Goal: Contribute content: Contribute content

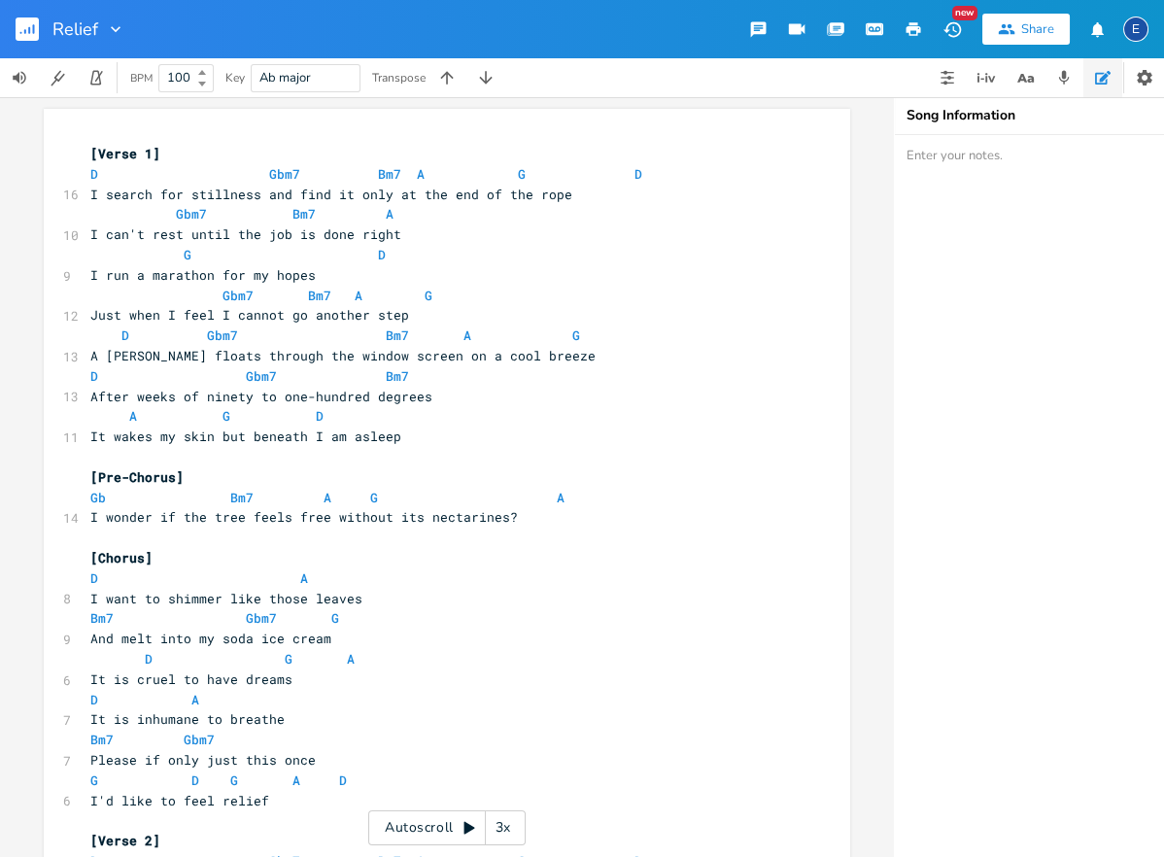
scroll to position [6, 0]
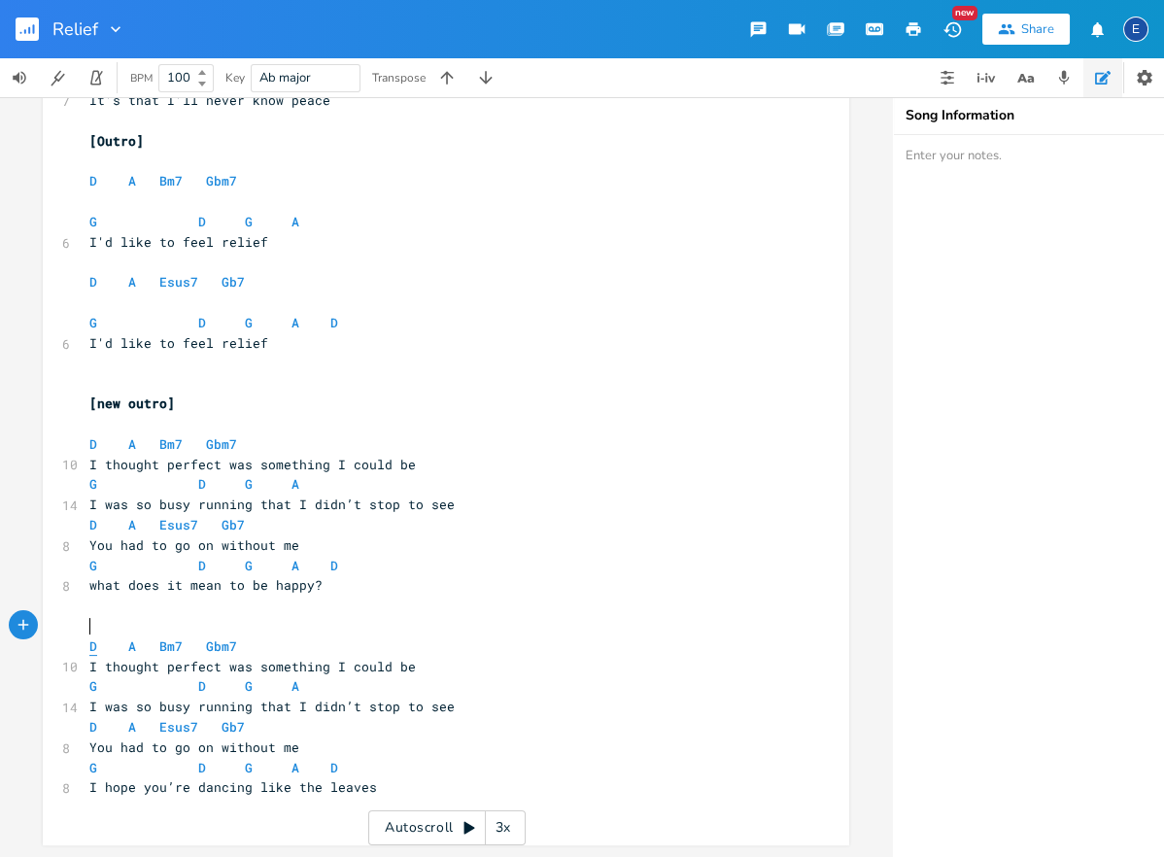
click at [93, 651] on span "D" at bounding box center [93, 646] width 8 height 18
type textarea "D"
click at [93, 651] on span "D" at bounding box center [93, 646] width 8 height 18
click at [135, 645] on span "D A Bm7 Gbm7" at bounding box center [166, 645] width 155 height 17
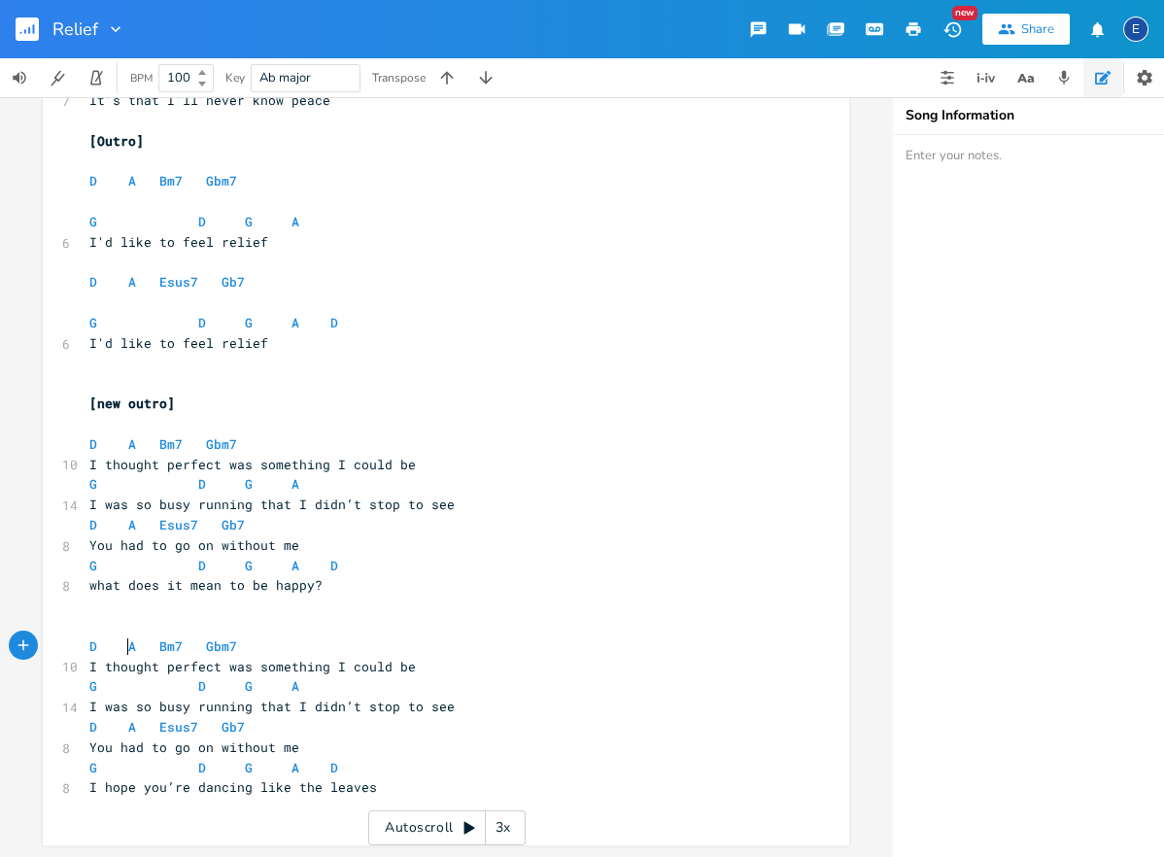
click at [125, 647] on span "D A Bm7 Gbm7" at bounding box center [166, 645] width 155 height 17
click at [131, 646] on span "A" at bounding box center [132, 646] width 8 height 18
type textarea "A"
click at [131, 646] on span "A" at bounding box center [132, 646] width 8 height 18
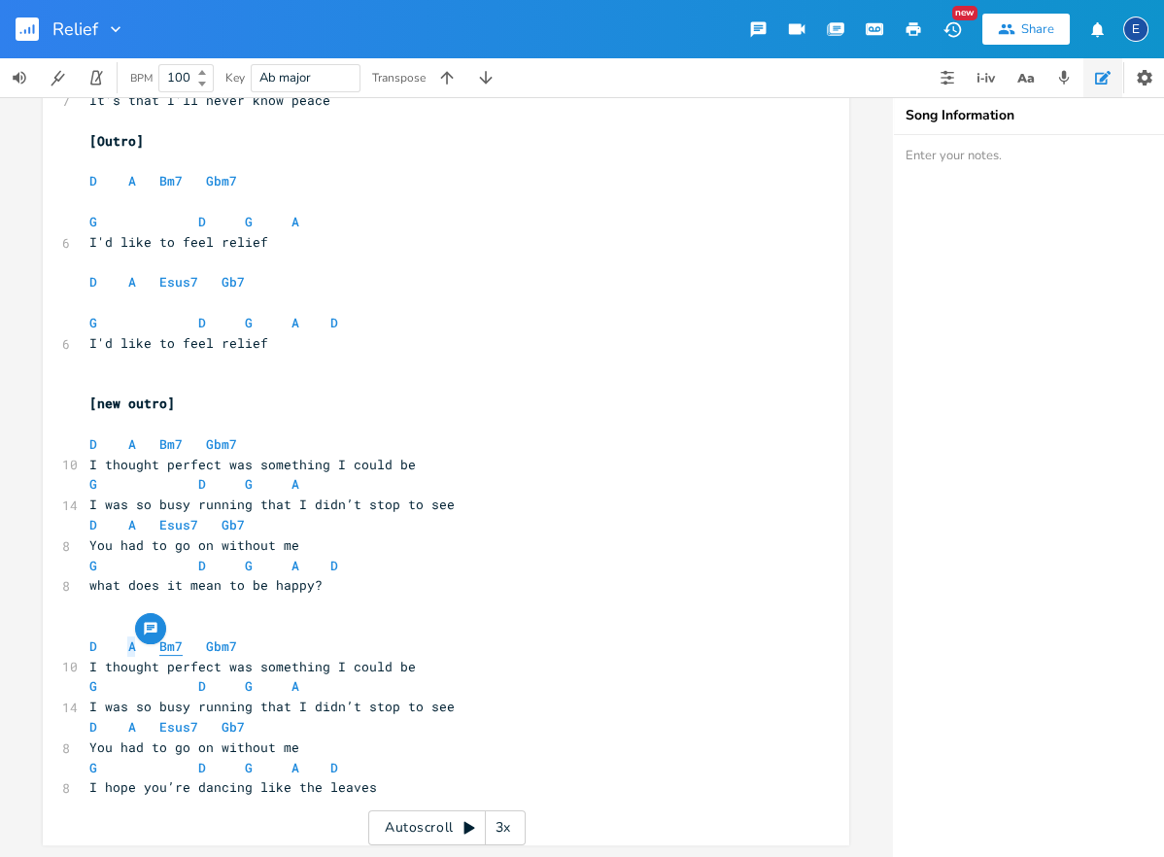
click at [162, 646] on span "Bm7" at bounding box center [170, 646] width 23 height 18
type textarea "Bm7"
click at [162, 646] on span "Bm7" at bounding box center [170, 646] width 23 height 18
click at [216, 645] on span "Gbm7" at bounding box center [221, 646] width 31 height 18
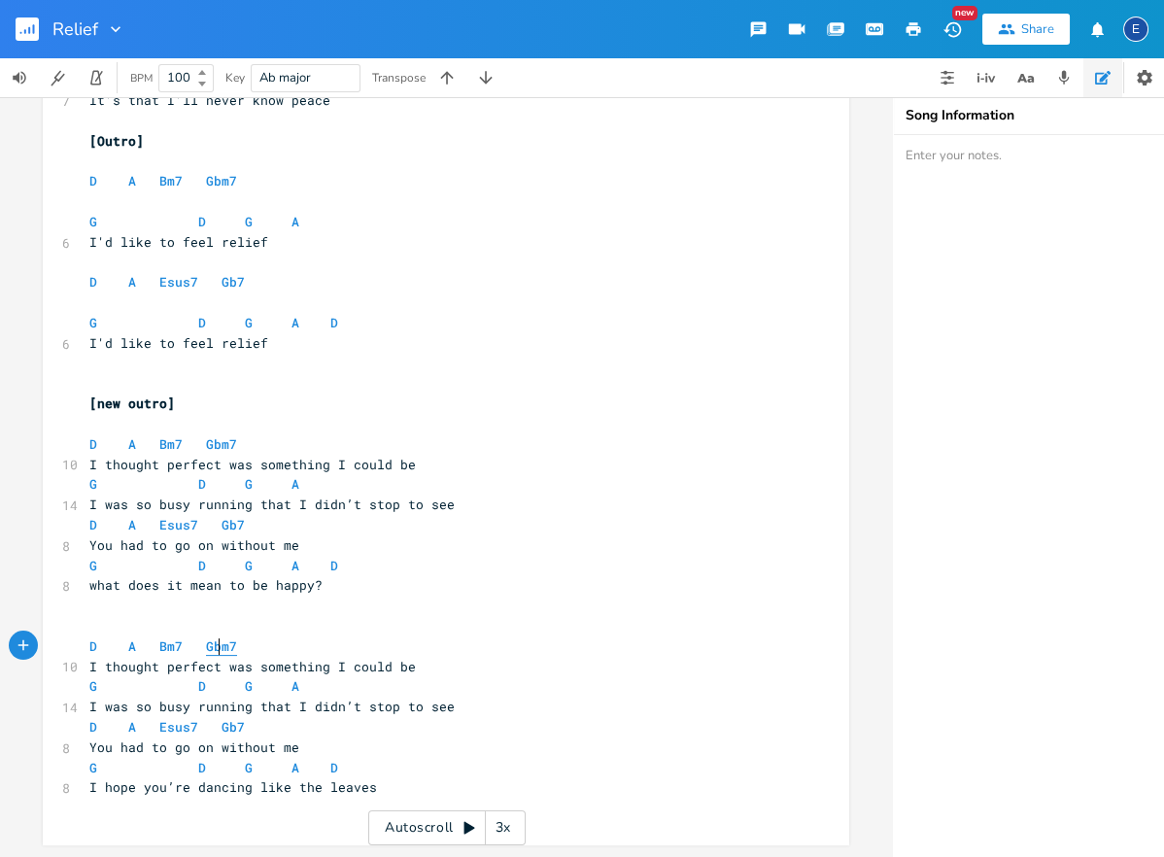
scroll to position [0, 42]
type textarea "Gbm7"
click at [216, 645] on span "Gbm7" at bounding box center [221, 646] width 31 height 18
click at [90, 690] on span "G" at bounding box center [93, 686] width 8 height 18
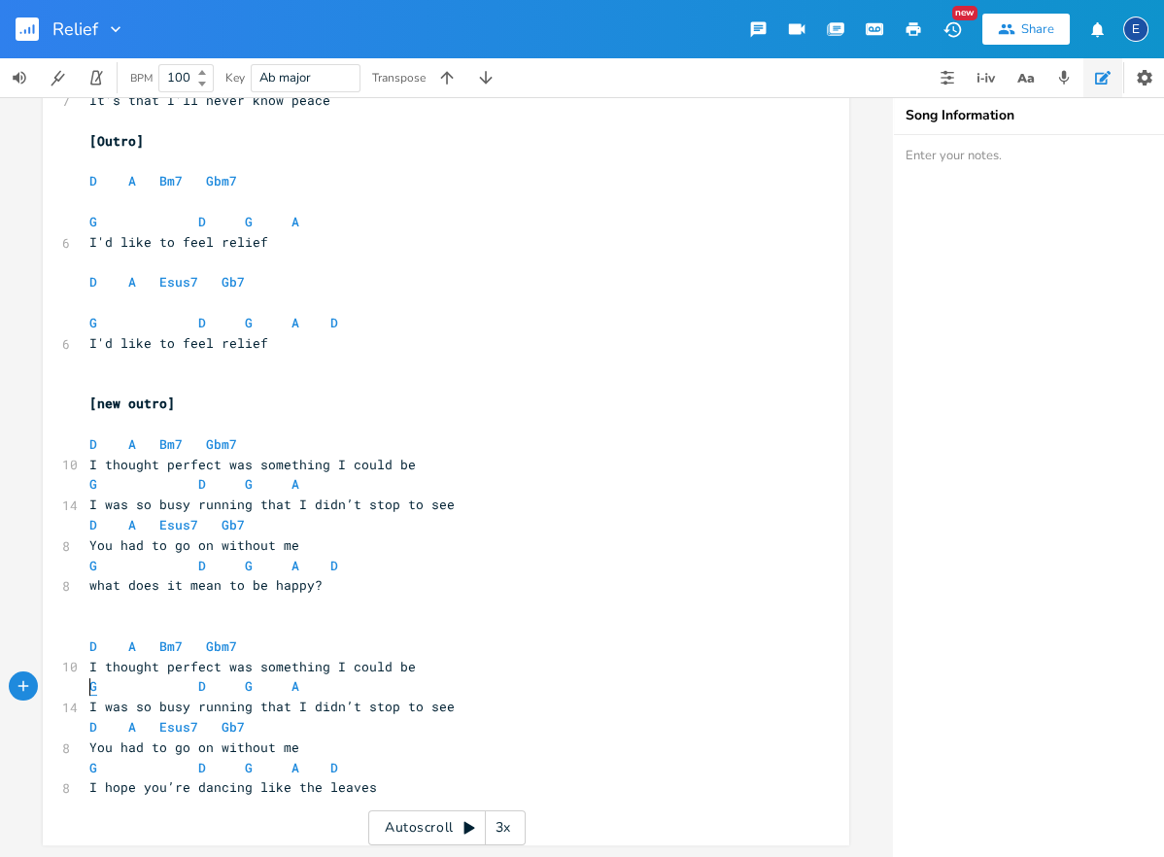
type textarea "G"
click at [90, 690] on span "G" at bounding box center [93, 686] width 8 height 18
click at [201, 693] on span "D" at bounding box center [202, 686] width 8 height 18
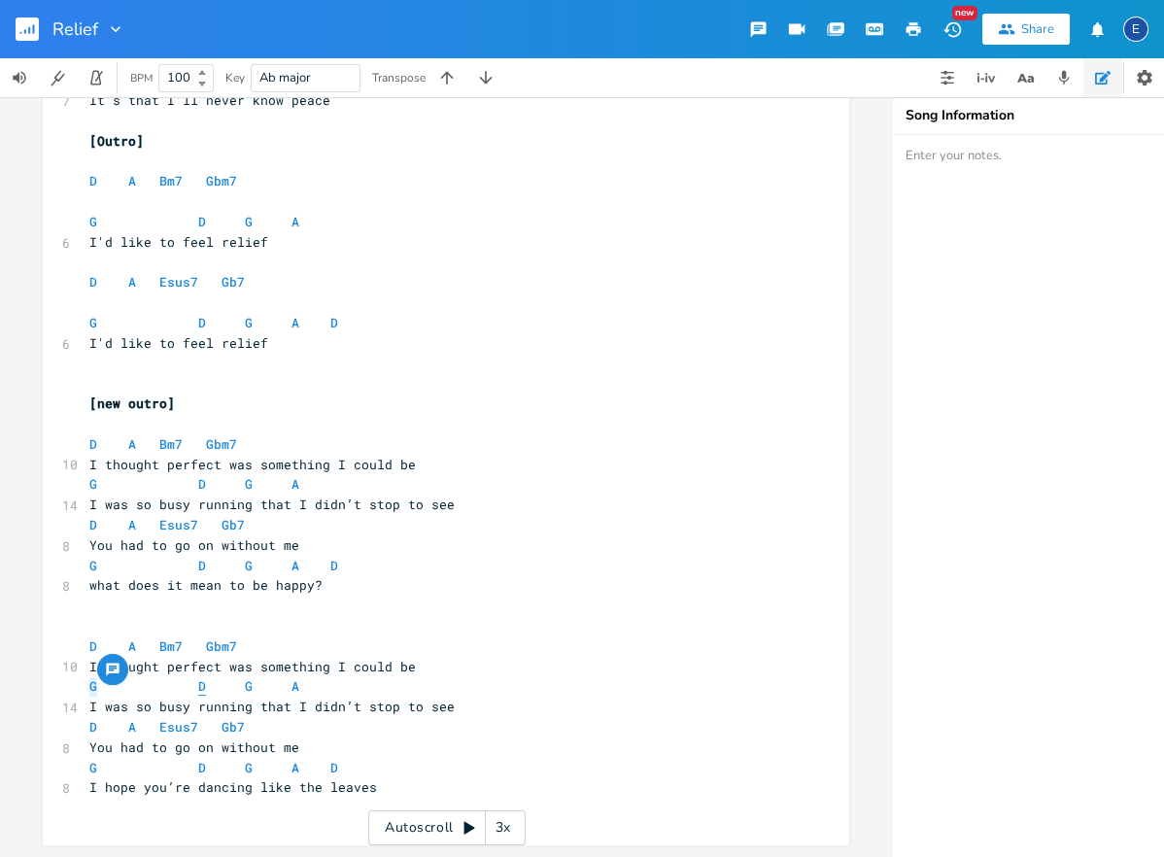
type textarea "D"
click at [201, 693] on span "D" at bounding box center [202, 686] width 8 height 18
click at [248, 687] on span "G" at bounding box center [249, 686] width 8 height 18
type textarea "G"
click at [248, 687] on span "G" at bounding box center [249, 686] width 8 height 18
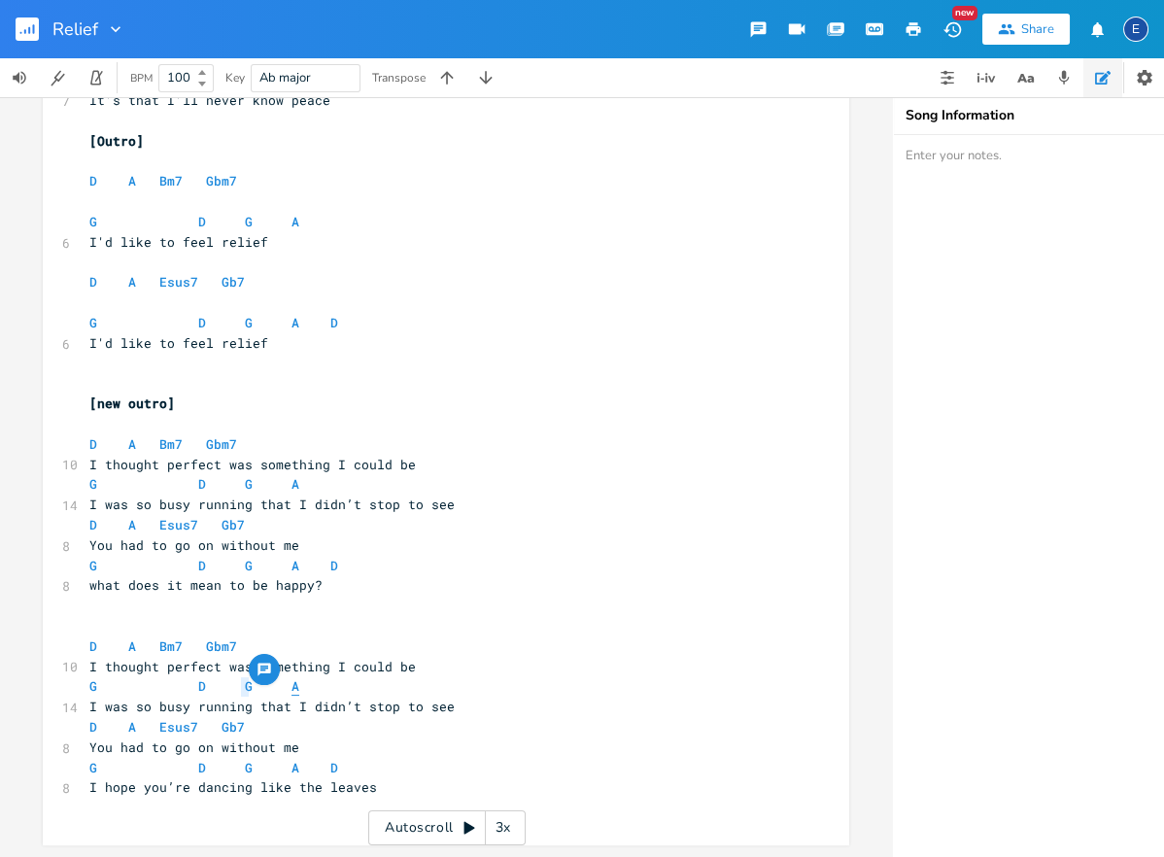
click at [292, 684] on span "A" at bounding box center [296, 686] width 8 height 18
type textarea "A"
click at [292, 684] on span "A" at bounding box center [296, 686] width 8 height 18
click at [94, 728] on span "D" at bounding box center [93, 727] width 8 height 18
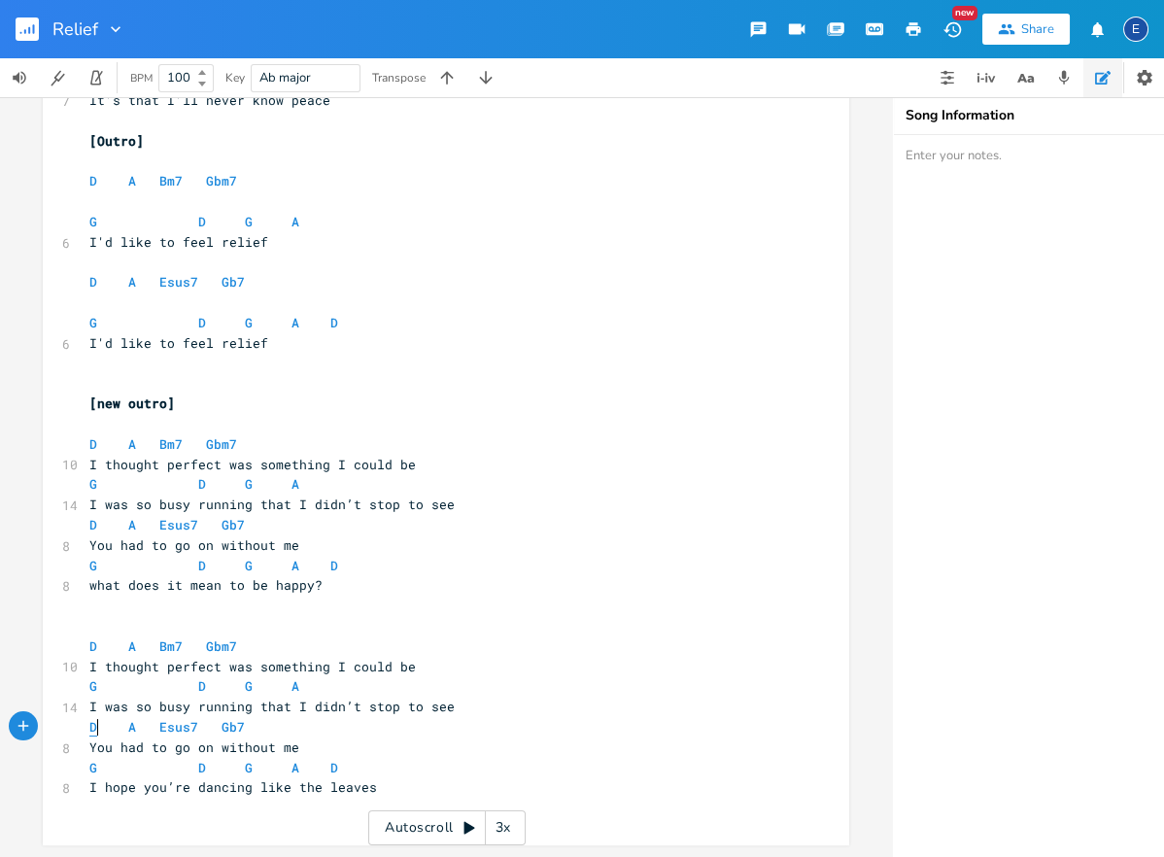
scroll to position [0, 0]
type textarea "D"
click at [94, 728] on span "D" at bounding box center [93, 727] width 8 height 18
click at [128, 729] on span "A" at bounding box center [132, 727] width 8 height 18
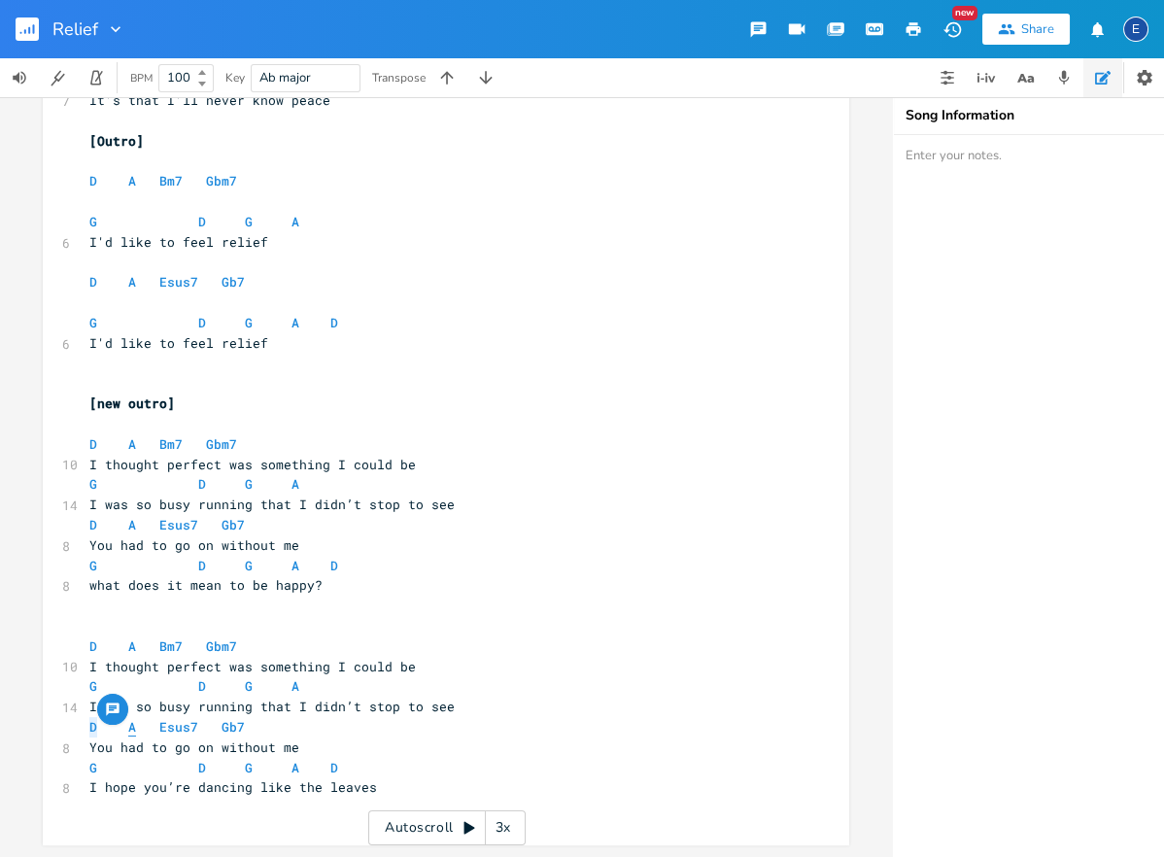
scroll to position [0, 0]
type textarea "A"
click at [128, 729] on span "A" at bounding box center [132, 727] width 8 height 18
click at [160, 728] on span "Esus7" at bounding box center [178, 727] width 39 height 18
type textarea "Esus7"
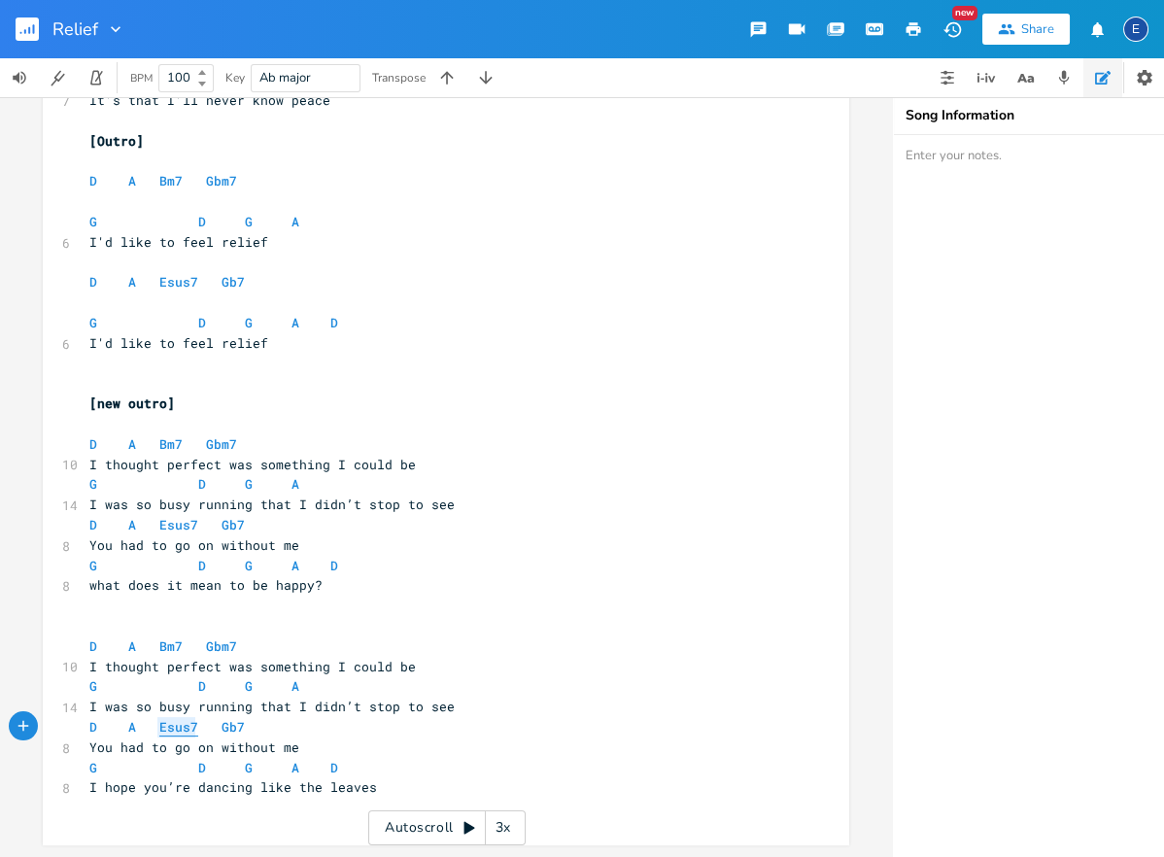
click at [160, 728] on span "Esus7" at bounding box center [178, 727] width 39 height 18
click at [178, 732] on span "Esus7" at bounding box center [178, 727] width 39 height 18
type textarea "Esus7"
click at [178, 732] on span "Esus7" at bounding box center [178, 727] width 39 height 18
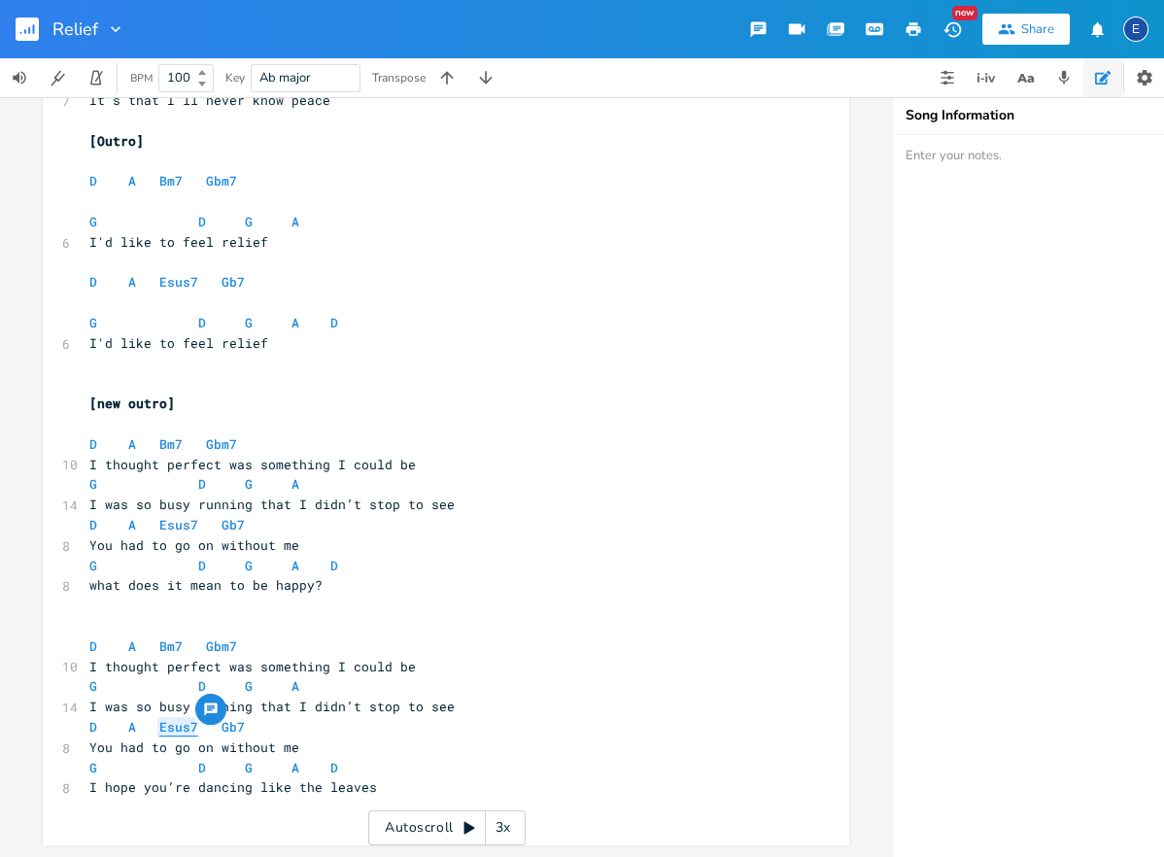
click at [173, 726] on span "Esus7" at bounding box center [178, 727] width 39 height 18
type textarea "Esus7"
click at [173, 726] on span "Esus7" at bounding box center [178, 727] width 39 height 18
click at [224, 724] on div at bounding box center [210, 709] width 31 height 31
click at [224, 725] on span "Gb7" at bounding box center [233, 727] width 23 height 18
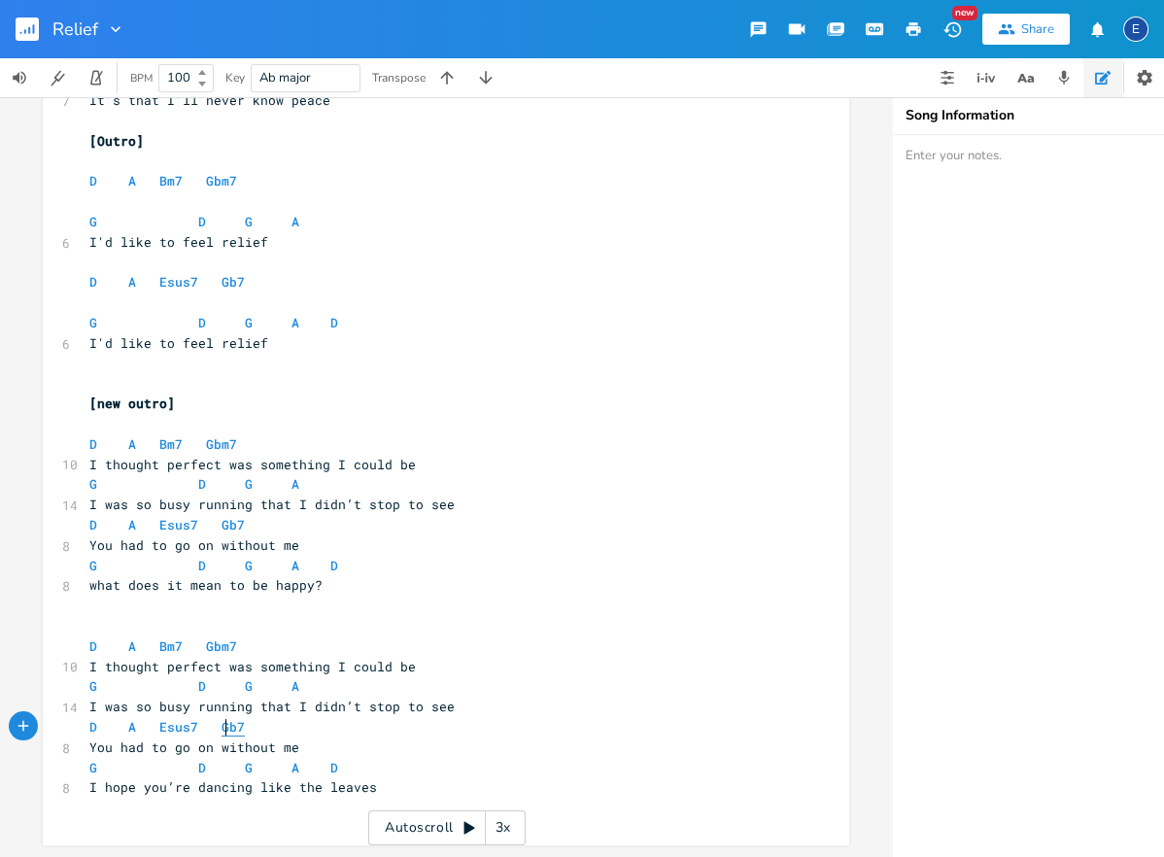
scroll to position [0, 0]
click at [89, 765] on span "G" at bounding box center [93, 768] width 8 height 18
click at [90, 765] on span "G" at bounding box center [93, 768] width 8 height 18
type textarea "G"
click at [90, 765] on span "G" at bounding box center [93, 768] width 8 height 18
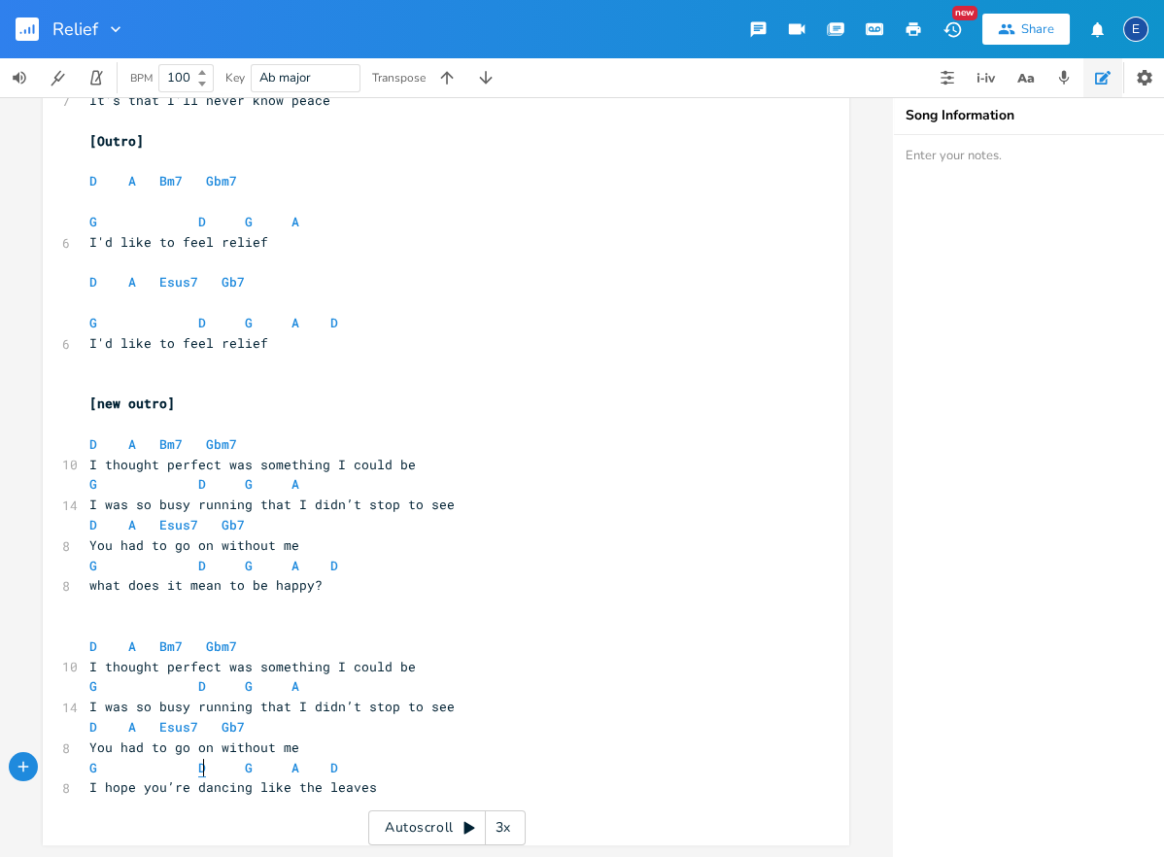
click at [201, 767] on span "D" at bounding box center [202, 768] width 8 height 18
type textarea "D"
click at [201, 767] on span "D" at bounding box center [202, 768] width 8 height 18
click at [245, 764] on span "G" at bounding box center [249, 768] width 8 height 18
type textarea "G"
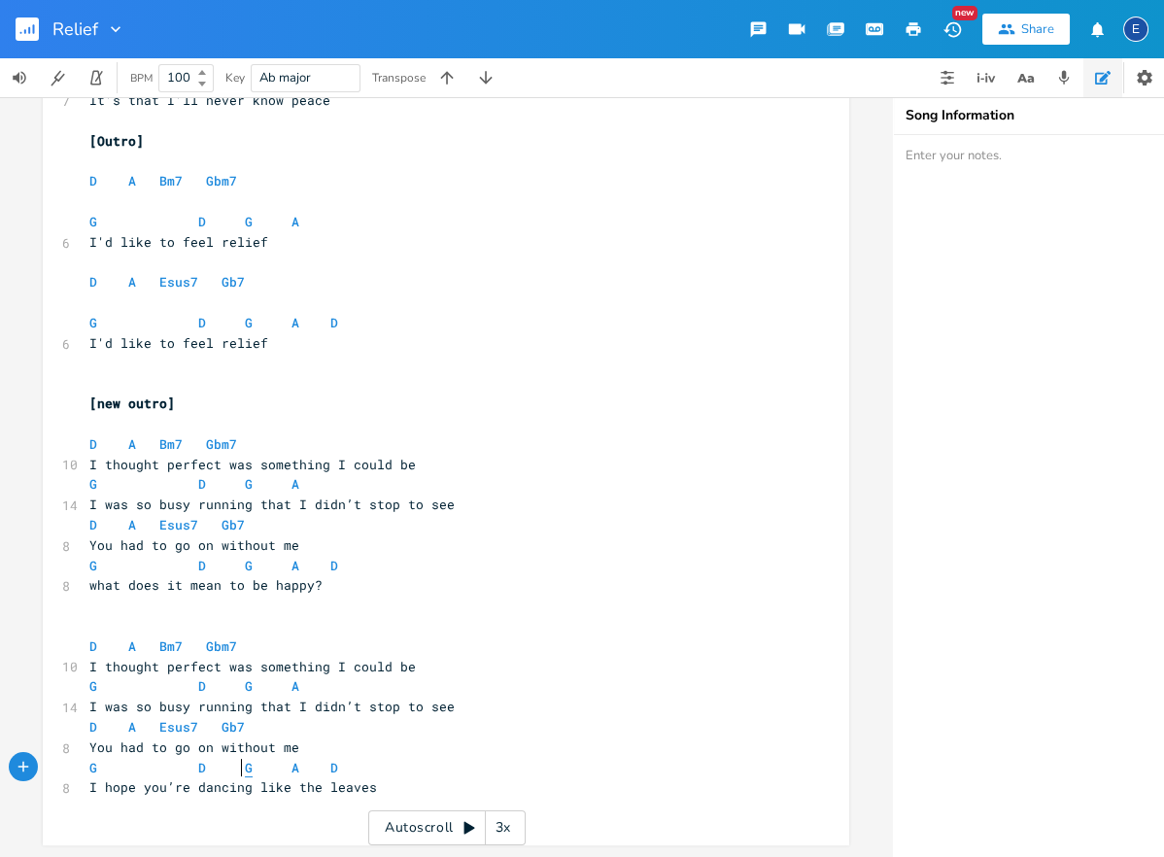
click at [245, 764] on span "G" at bounding box center [249, 768] width 8 height 18
click at [292, 766] on span "A" at bounding box center [296, 768] width 8 height 18
type textarea "A"
click at [292, 766] on span "A" at bounding box center [296, 768] width 8 height 18
click at [330, 767] on span "D" at bounding box center [334, 768] width 8 height 18
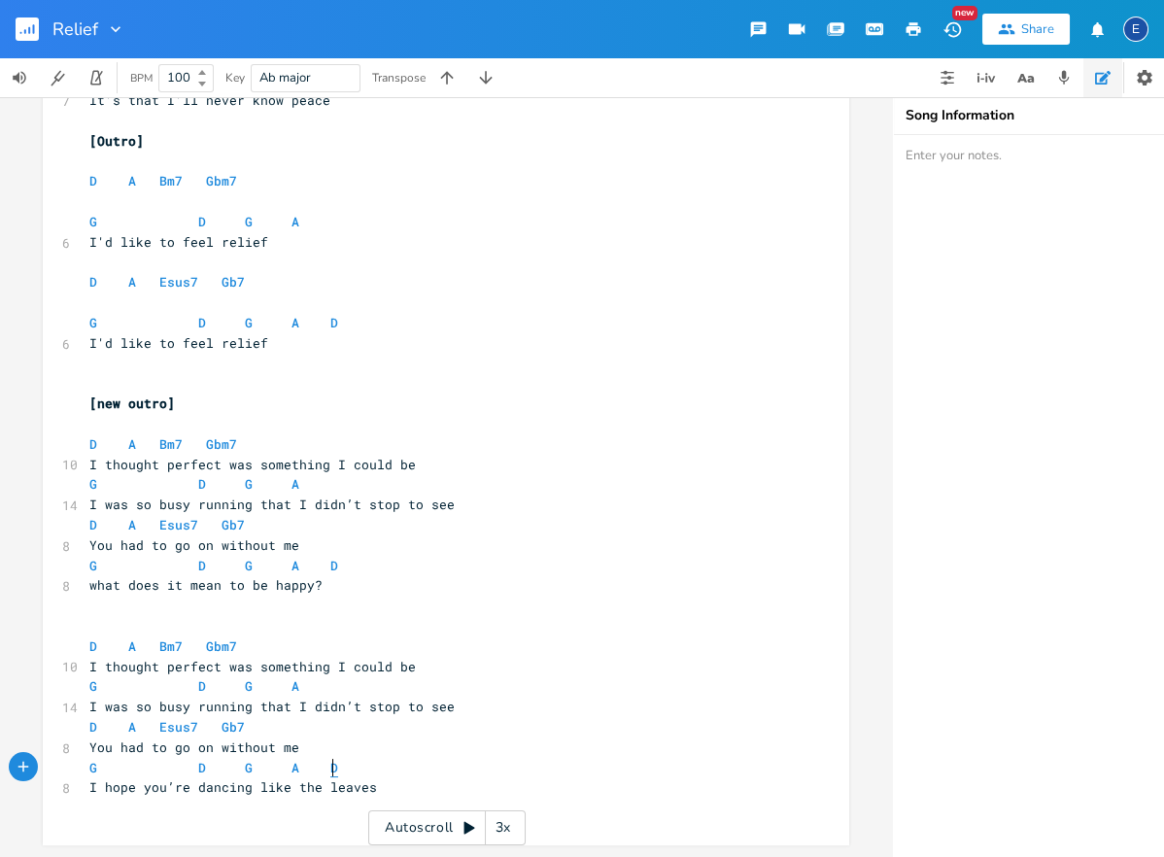
type textarea "D"
click at [330, 767] on span "D" at bounding box center [334, 768] width 8 height 18
click at [94, 768] on span "G" at bounding box center [93, 768] width 8 height 18
type textarea "G"
click at [94, 768] on span "G" at bounding box center [93, 768] width 8 height 18
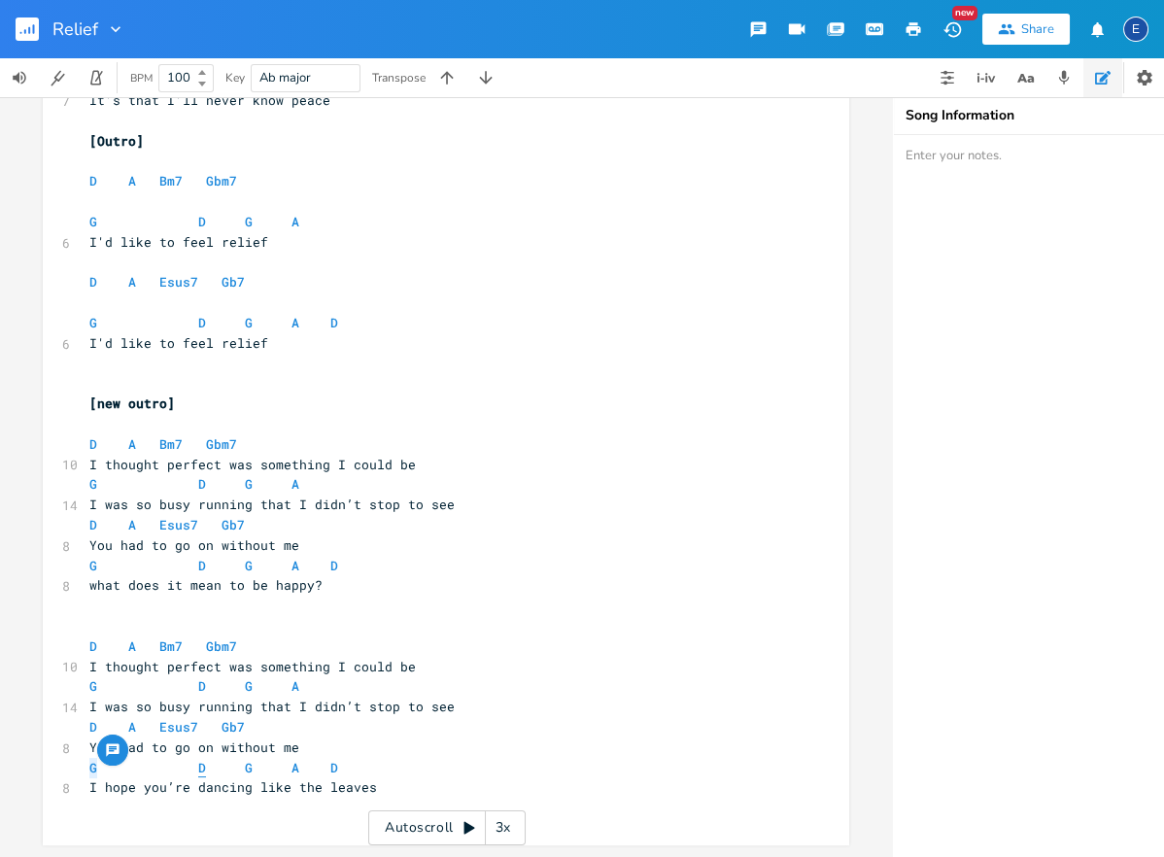
click at [198, 767] on span "D" at bounding box center [202, 768] width 8 height 18
type textarea "D"
click at [198, 767] on span "D" at bounding box center [202, 768] width 8 height 18
click at [245, 766] on span "G" at bounding box center [249, 768] width 8 height 18
type textarea "G"
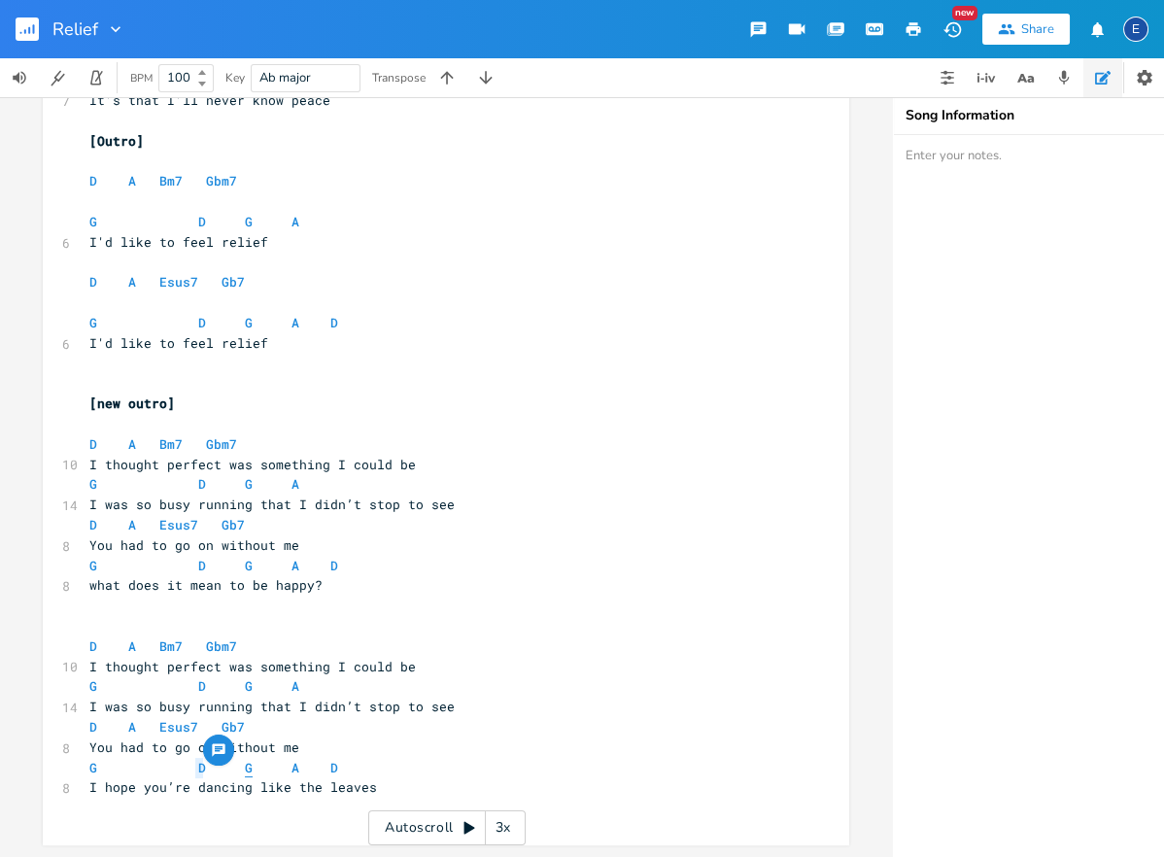
click at [245, 766] on span "G" at bounding box center [249, 768] width 8 height 18
click at [250, 768] on span "G D G A D" at bounding box center [213, 767] width 249 height 17
type textarea "maj7"
drag, startPoint x: 267, startPoint y: 753, endPoint x: 263, endPoint y: 768, distance: 15.1
click at [267, 753] on span "You had to go on without me" at bounding box center [194, 746] width 210 height 17
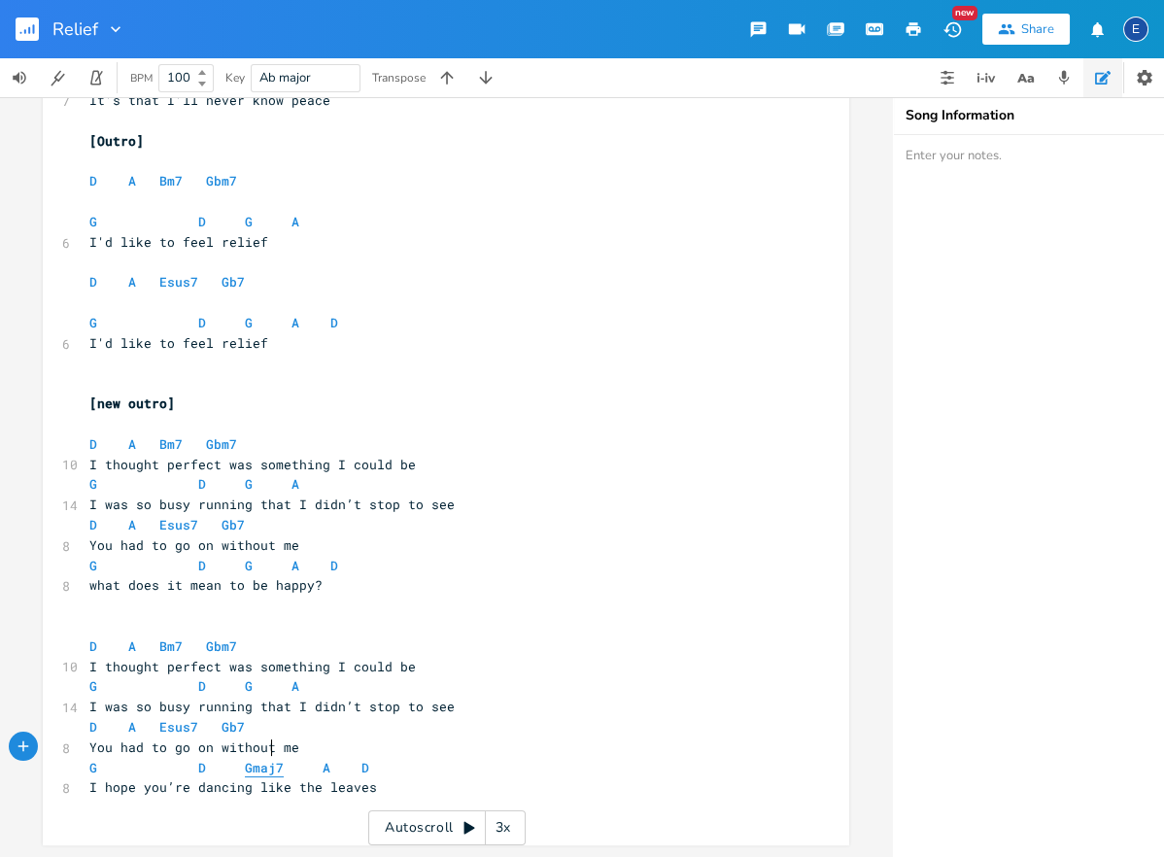
click at [262, 770] on span "Gmaj7" at bounding box center [264, 768] width 39 height 18
type textarea "Gmaj7"
click at [262, 770] on span "Gmaj7" at bounding box center [264, 768] width 39 height 18
click at [94, 770] on span "G" at bounding box center [93, 768] width 8 height 18
type textarea "G"
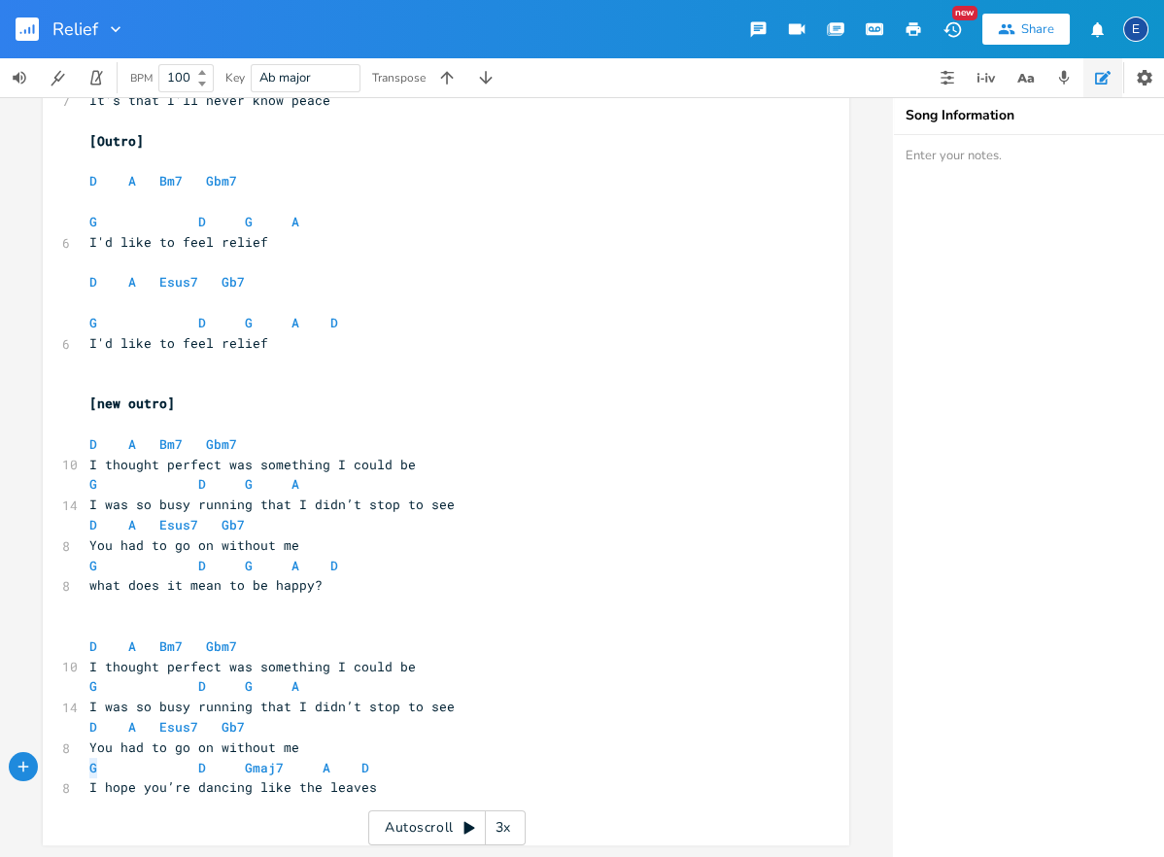
click at [94, 771] on span "G" at bounding box center [93, 767] width 8 height 17
click at [198, 767] on span "D" at bounding box center [202, 768] width 8 height 18
type textarea "D"
click at [198, 767] on span "D" at bounding box center [202, 768] width 8 height 18
click at [263, 763] on span "Gmaj7" at bounding box center [264, 768] width 39 height 18
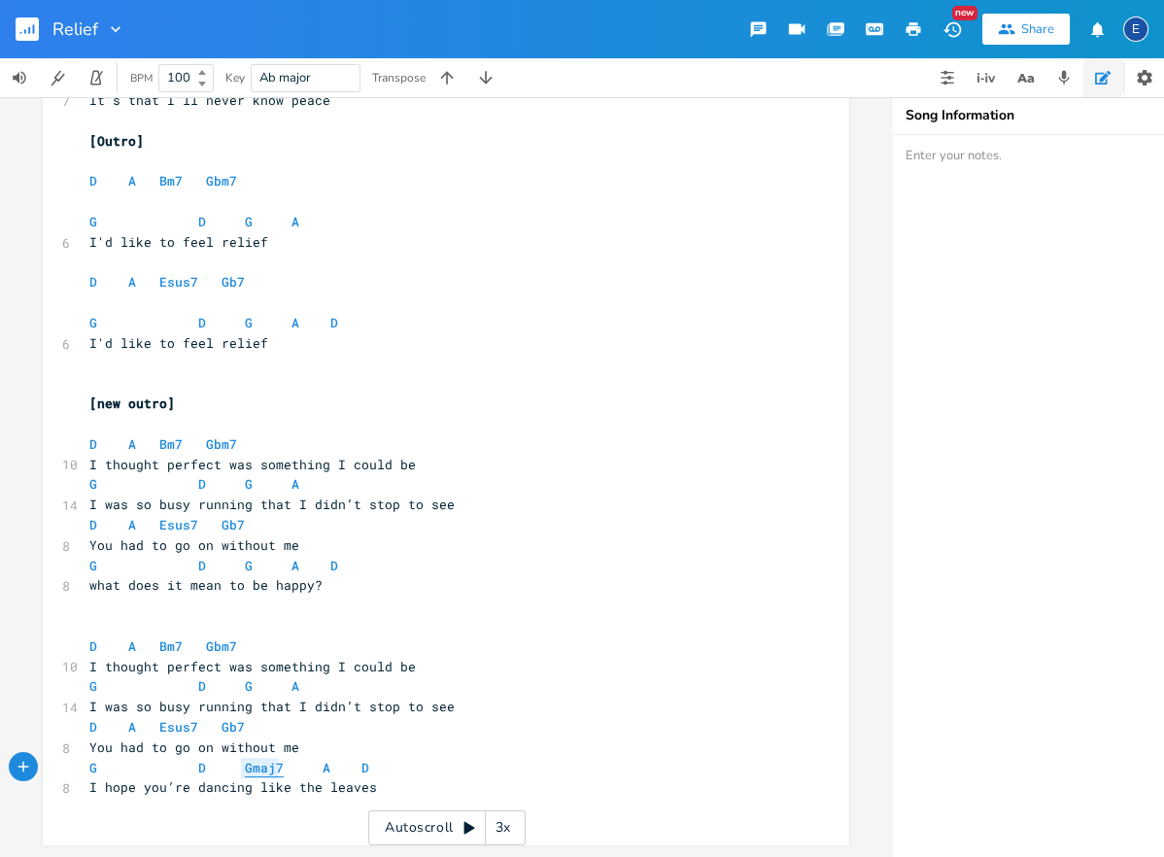
type textarea "Gmaj7"
click at [263, 763] on span "Gmaj7" at bounding box center [264, 768] width 39 height 18
click at [323, 764] on span "A" at bounding box center [327, 768] width 8 height 18
type textarea "A"
click at [323, 764] on span "A" at bounding box center [327, 768] width 8 height 18
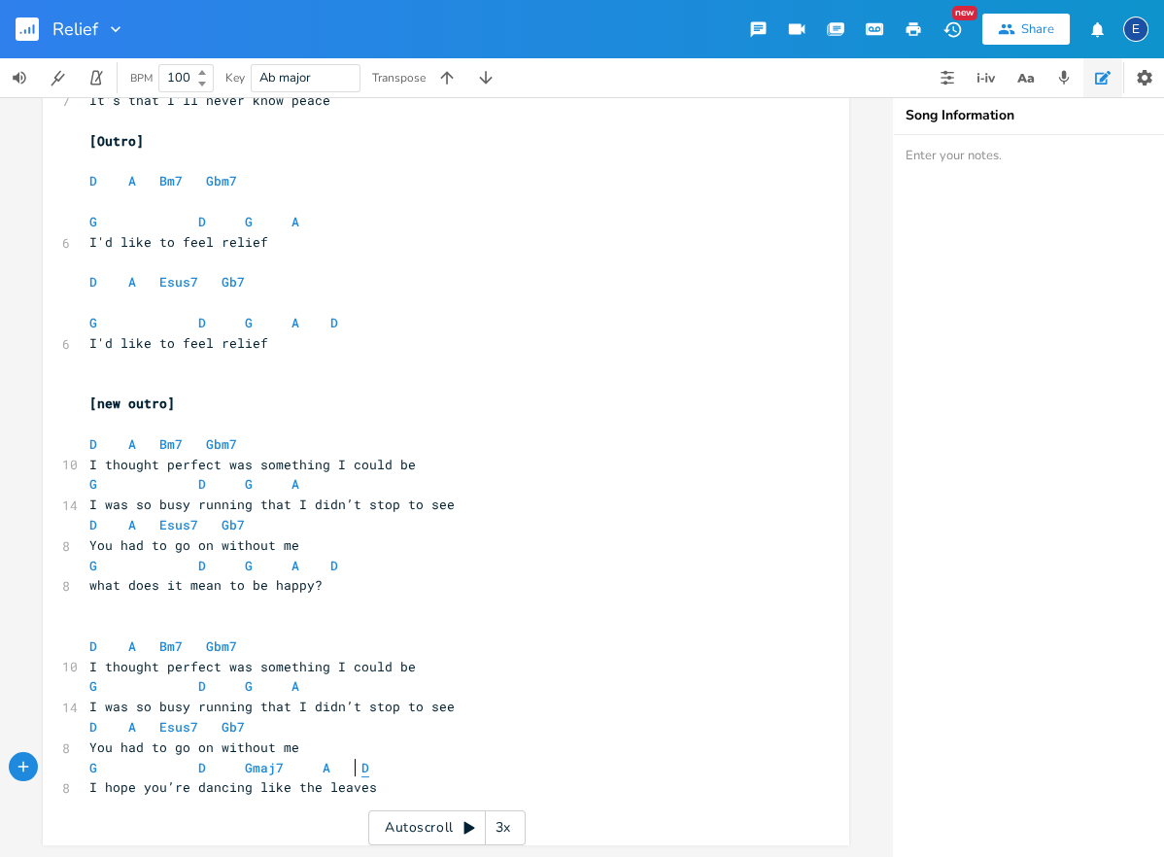
click at [361, 767] on span "D" at bounding box center [365, 768] width 8 height 18
type textarea "D"
click at [361, 767] on span "D" at bounding box center [365, 768] width 8 height 18
click at [93, 727] on span "D" at bounding box center [93, 727] width 8 height 18
type textarea "D"
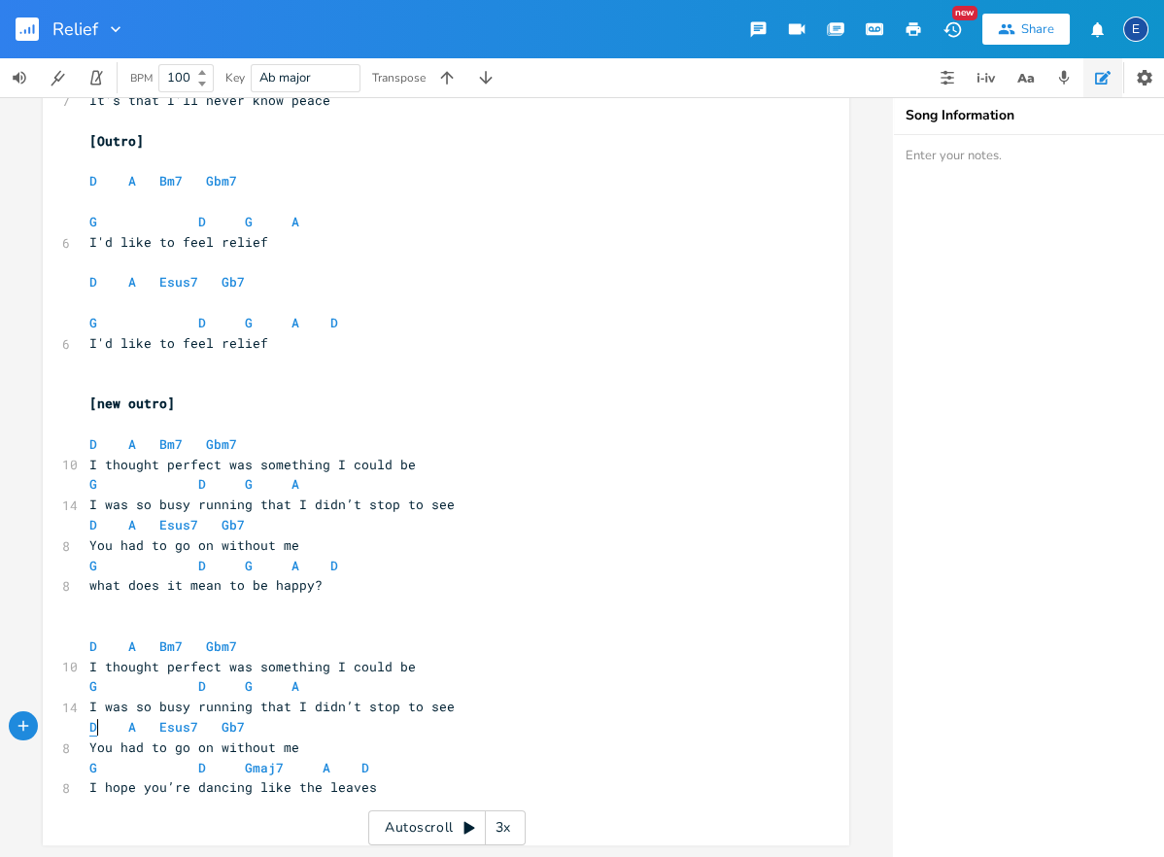
click at [93, 727] on span "D" at bounding box center [93, 727] width 8 height 18
click at [128, 725] on span "A" at bounding box center [132, 727] width 8 height 18
type textarea "A"
click at [128, 725] on span "A" at bounding box center [132, 727] width 8 height 18
click at [177, 722] on span "Esus7" at bounding box center [178, 727] width 39 height 18
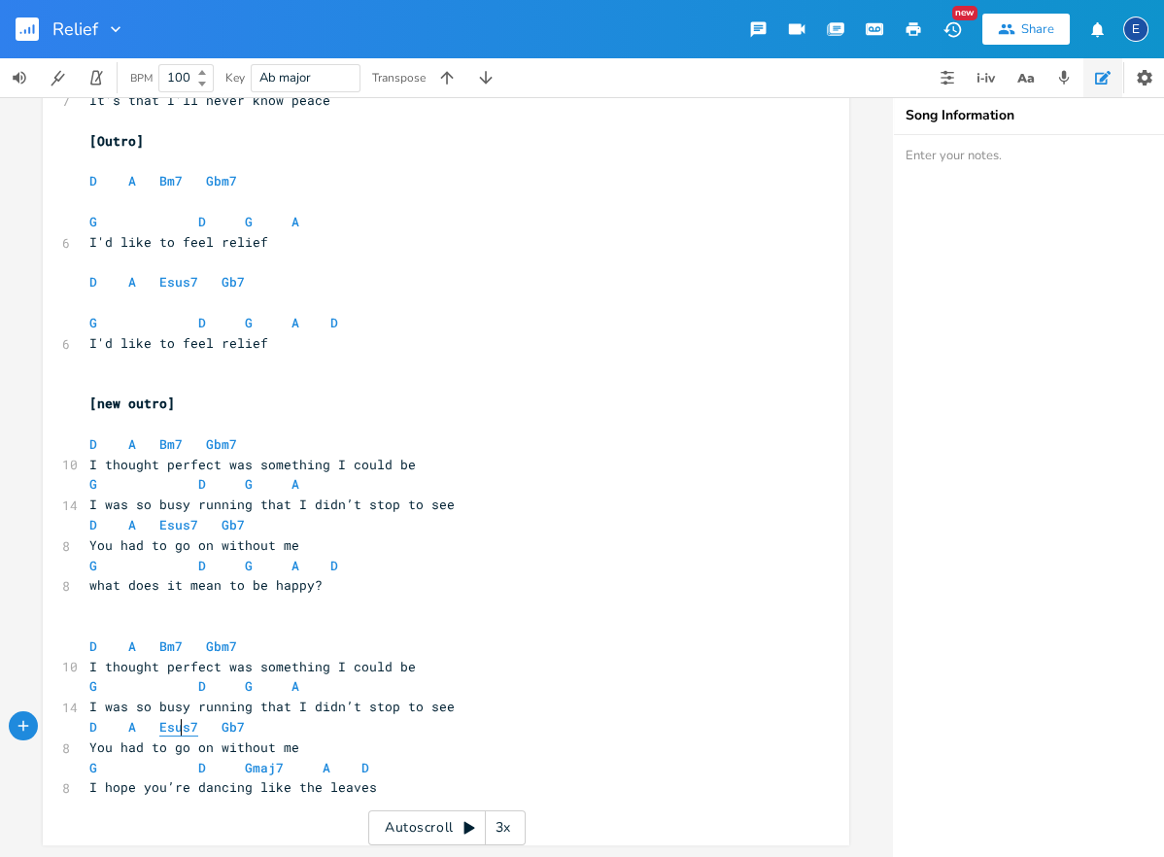
type textarea "Esus7"
click at [177, 722] on span "Esus7" at bounding box center [178, 727] width 39 height 18
click at [229, 727] on span "Gb7" at bounding box center [233, 727] width 23 height 18
type textarea "Gb7"
click at [229, 727] on span "Gb7" at bounding box center [233, 727] width 23 height 18
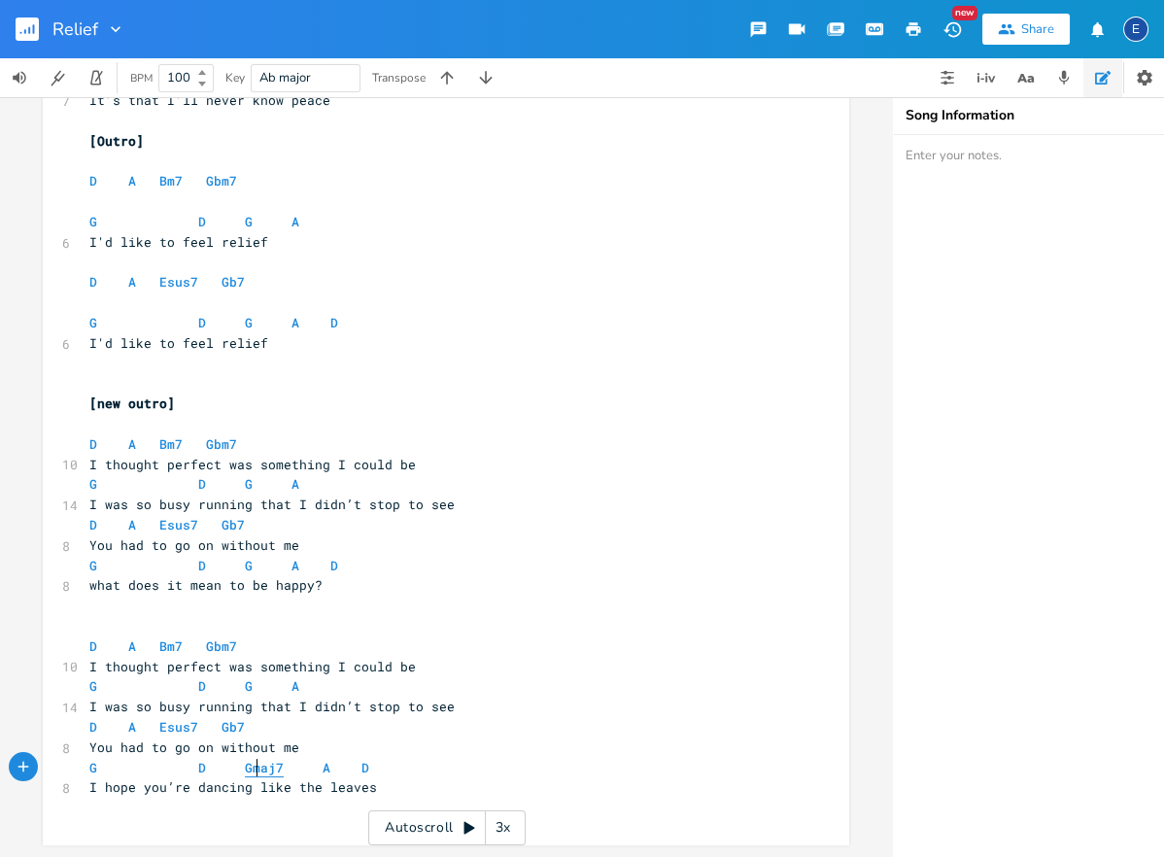
click at [258, 772] on span "Gmaj7" at bounding box center [264, 768] width 39 height 18
type textarea "Gmaj7"
click at [258, 772] on span "Gmaj7" at bounding box center [264, 768] width 39 height 18
click at [194, 769] on span "G D Gmaj7 A D" at bounding box center [229, 767] width 280 height 17
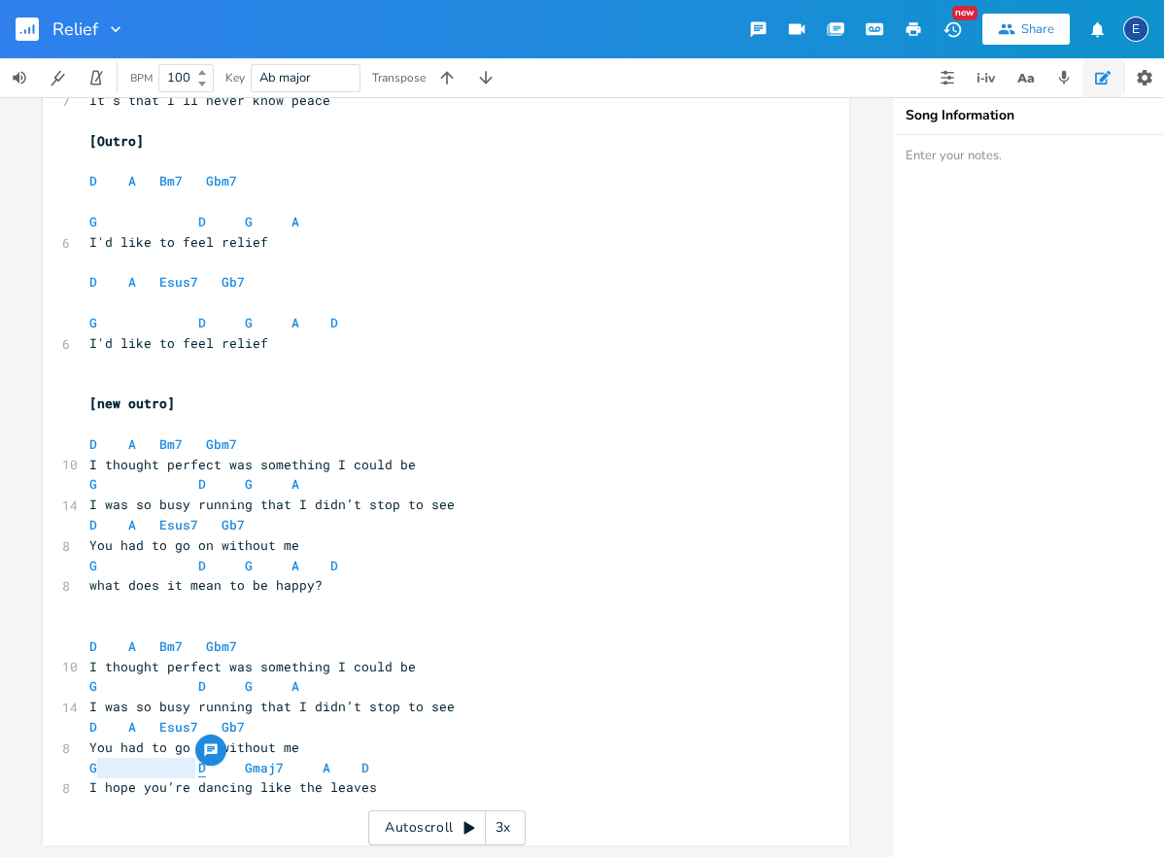
click at [200, 768] on span "D" at bounding box center [202, 768] width 8 height 18
type textarea "D"
click at [200, 768] on span "D" at bounding box center [202, 768] width 8 height 18
click at [254, 764] on span "Gmaj7" at bounding box center [264, 768] width 39 height 18
type textarea "Gmaj7"
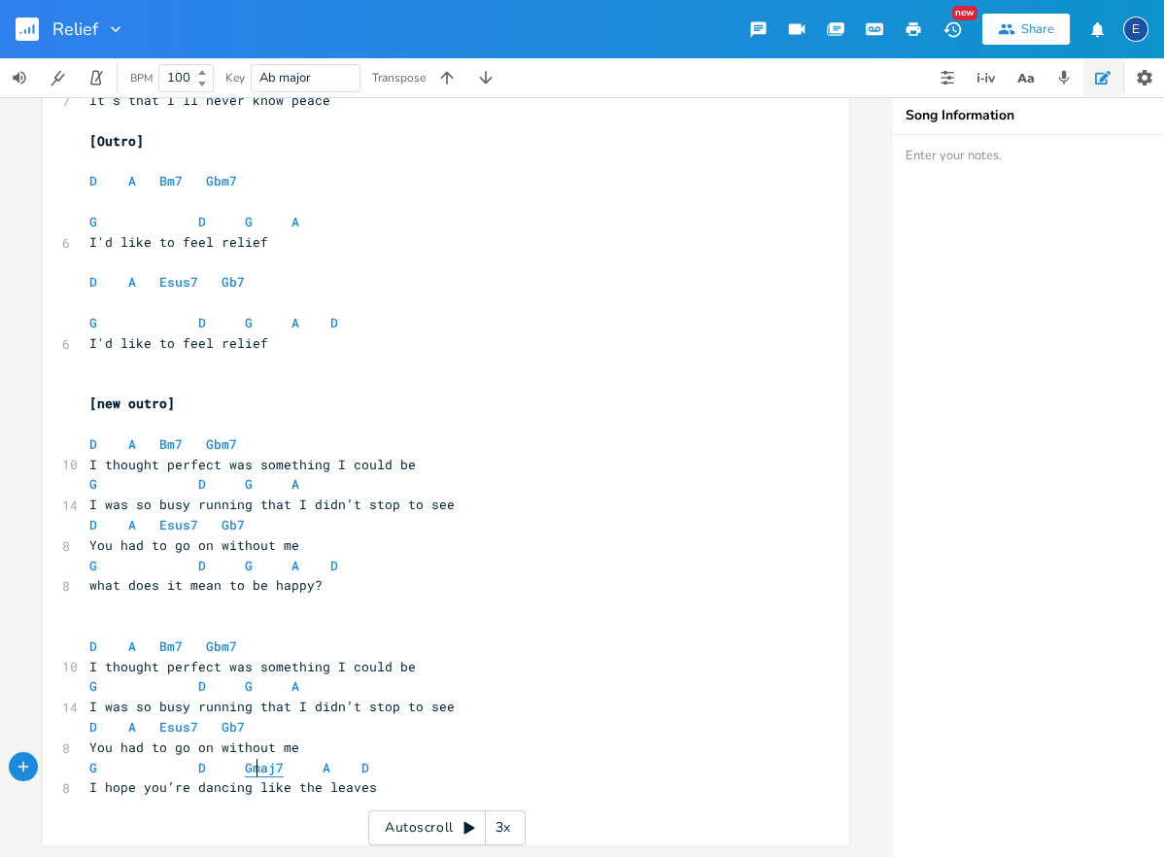
click at [254, 764] on span "Gmaj7" at bounding box center [264, 768] width 39 height 18
click at [323, 762] on span "A" at bounding box center [327, 768] width 8 height 18
type textarea "A"
click at [323, 762] on span "A" at bounding box center [327, 768] width 8 height 18
click at [276, 764] on span "Gmaj7" at bounding box center [264, 768] width 39 height 18
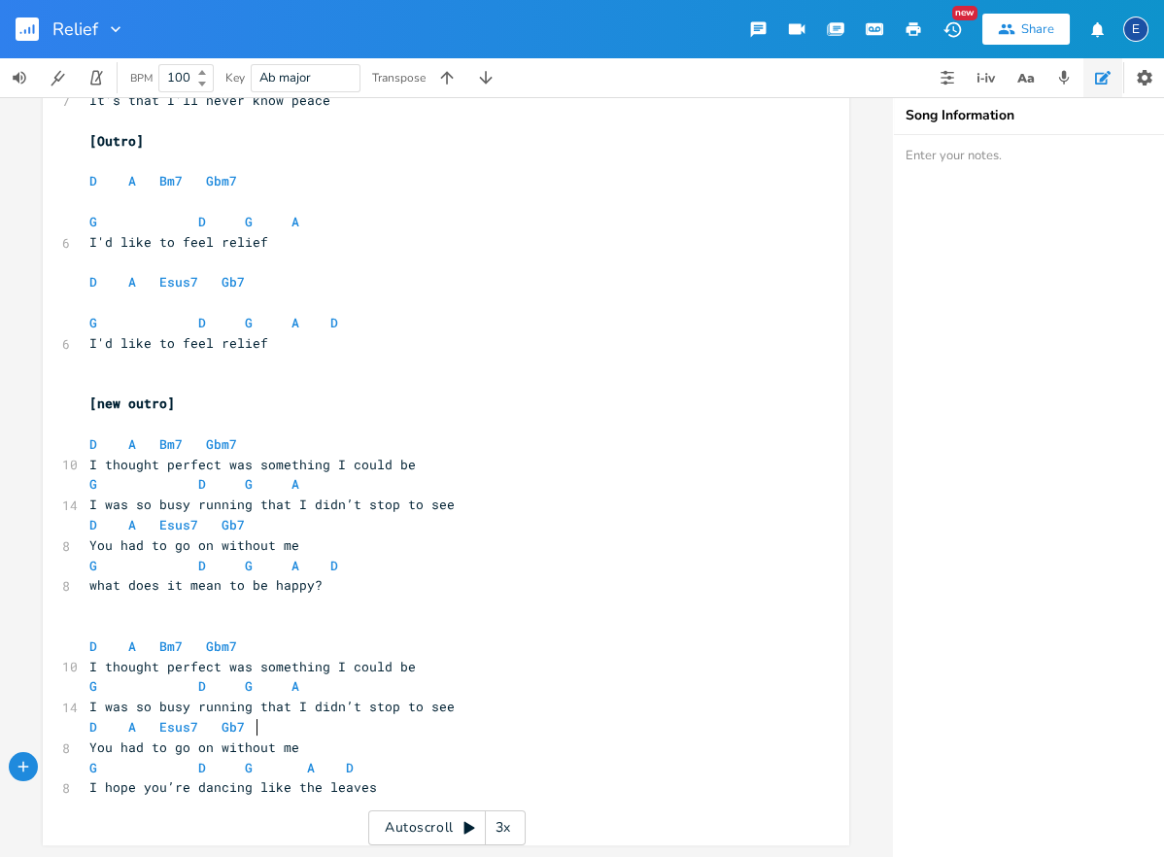
click at [481, 722] on pre "D A Esus7 Gb7" at bounding box center [437, 727] width 702 height 20
click at [350, 625] on pre "​" at bounding box center [437, 626] width 702 height 20
click at [190, 686] on span "G D G A" at bounding box center [194, 685] width 210 height 17
drag, startPoint x: 190, startPoint y: 686, endPoint x: 110, endPoint y: 688, distance: 80.7
click at [110, 688] on span "G D G A" at bounding box center [194, 685] width 210 height 17
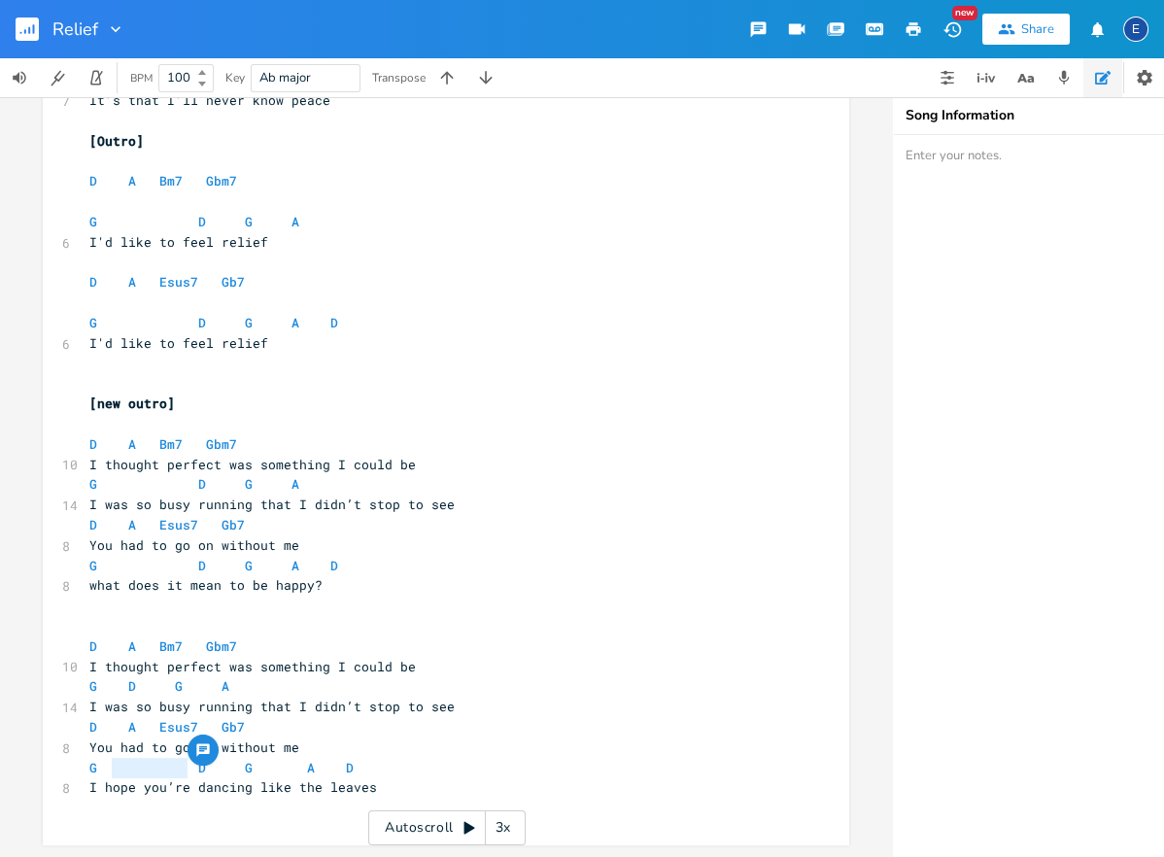
drag, startPoint x: 184, startPoint y: 768, endPoint x: 112, endPoint y: 765, distance: 72.0
click at [112, 765] on span "G D G A D" at bounding box center [221, 767] width 264 height 17
drag, startPoint x: 184, startPoint y: 481, endPoint x: 107, endPoint y: 485, distance: 76.9
click at [107, 485] on span "G D G A" at bounding box center [194, 483] width 210 height 17
drag, startPoint x: 185, startPoint y: 565, endPoint x: 109, endPoint y: 568, distance: 75.9
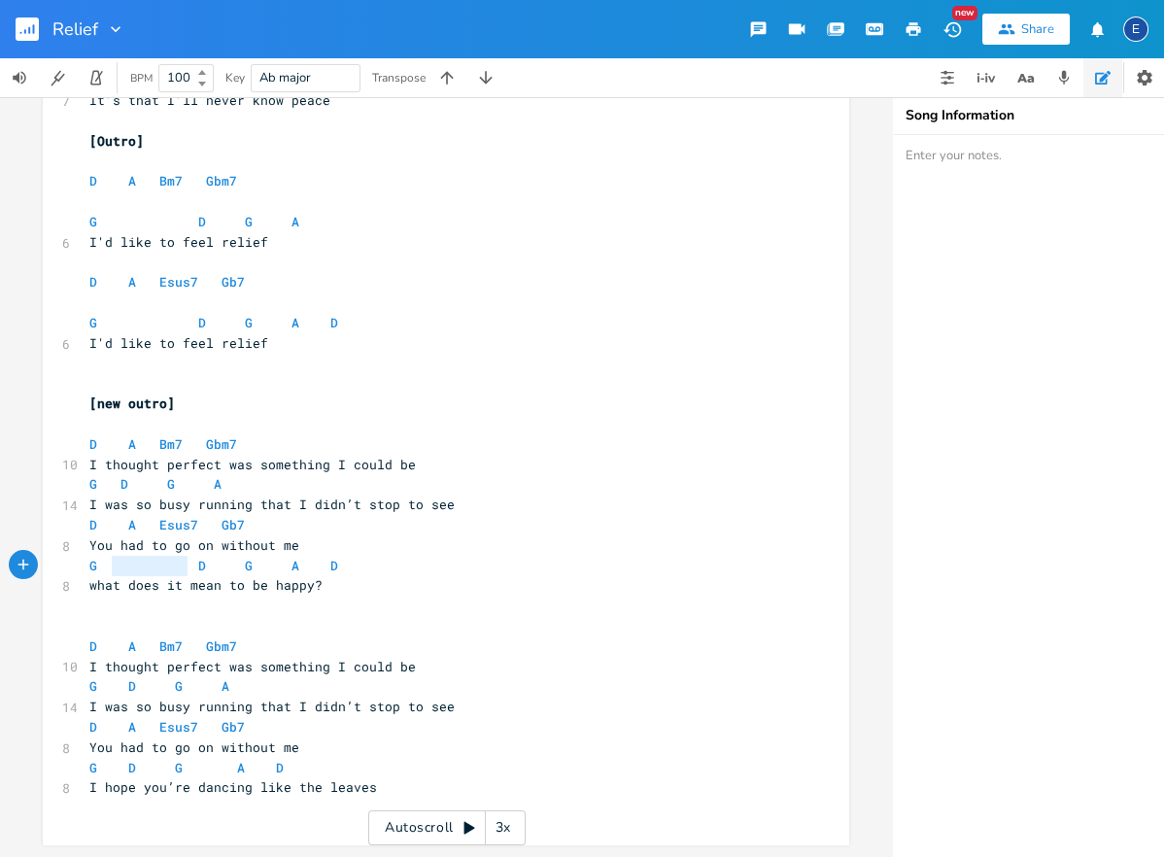
click at [109, 568] on span "G D G A D" at bounding box center [213, 565] width 249 height 17
type textarea "="
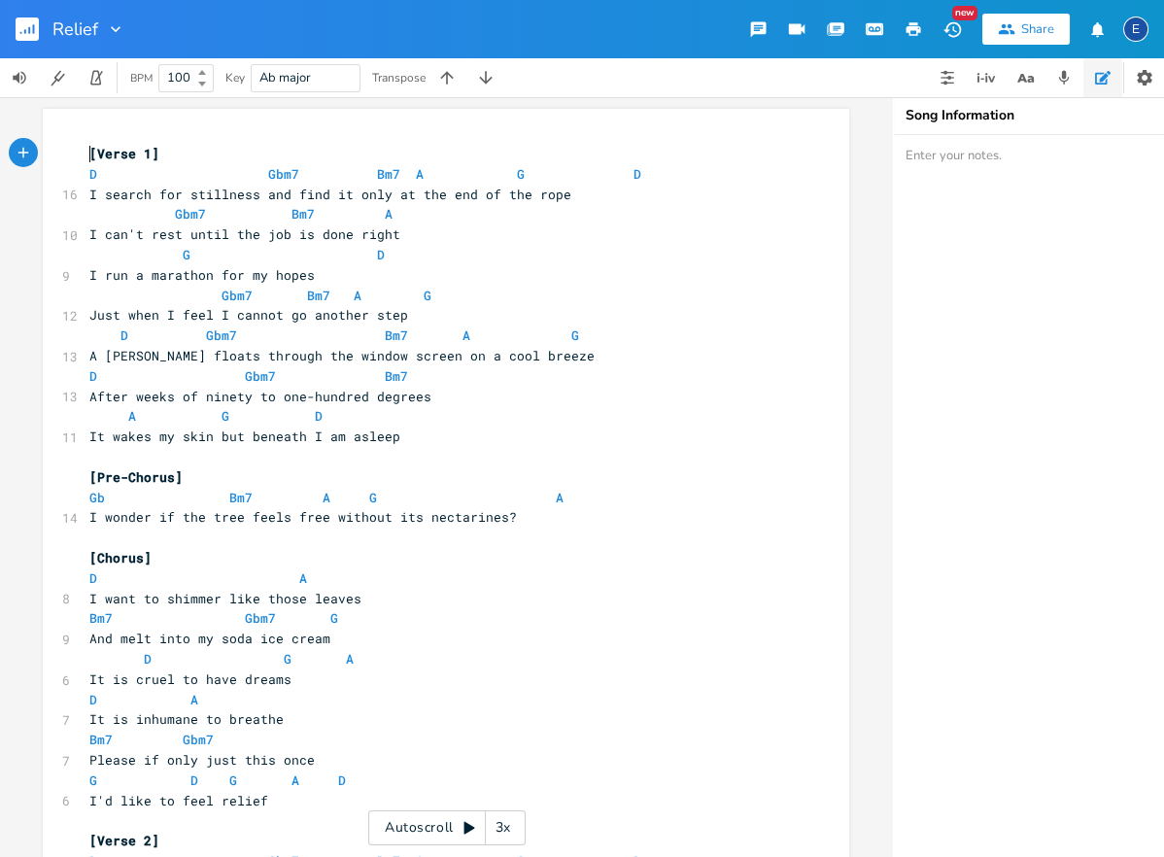
click at [90, 148] on span "[Verse 1]" at bounding box center [124, 153] width 70 height 17
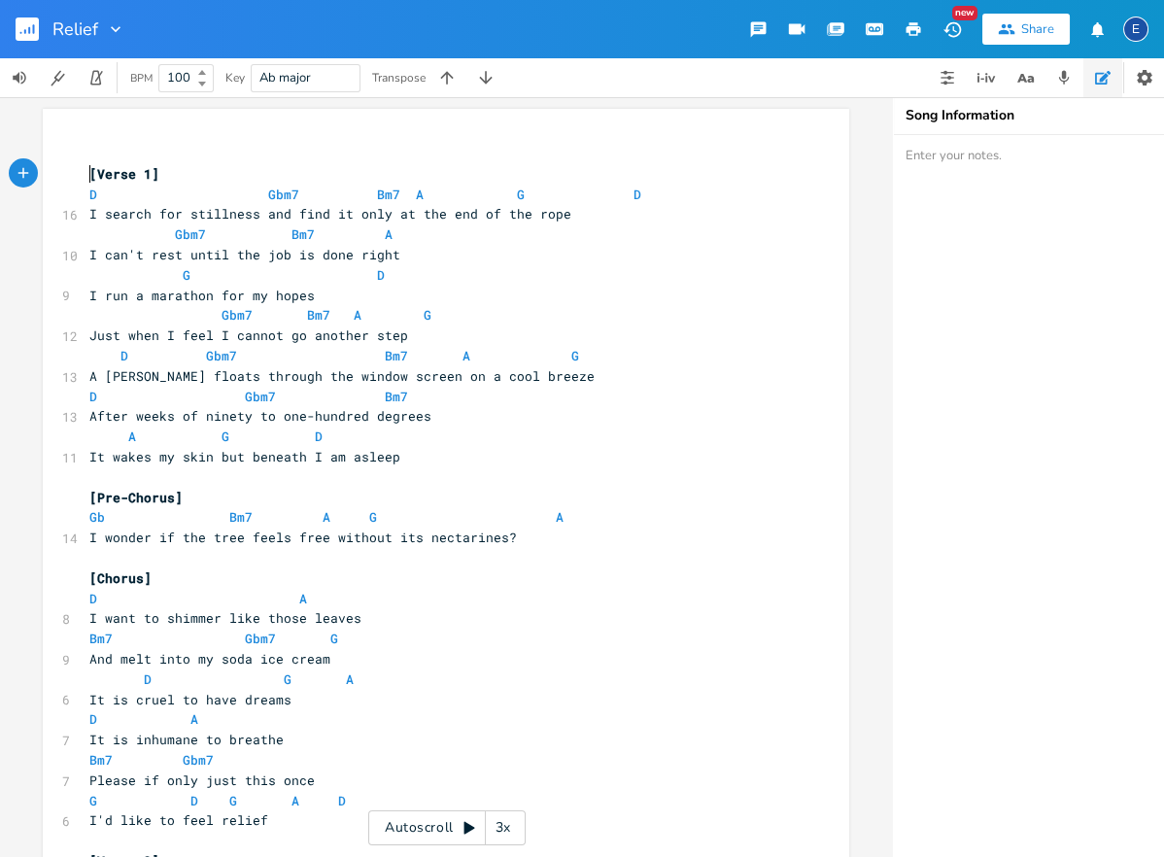
click at [141, 153] on pre "​" at bounding box center [437, 154] width 702 height 20
type textarea "Capo 4"
click at [244, 149] on pre "Capo 4" at bounding box center [437, 154] width 702 height 20
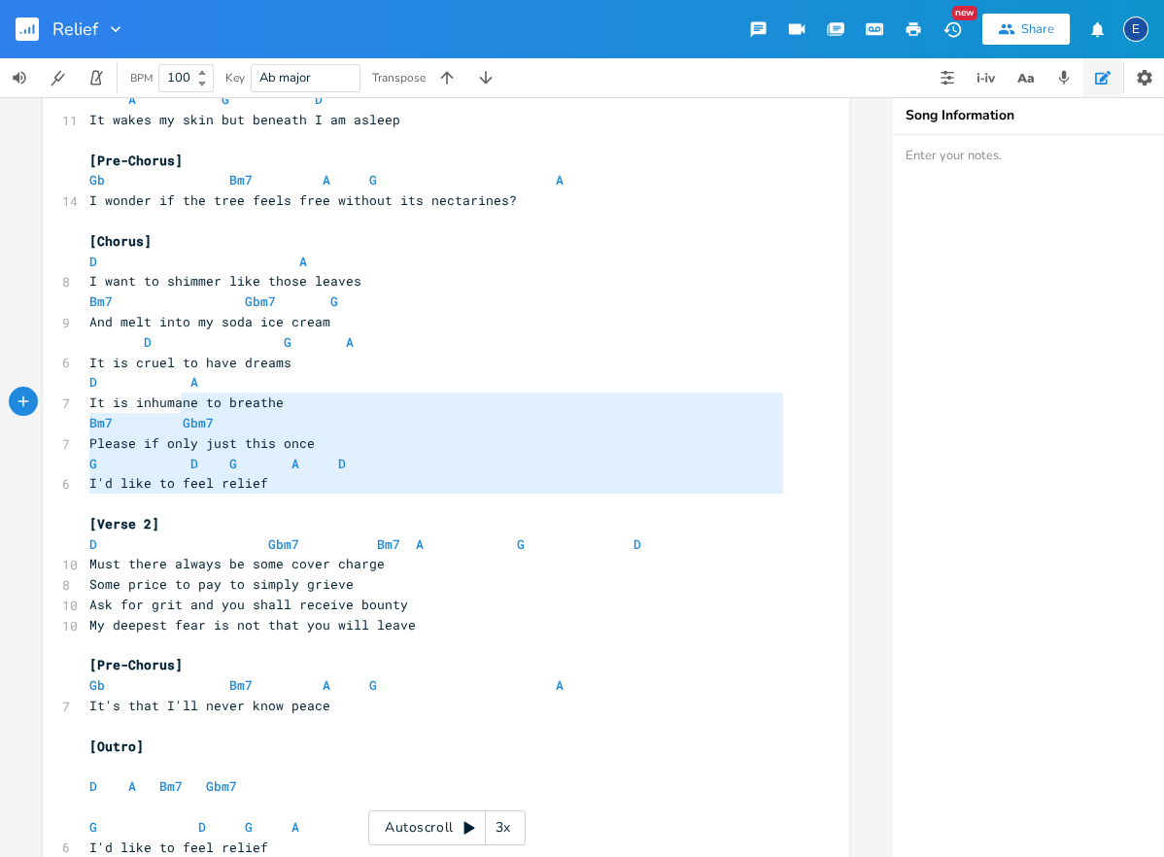
scroll to position [171, 0]
type textarea "D G A It is cruel to have dreams D A It is inhumane to breathe Bm7 Gbm7 Please …"
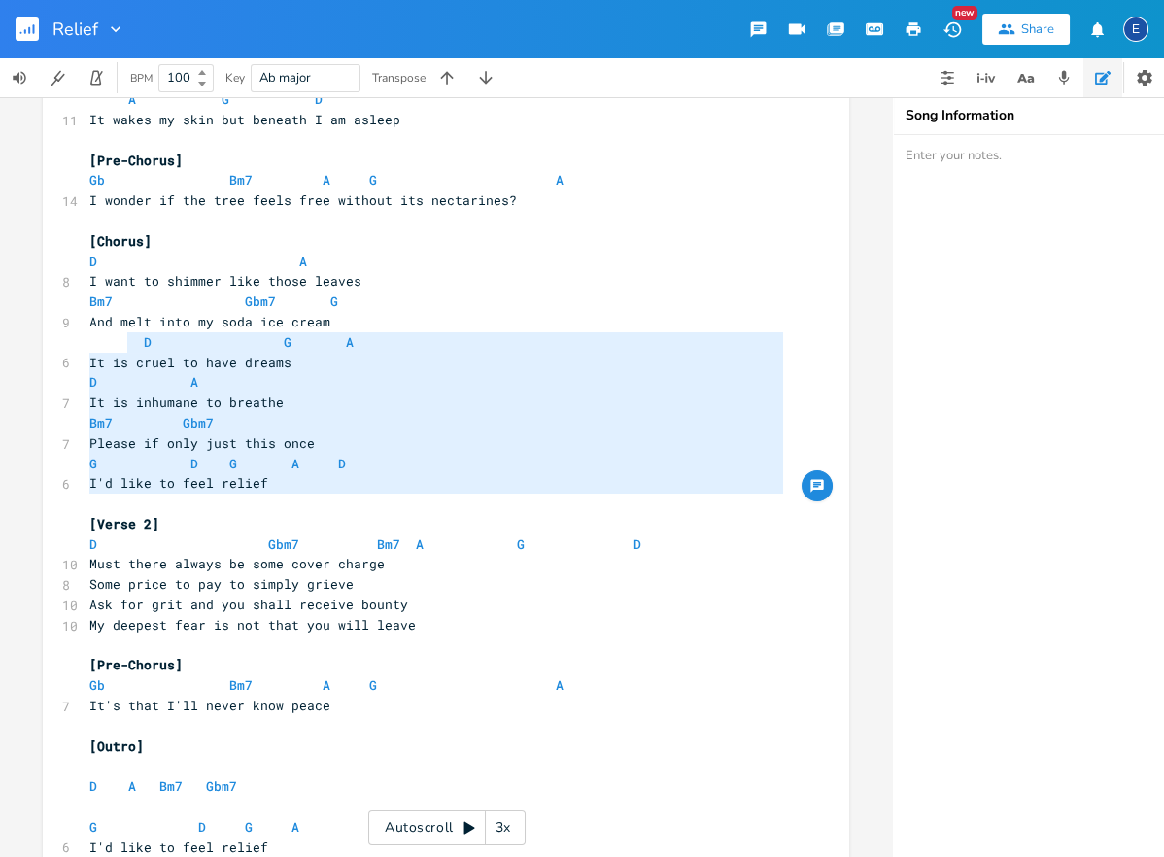
drag, startPoint x: 309, startPoint y: 496, endPoint x: 130, endPoint y: 349, distance: 231.3
click at [130, 349] on div "2 Capo 4 [Verse 1] D Gbm7 Bm7 A G D 16 I search for stillness and find it only …" at bounding box center [437, 615] width 702 height 1617
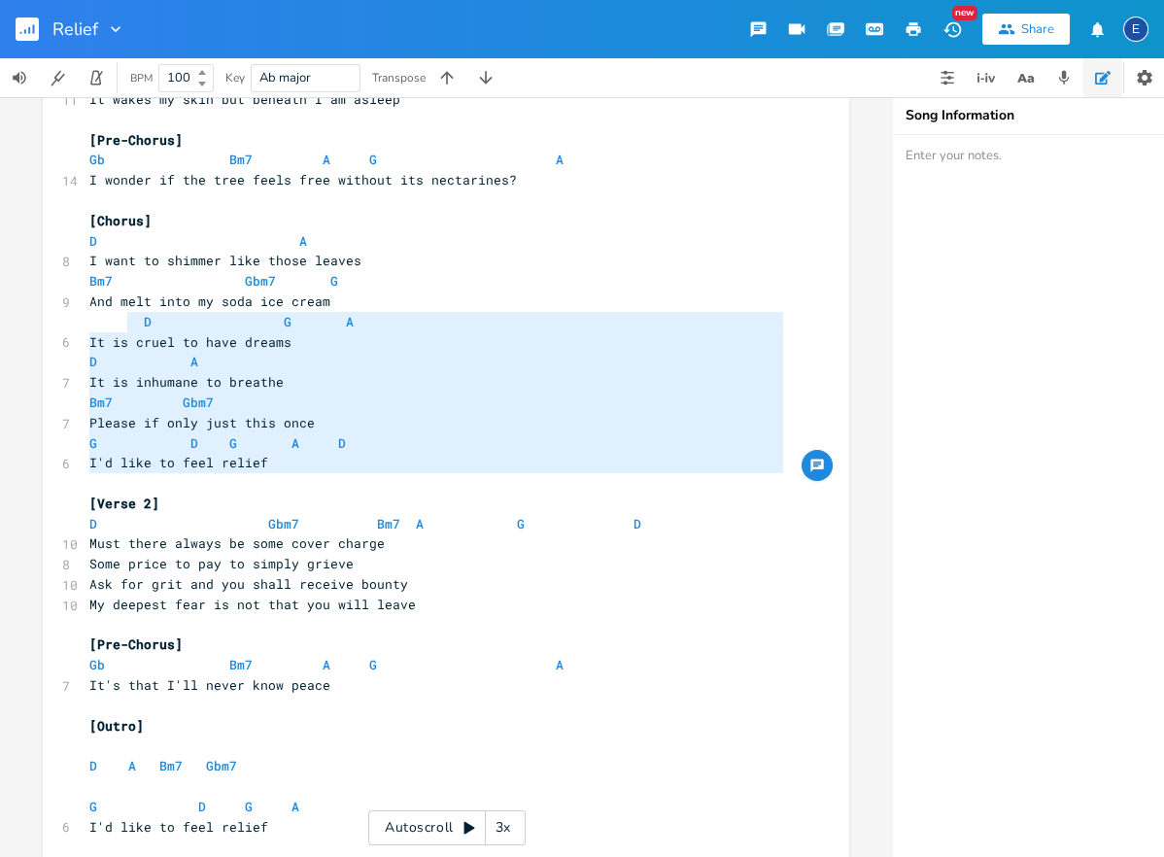
scroll to position [5, 0]
click at [704, 652] on pre "[Pre-Chorus]" at bounding box center [437, 645] width 702 height 20
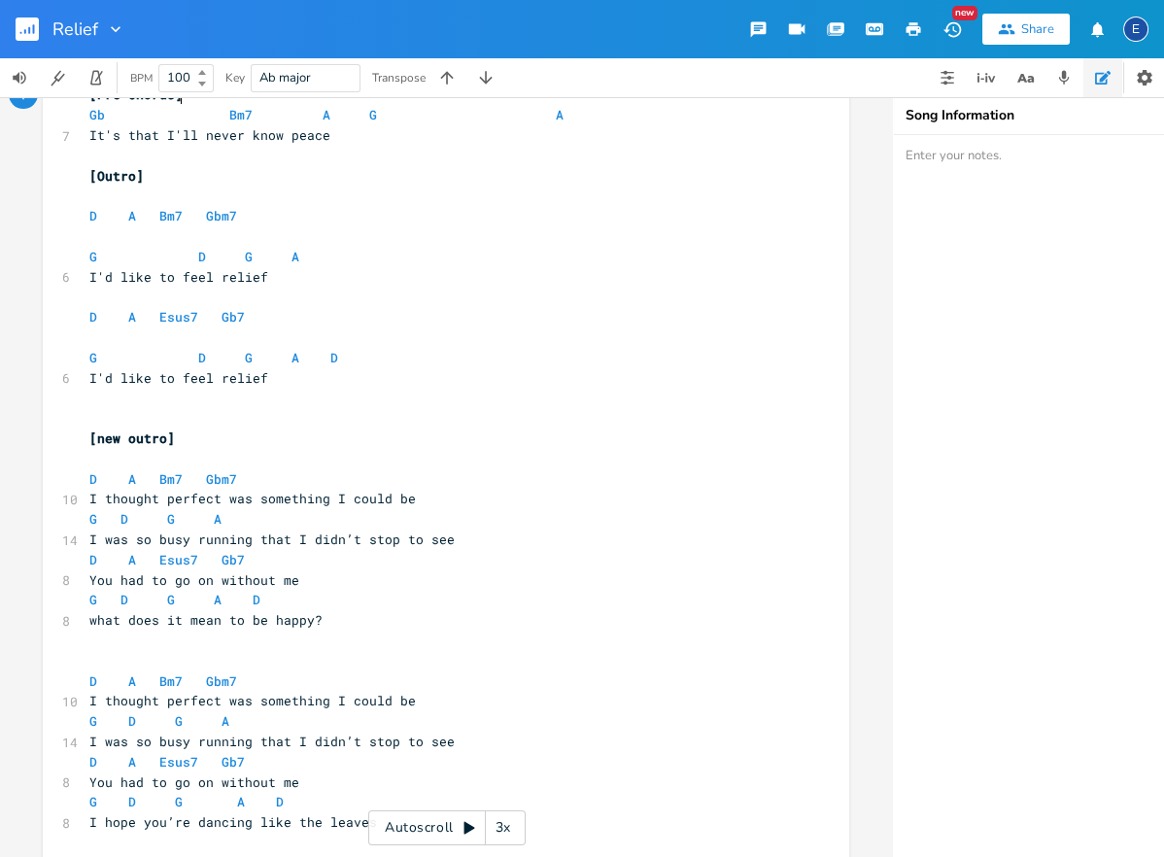
scroll to position [943, 0]
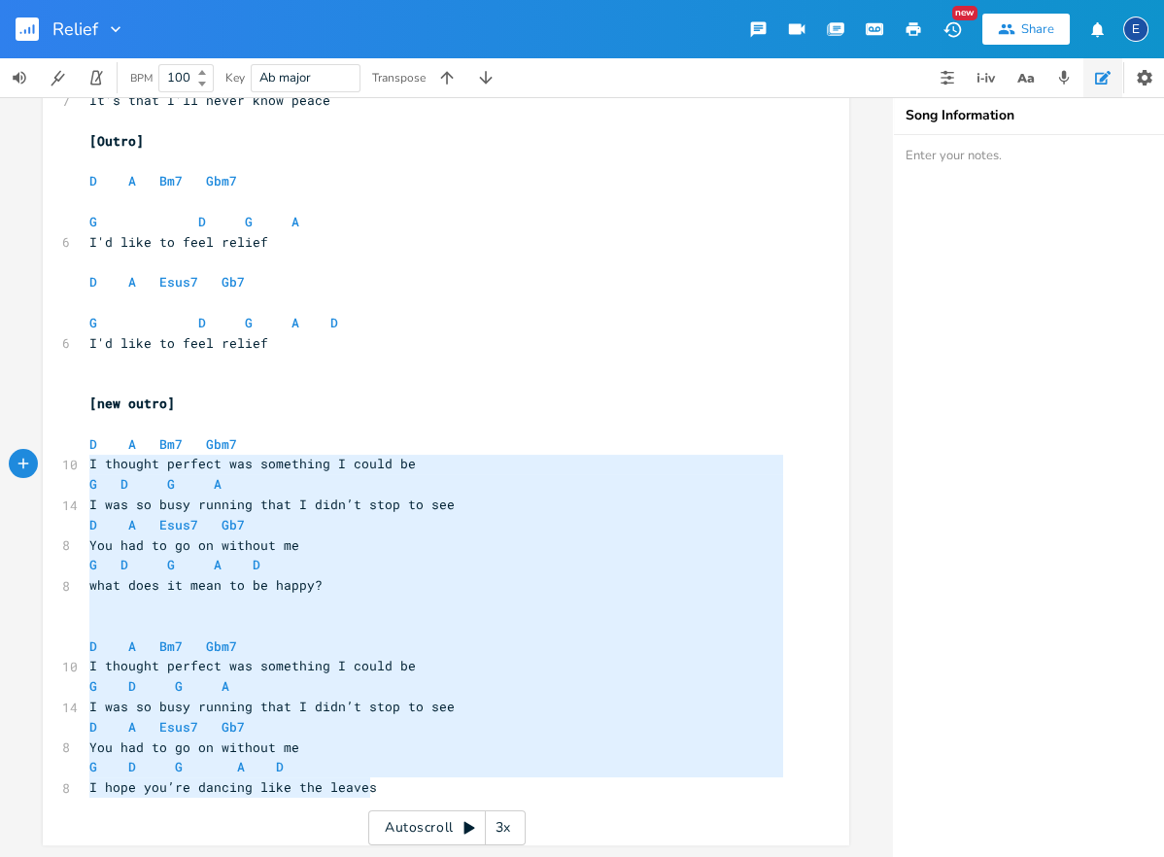
type textarea "D A Bm7 Gbm7 I thought perfect was something I could be G D G A I was so busy r…"
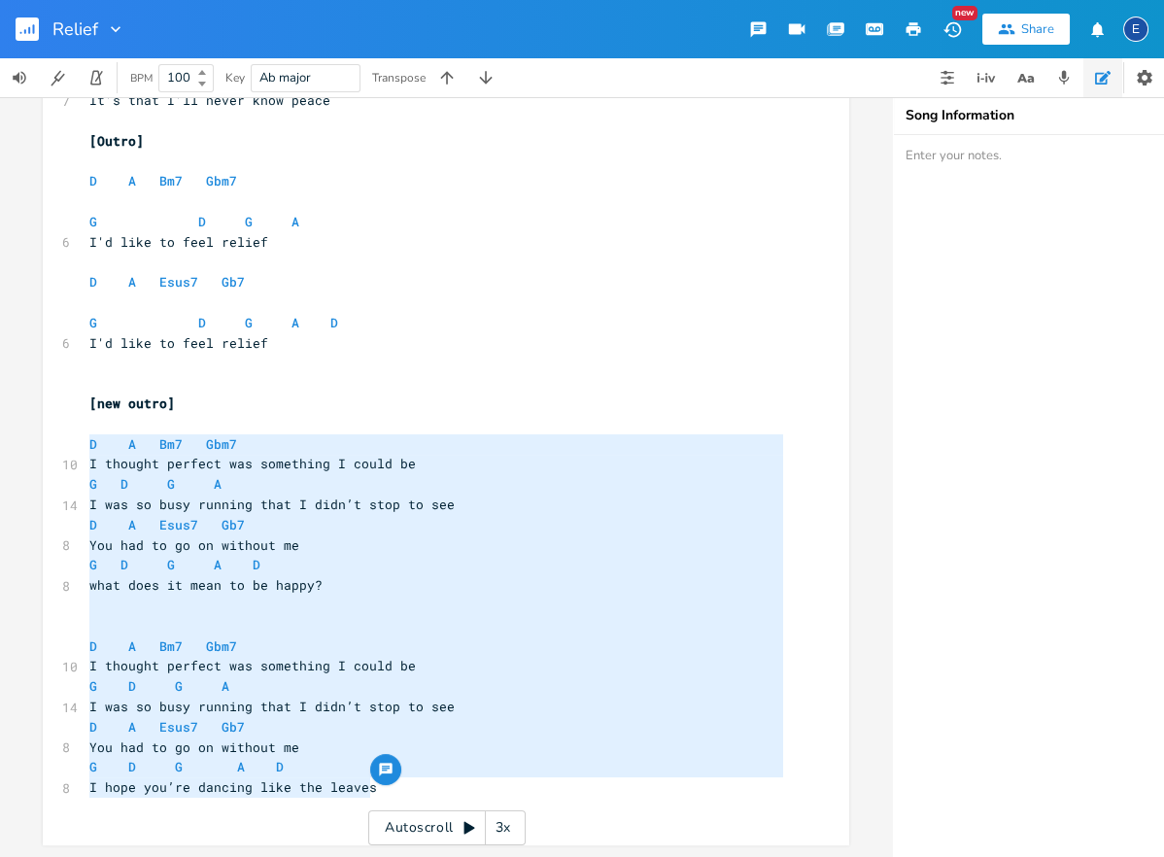
drag, startPoint x: 402, startPoint y: 790, endPoint x: 62, endPoint y: 446, distance: 483.7
click at [62, 446] on div "D A Bm7 Gbm7 I thought perfect was something I could be G D G A I was so busy r…" at bounding box center [446, 5] width 806 height 1679
click at [449, 77] on icon "button" at bounding box center [446, 77] width 19 height 19
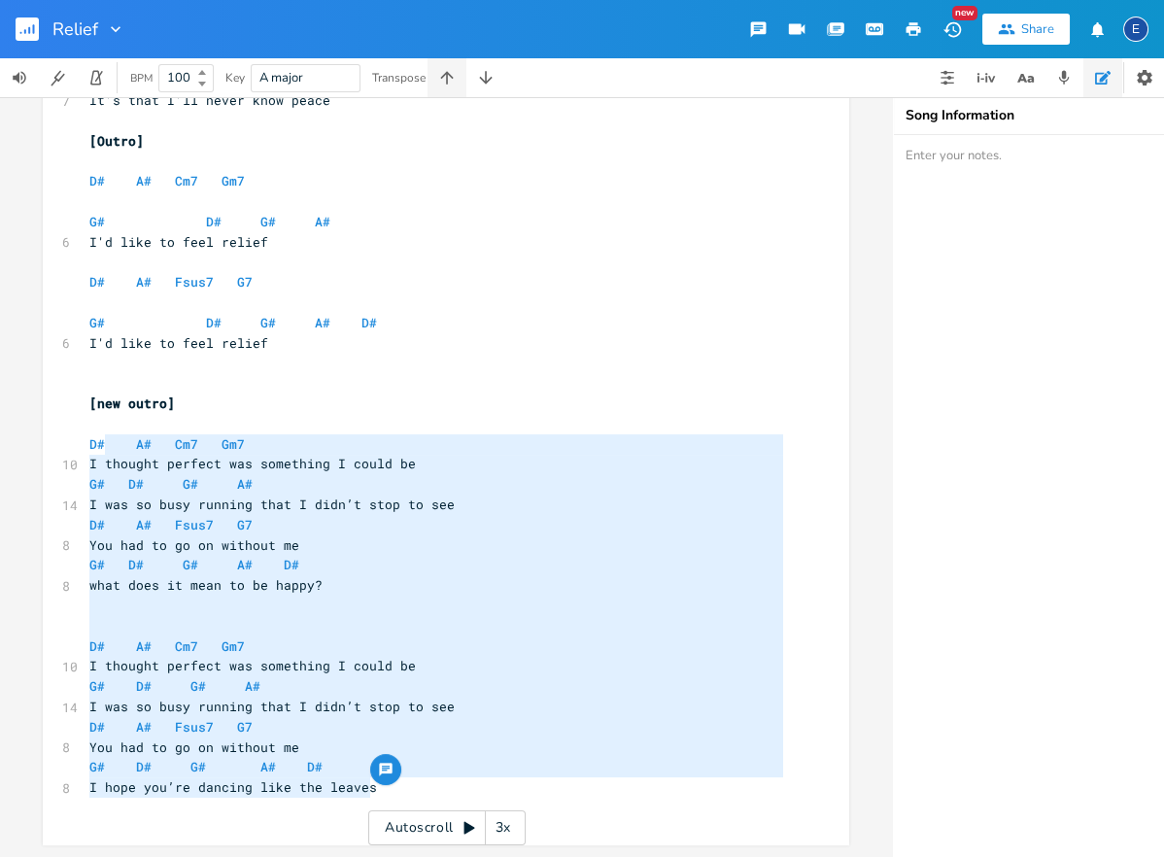
click at [448, 77] on icon "button" at bounding box center [446, 77] width 13 height 13
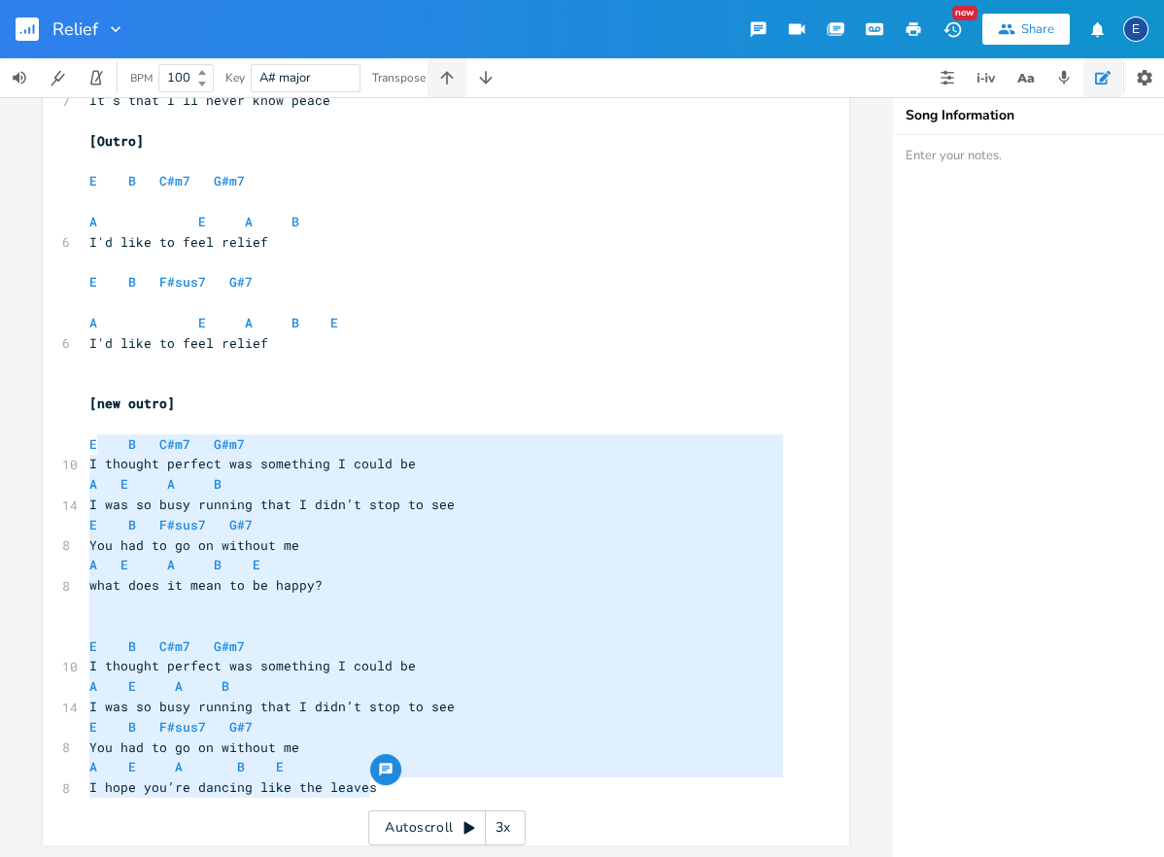
click at [448, 77] on icon "button" at bounding box center [446, 77] width 13 height 13
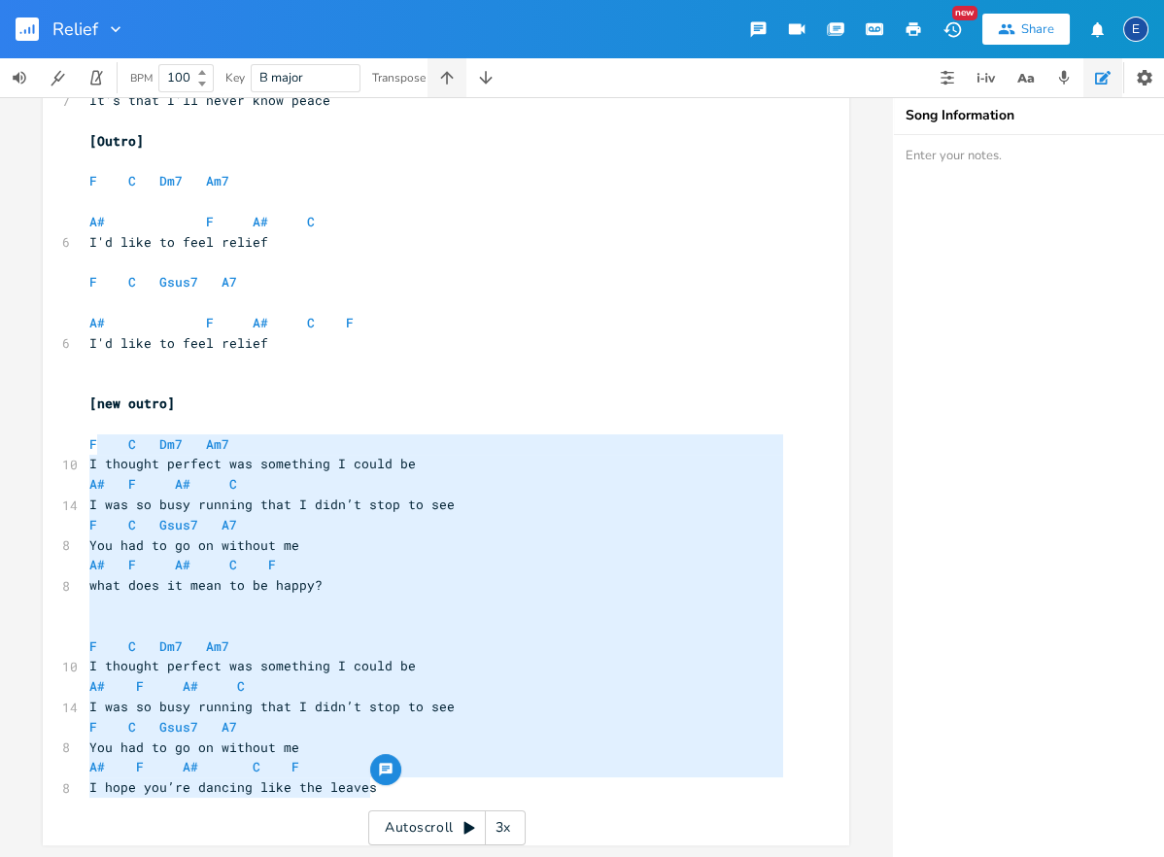
click at [448, 77] on icon "button" at bounding box center [446, 77] width 13 height 13
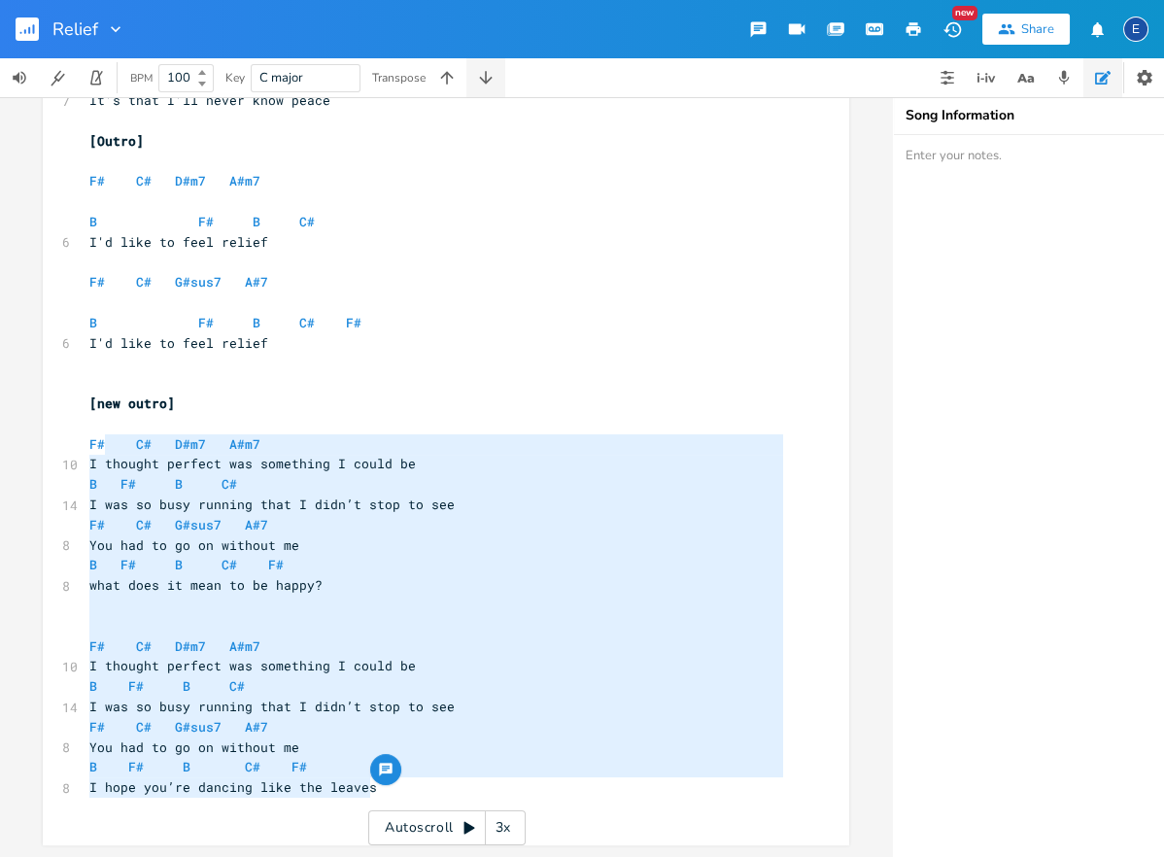
click at [486, 77] on icon "button" at bounding box center [485, 77] width 13 height 13
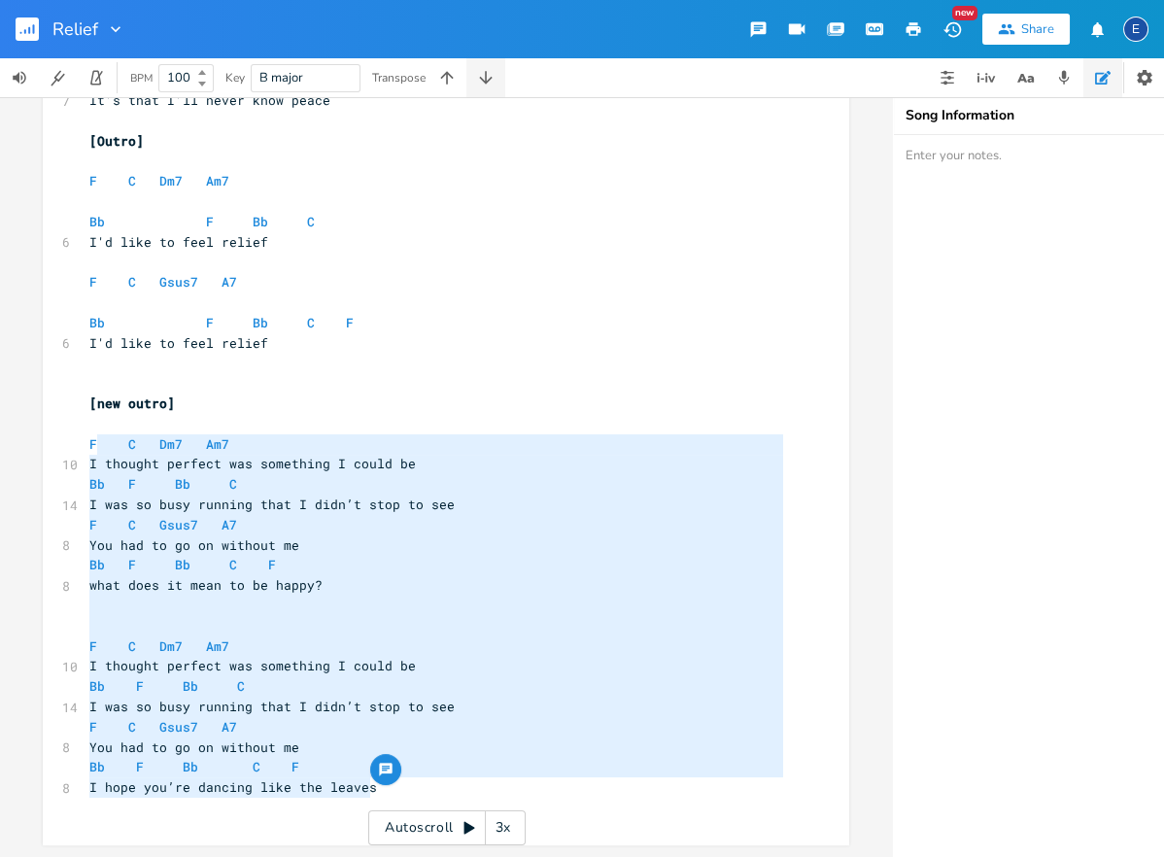
click at [486, 77] on icon "button" at bounding box center [485, 77] width 13 height 13
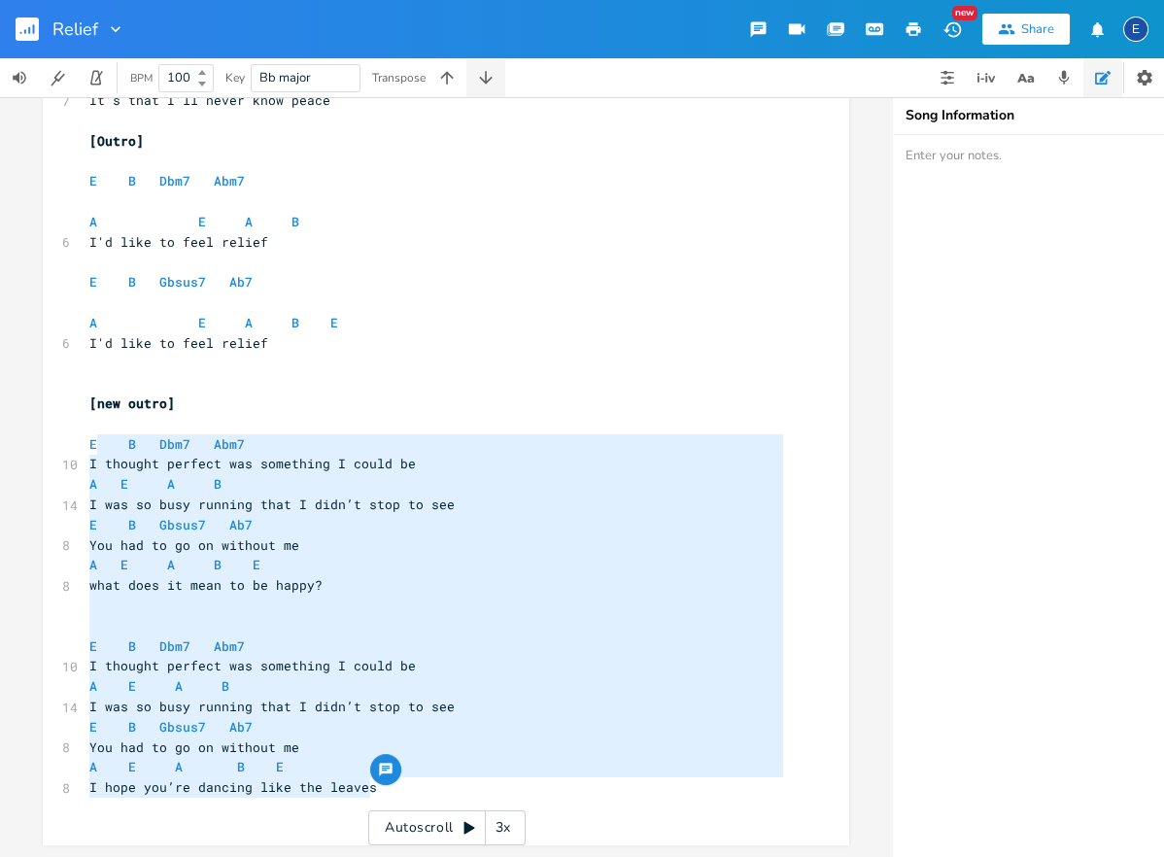
click at [486, 77] on icon "button" at bounding box center [485, 77] width 13 height 13
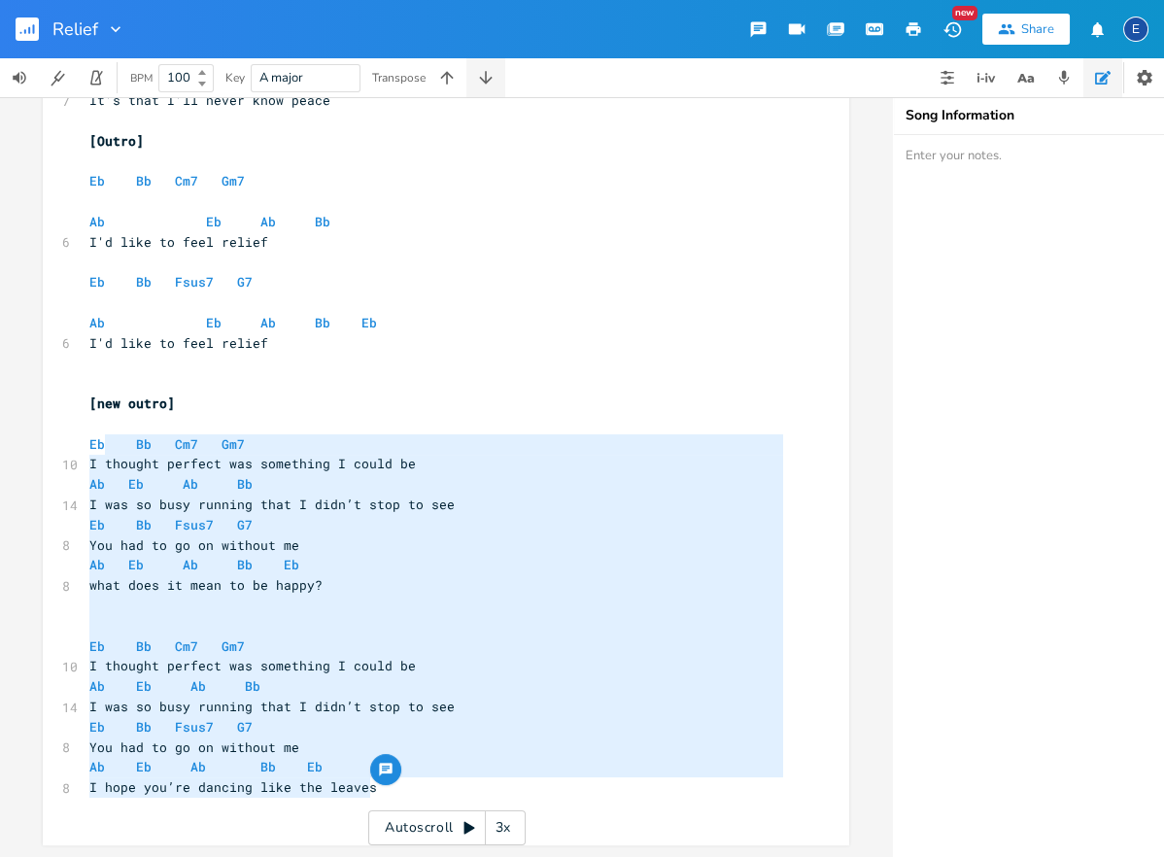
click at [486, 77] on icon "button" at bounding box center [485, 77] width 13 height 13
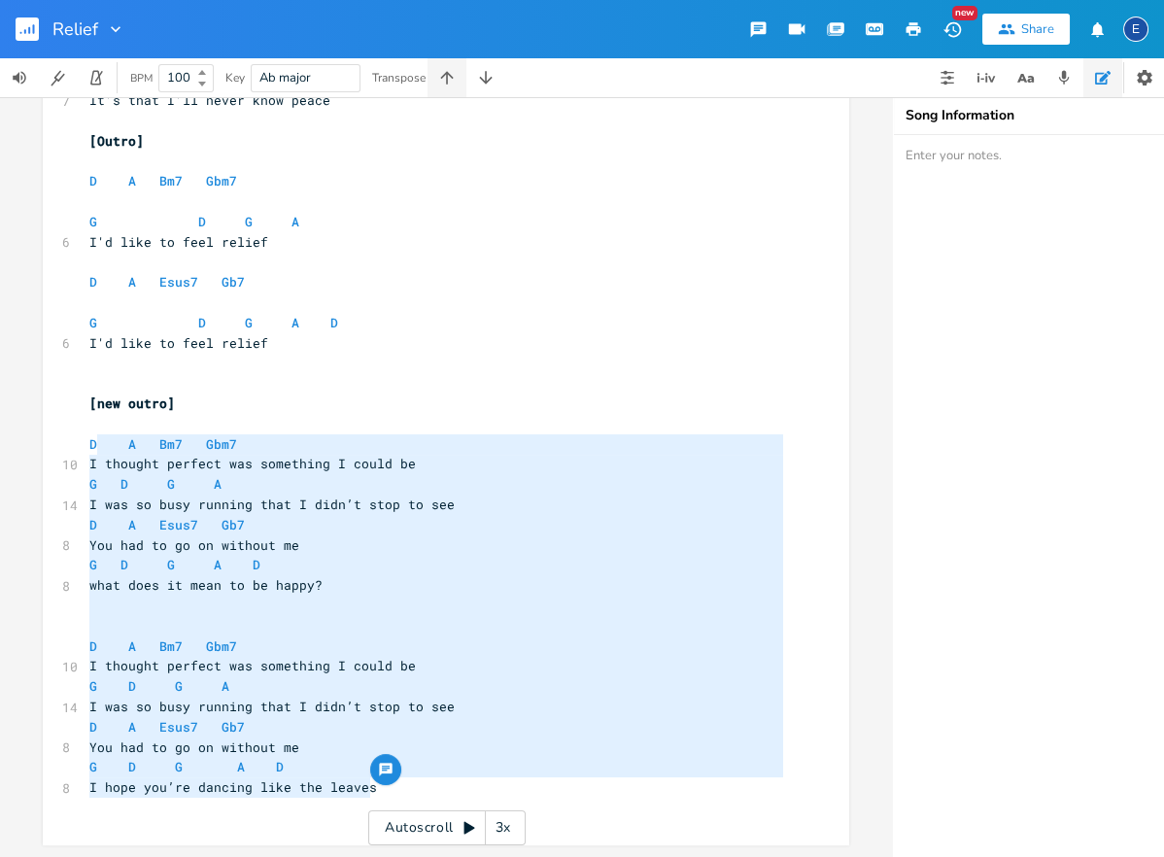
click at [453, 77] on icon "button" at bounding box center [446, 77] width 13 height 13
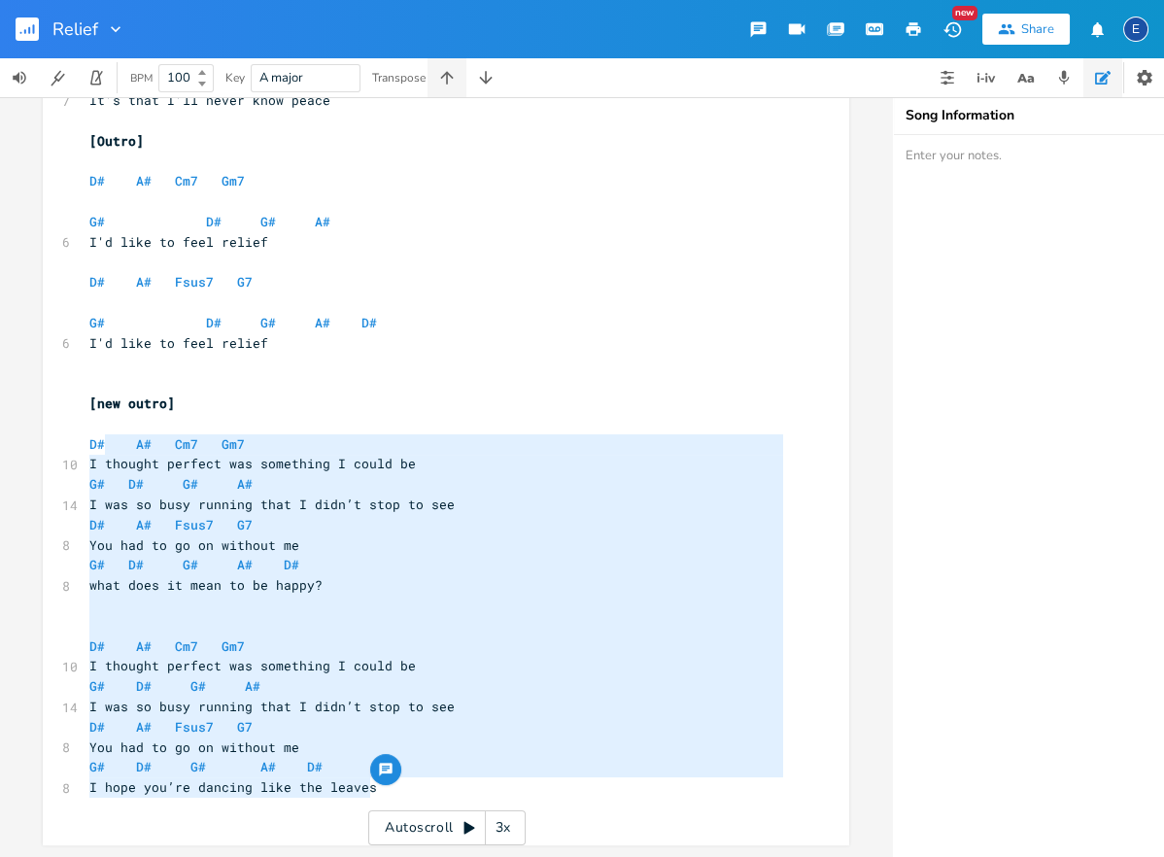
click at [453, 77] on icon "button" at bounding box center [446, 77] width 13 height 13
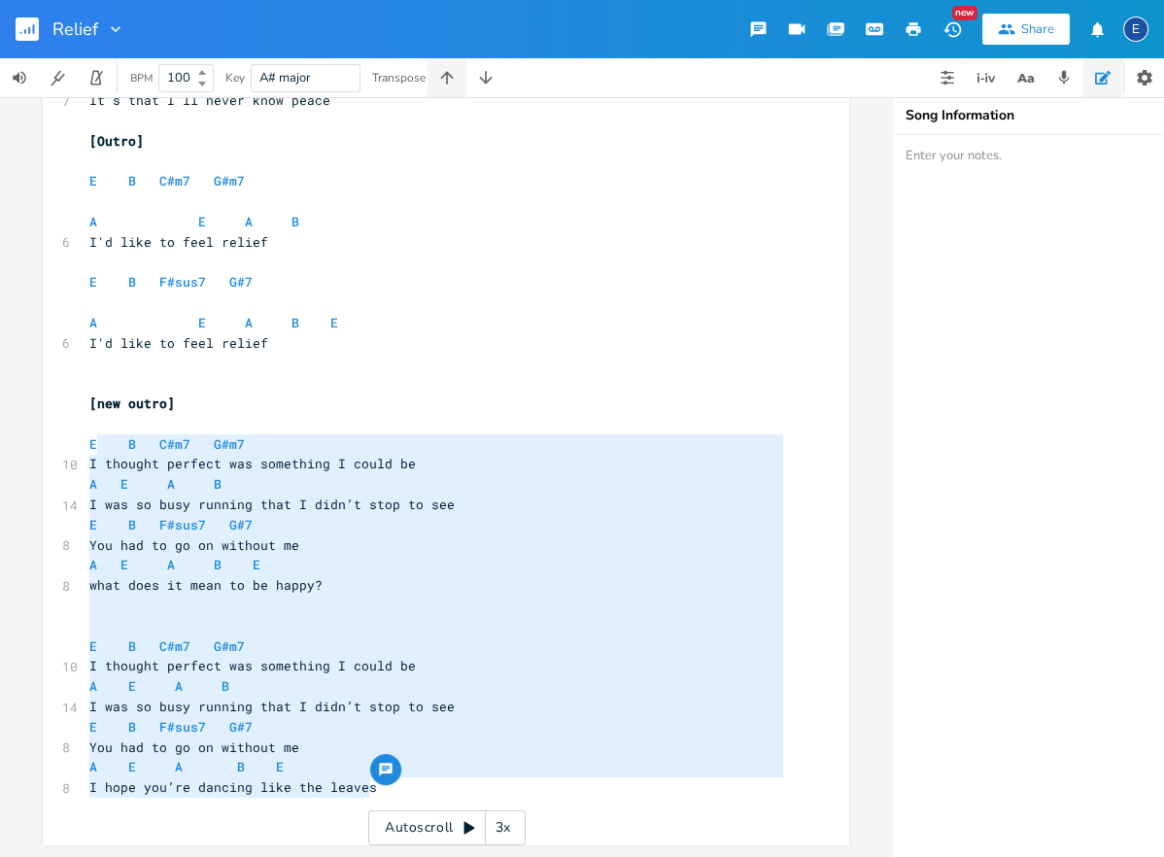
click at [453, 77] on icon "button" at bounding box center [446, 77] width 13 height 13
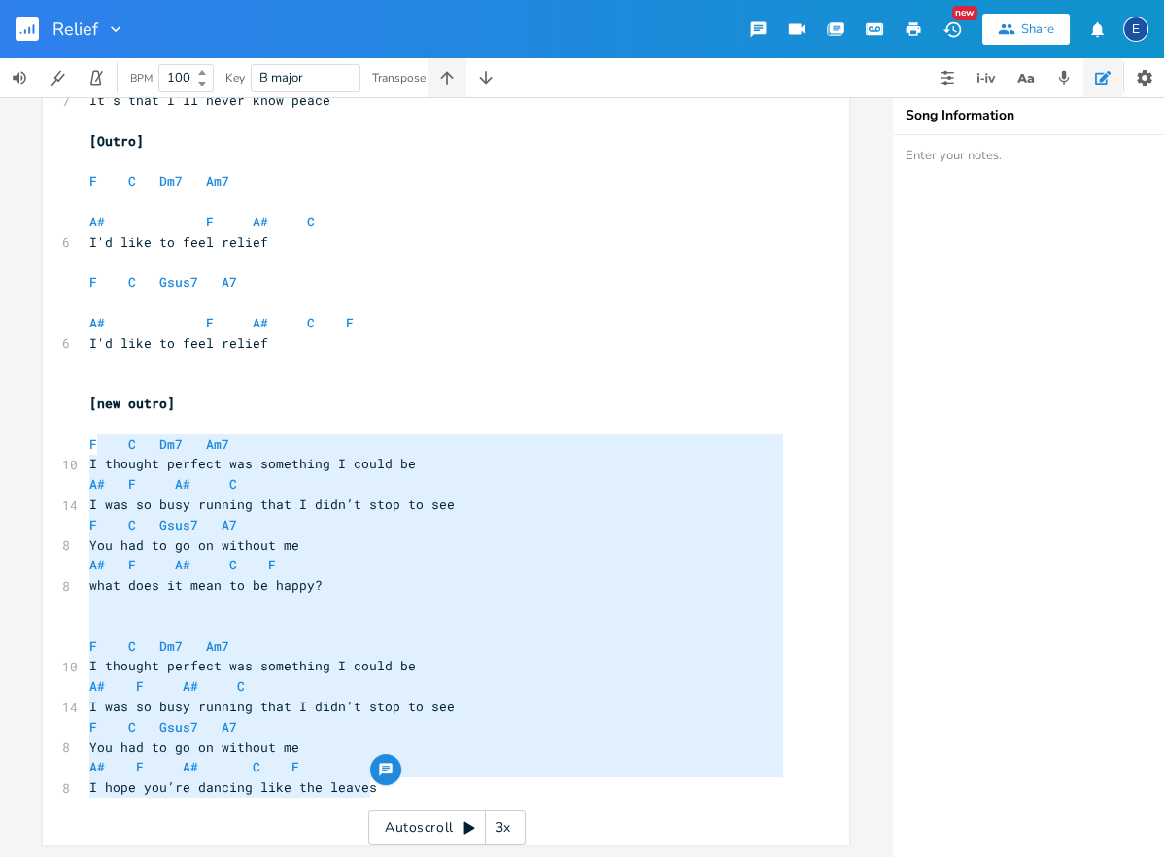
click at [453, 77] on icon "button" at bounding box center [446, 77] width 13 height 13
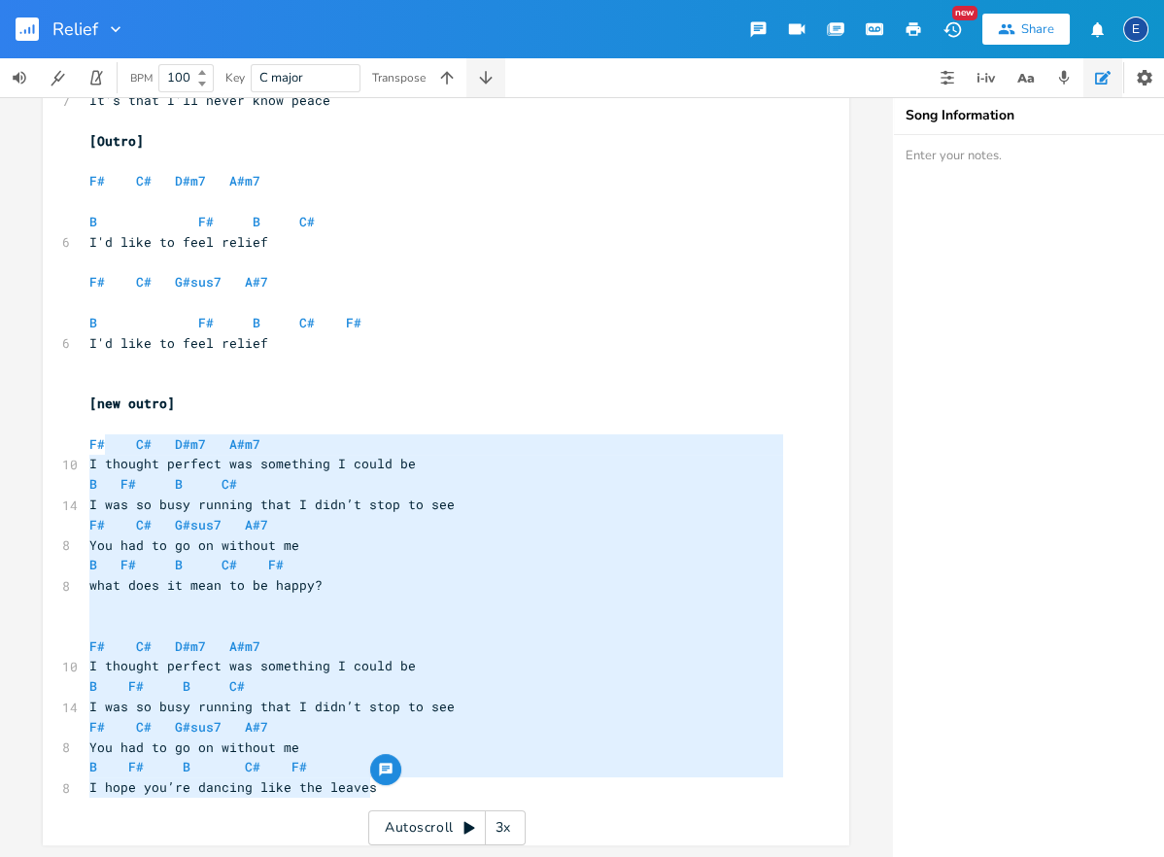
click at [489, 75] on icon "button" at bounding box center [485, 77] width 19 height 19
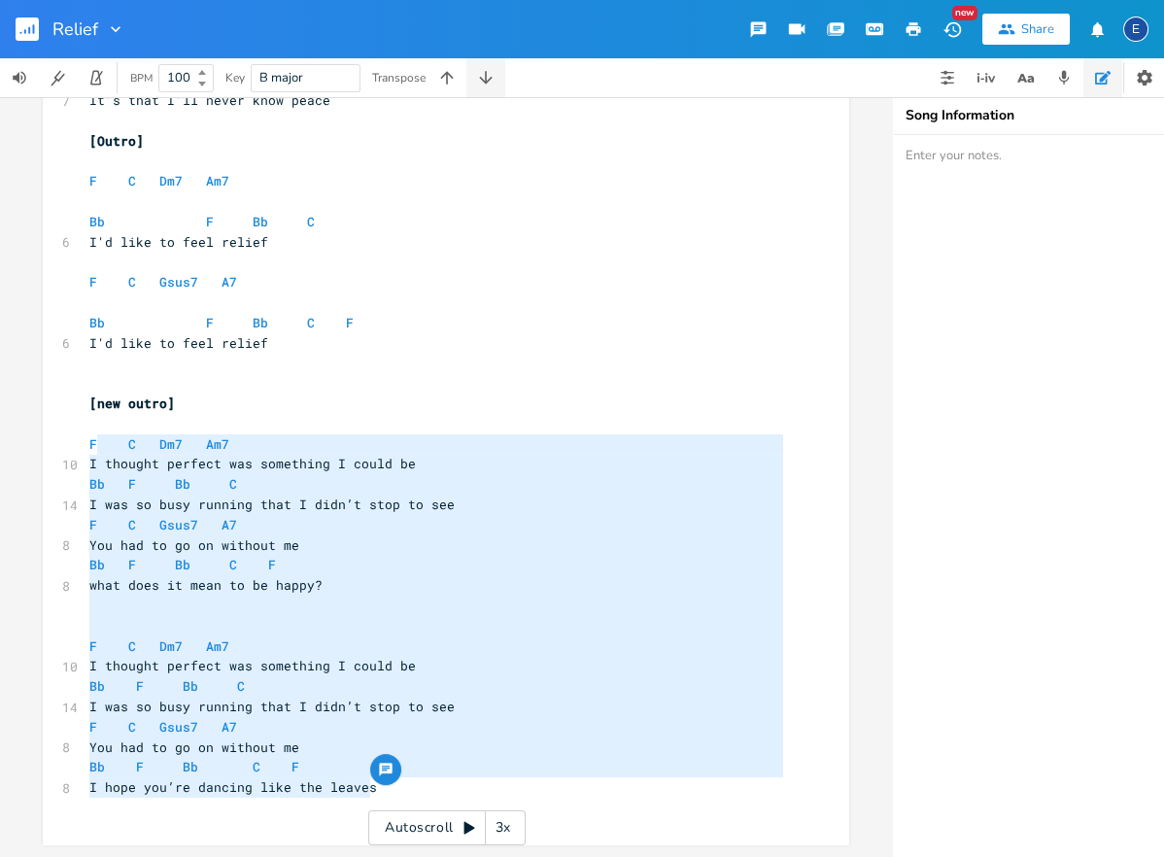
click at [489, 75] on icon "button" at bounding box center [485, 77] width 19 height 19
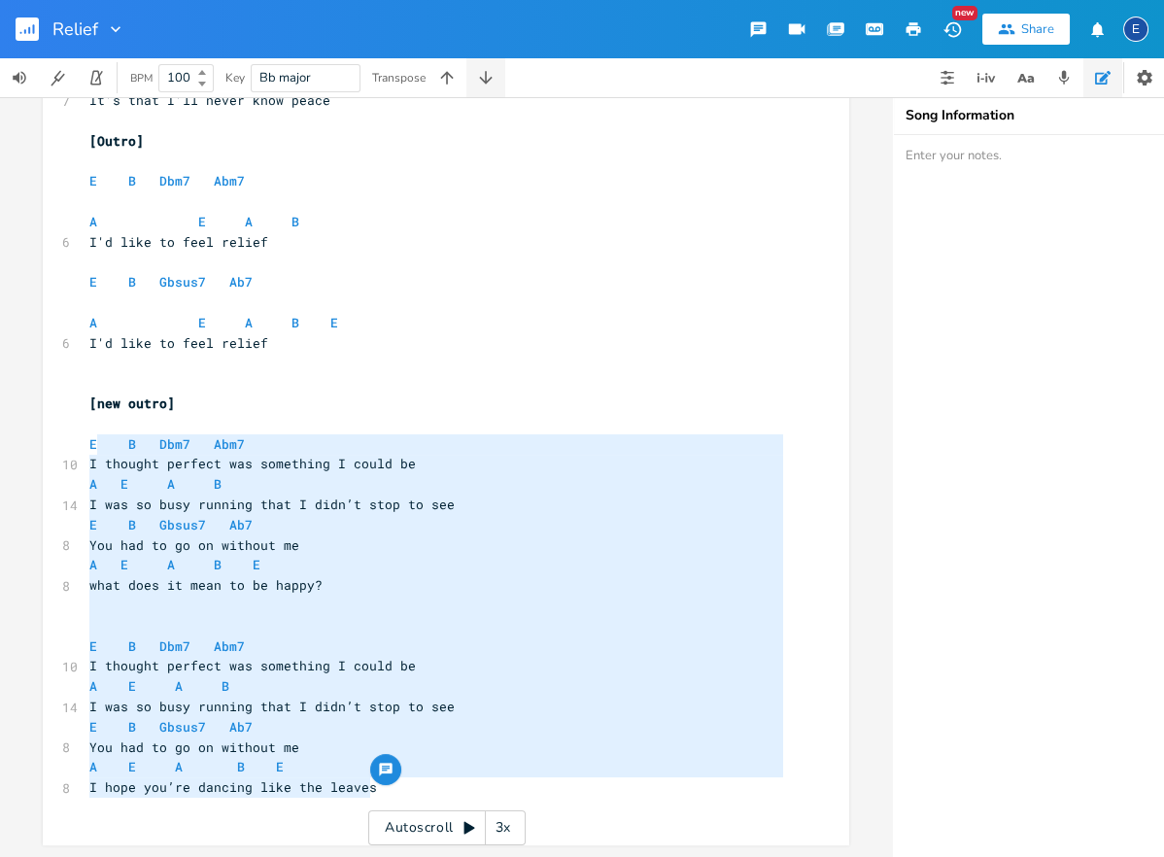
click at [489, 75] on icon "button" at bounding box center [485, 77] width 19 height 19
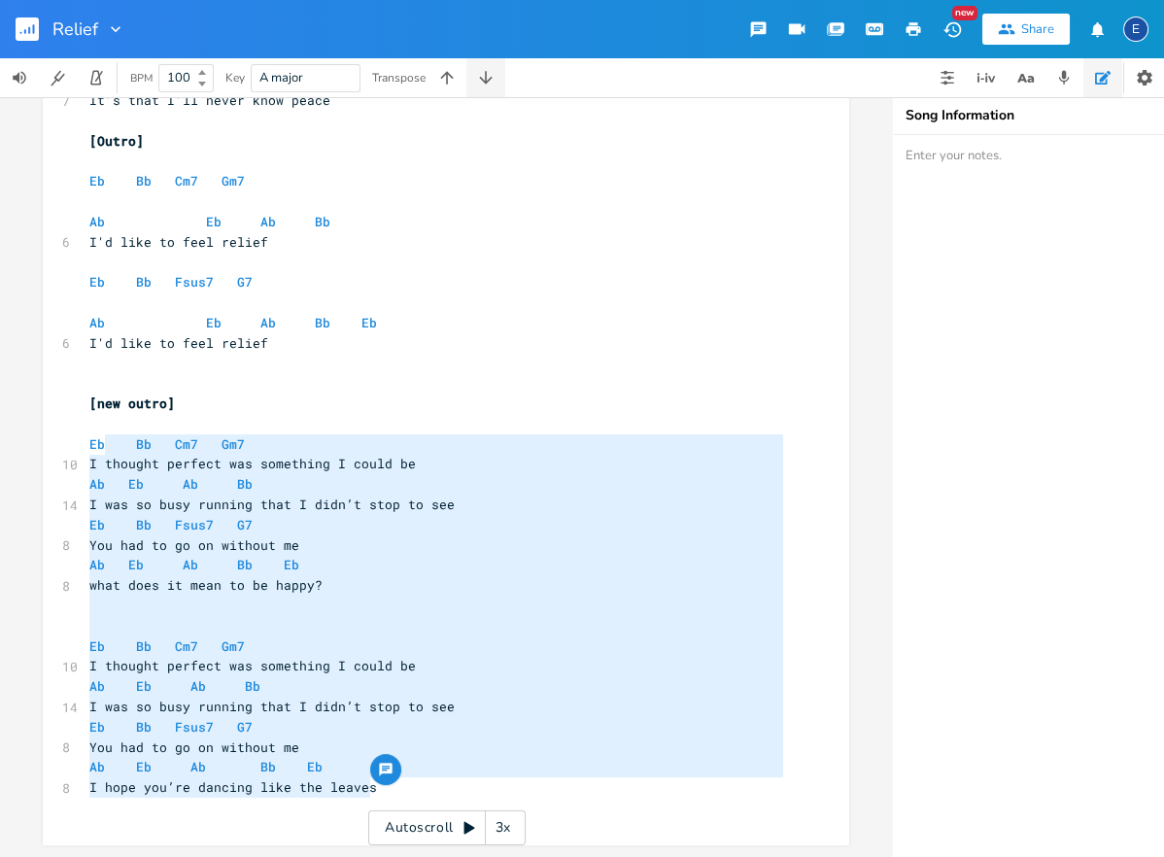
click at [489, 75] on icon "button" at bounding box center [485, 77] width 19 height 19
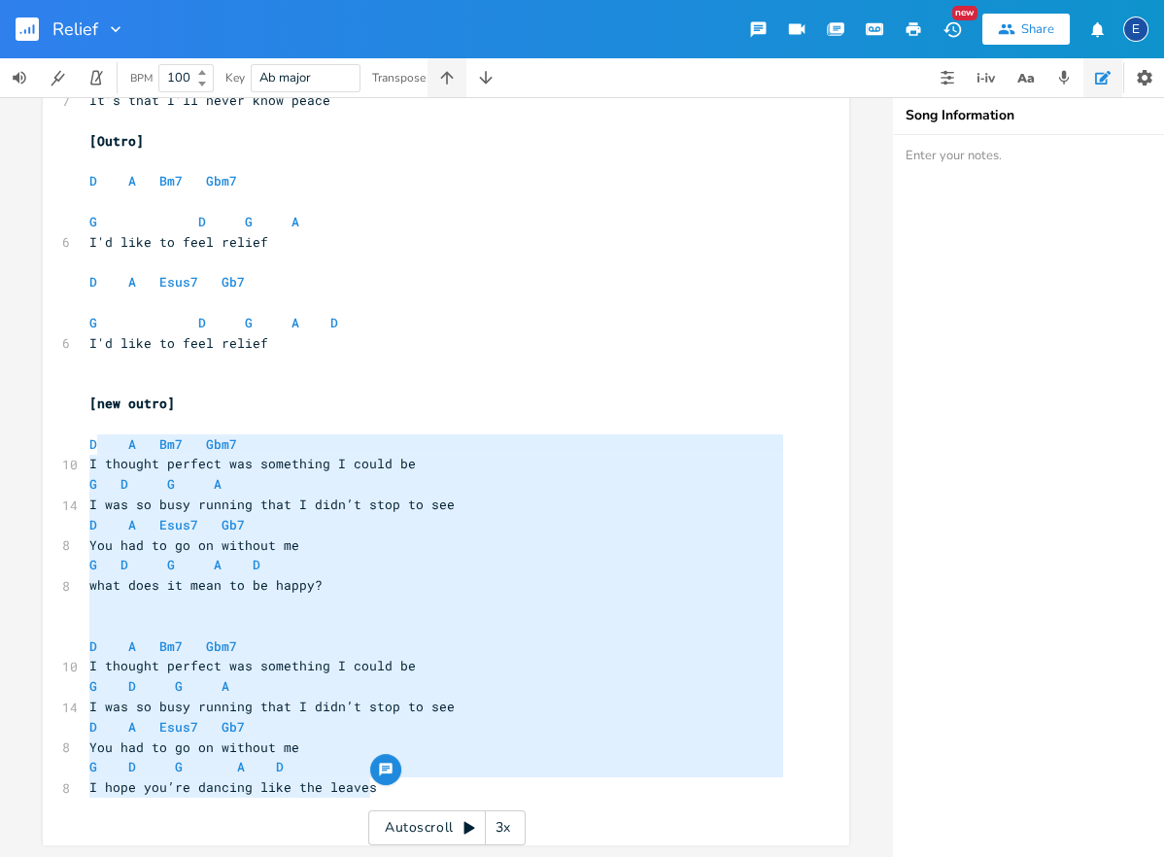
click at [454, 73] on icon "button" at bounding box center [446, 77] width 19 height 19
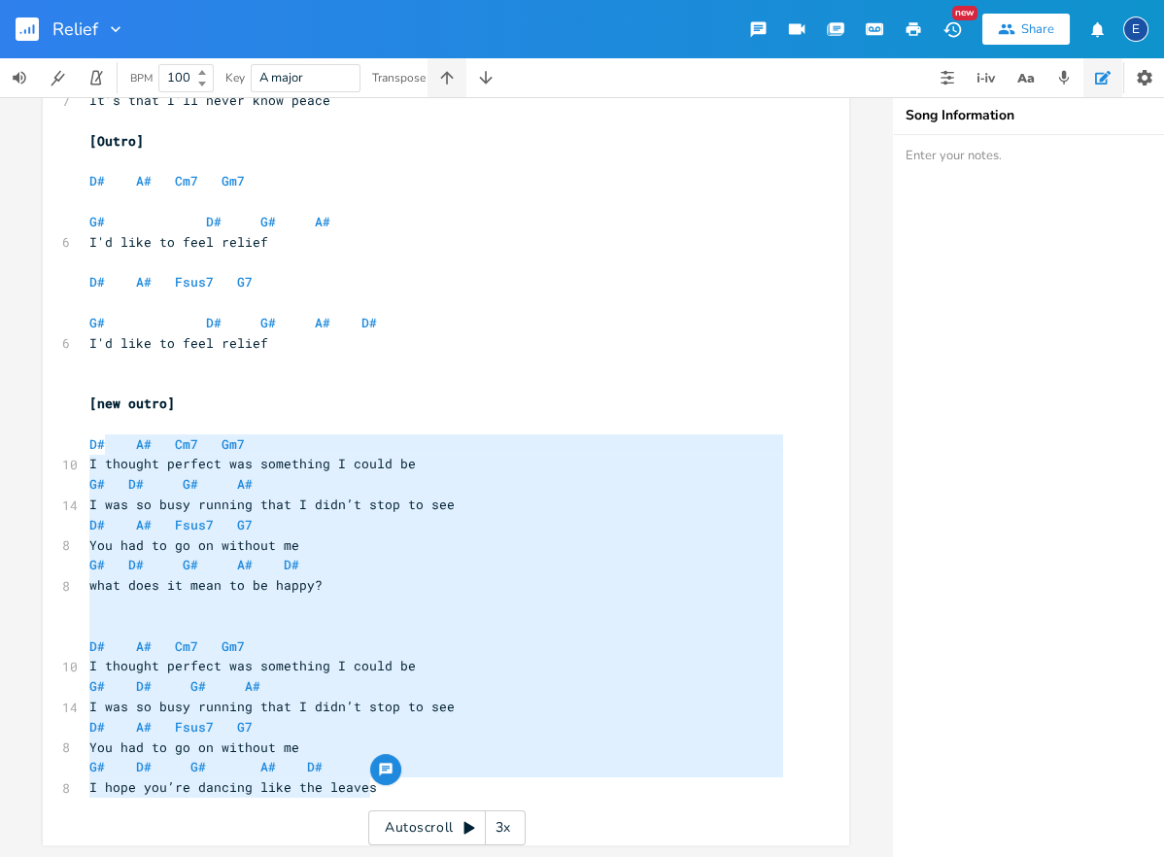
click at [454, 73] on icon "button" at bounding box center [446, 77] width 19 height 19
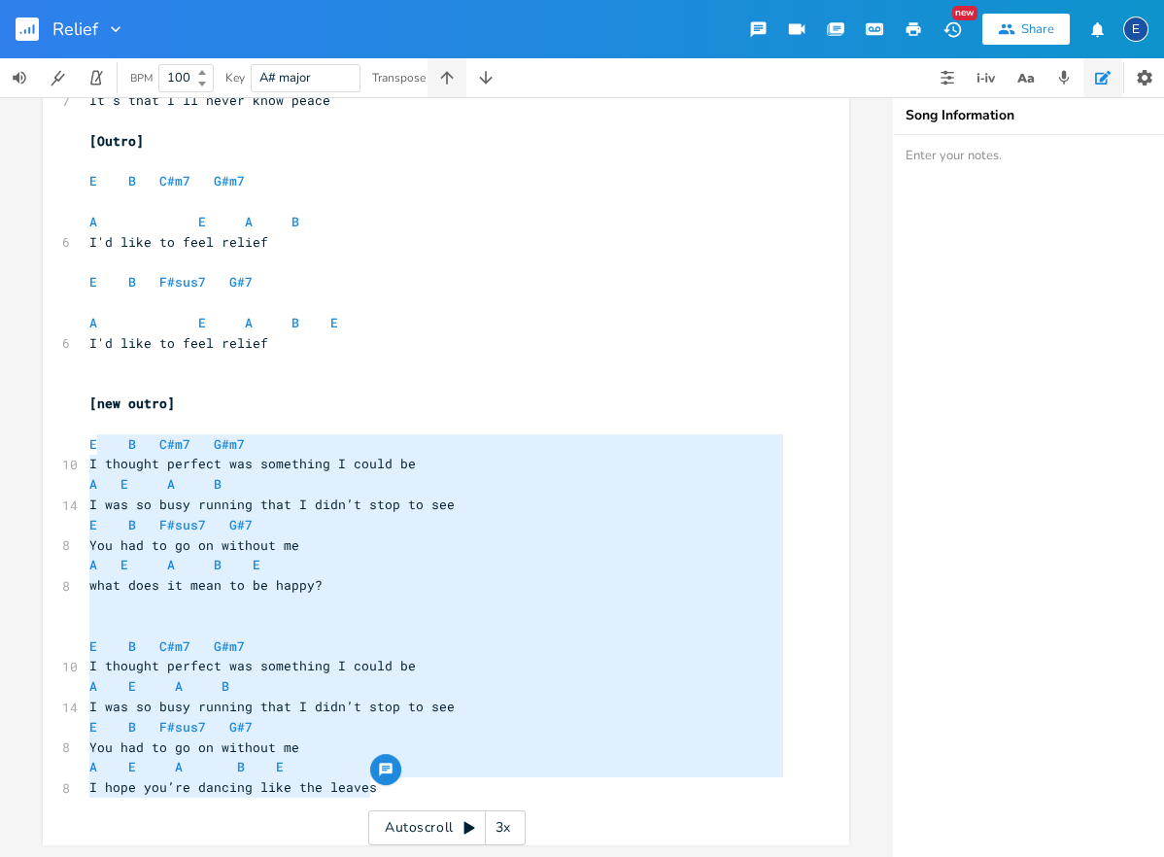
click at [454, 73] on icon "button" at bounding box center [446, 77] width 19 height 19
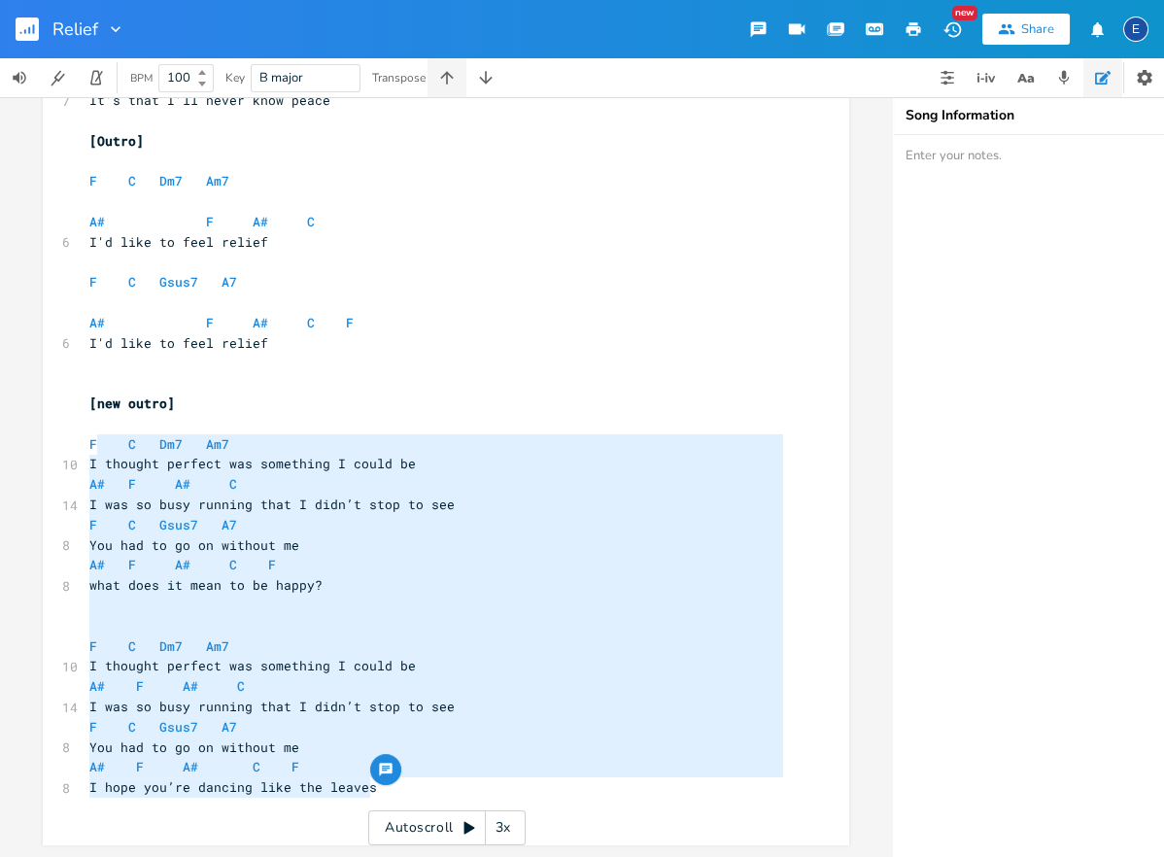
click at [454, 73] on icon "button" at bounding box center [446, 77] width 19 height 19
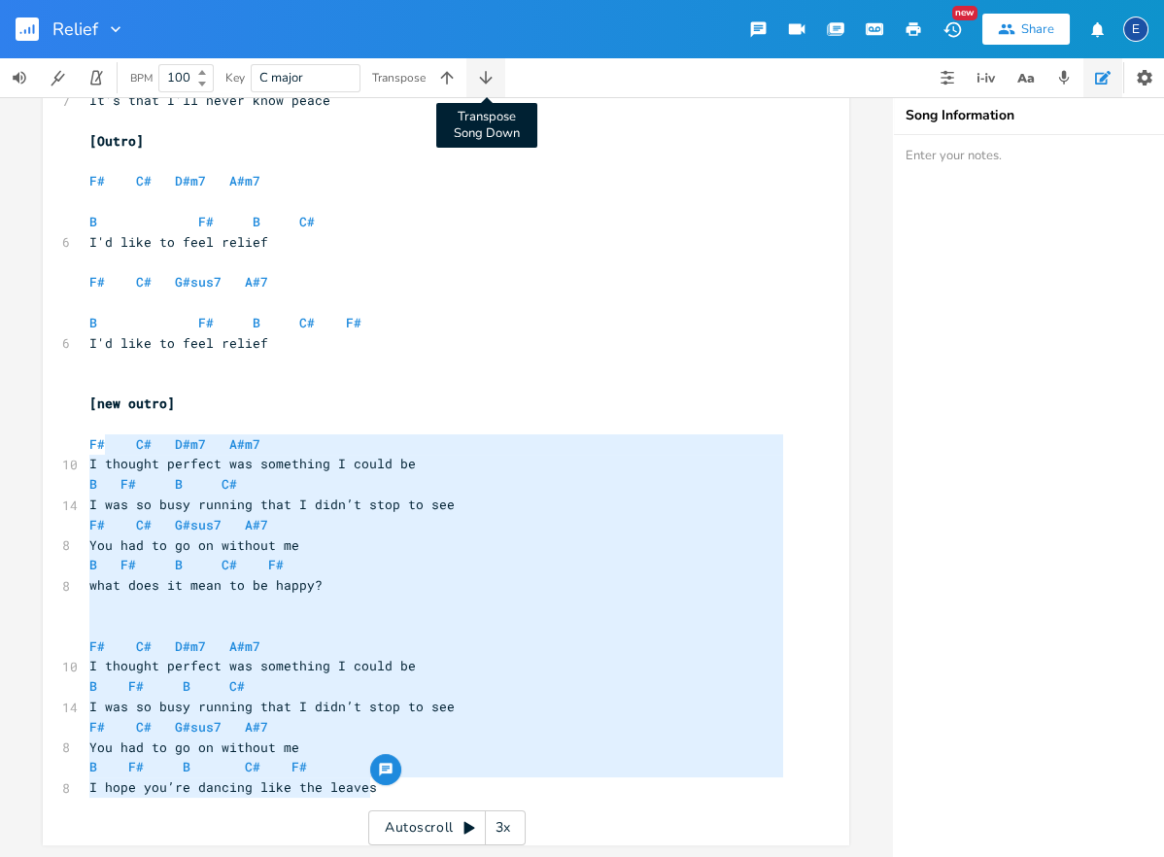
click at [496, 73] on icon "button" at bounding box center [485, 77] width 19 height 19
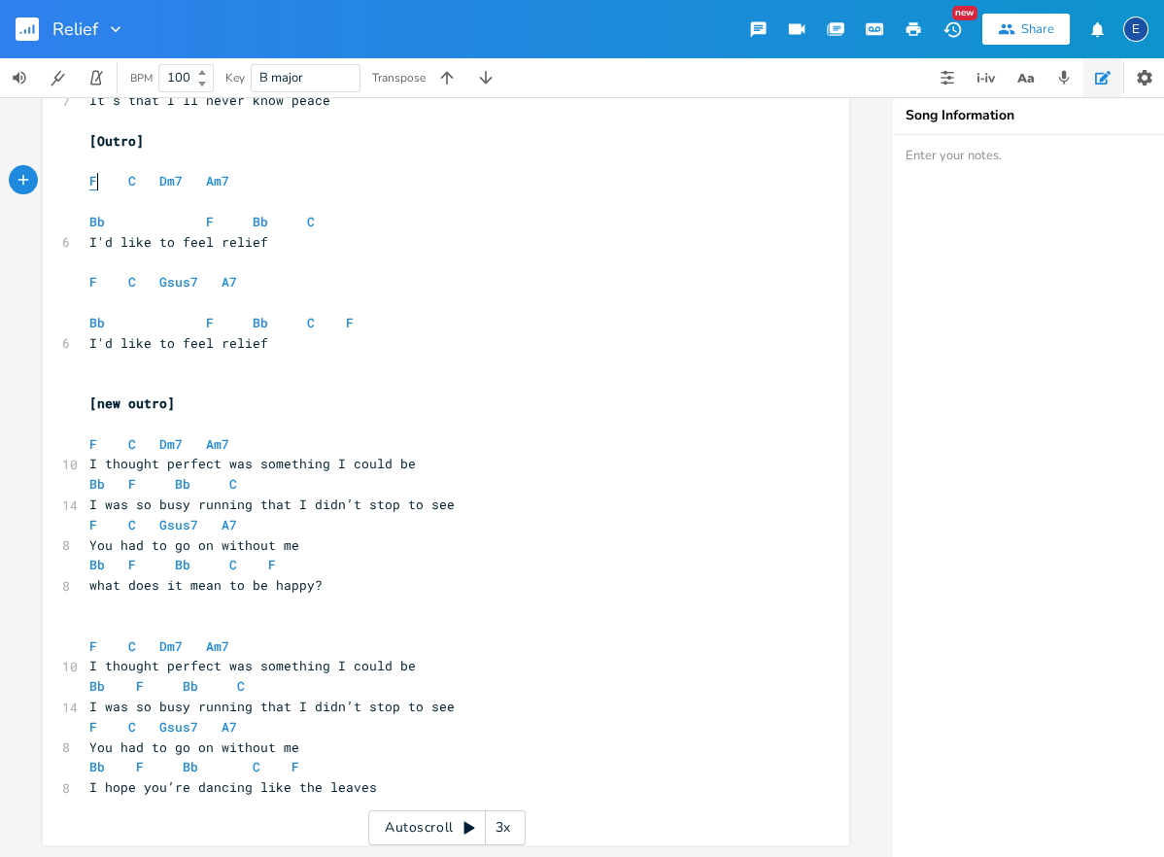
click at [95, 179] on span "F" at bounding box center [93, 181] width 8 height 18
type textarea "F"
click at [95, 179] on span "F" at bounding box center [93, 181] width 8 height 18
click at [131, 180] on span "C" at bounding box center [132, 181] width 8 height 18
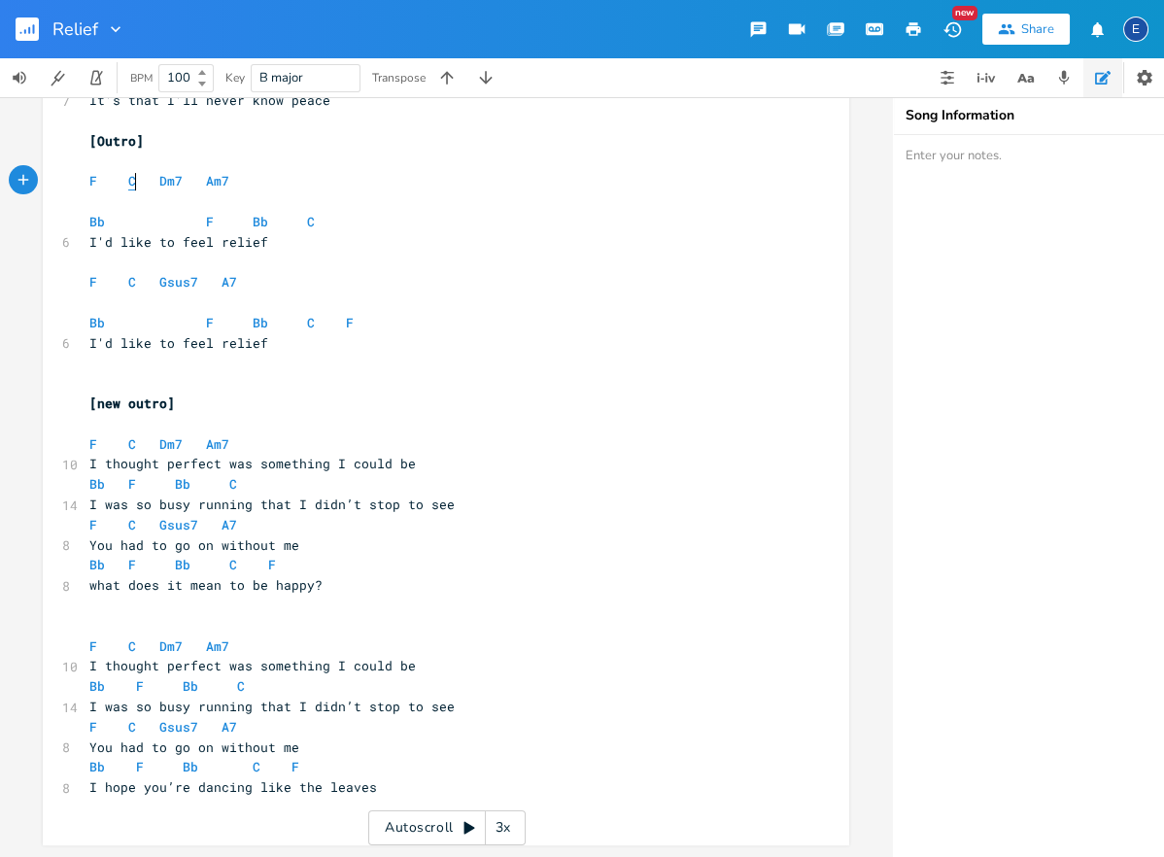
scroll to position [6, 0]
type textarea "C"
click at [131, 180] on span "C" at bounding box center [132, 181] width 8 height 18
click at [163, 181] on span "Dm7" at bounding box center [170, 181] width 23 height 18
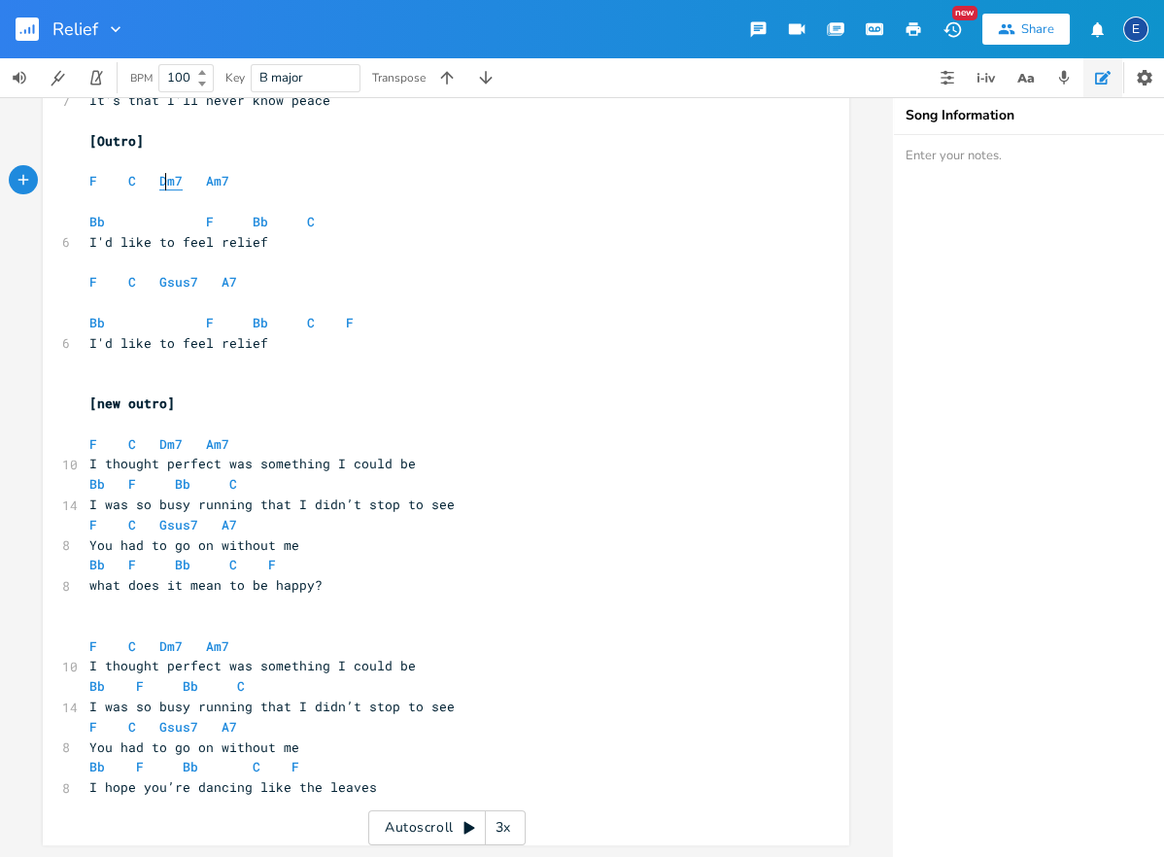
type textarea "Dm7"
click at [163, 181] on span "Dm7" at bounding box center [170, 181] width 23 height 18
click at [215, 183] on span "Am7" at bounding box center [217, 181] width 23 height 18
type textarea "Am7"
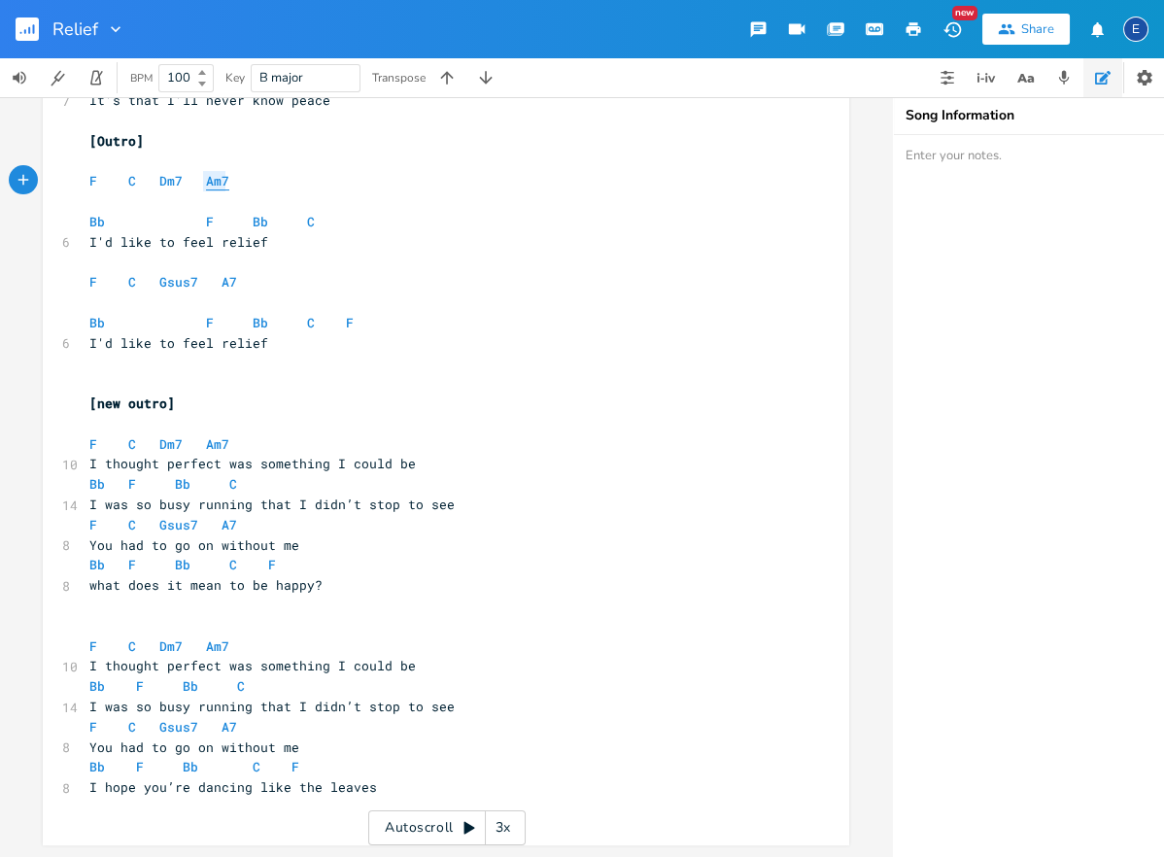
click at [215, 183] on span "Am7" at bounding box center [217, 181] width 23 height 18
click at [98, 224] on span "Bb" at bounding box center [97, 222] width 16 height 18
type textarea "Bb"
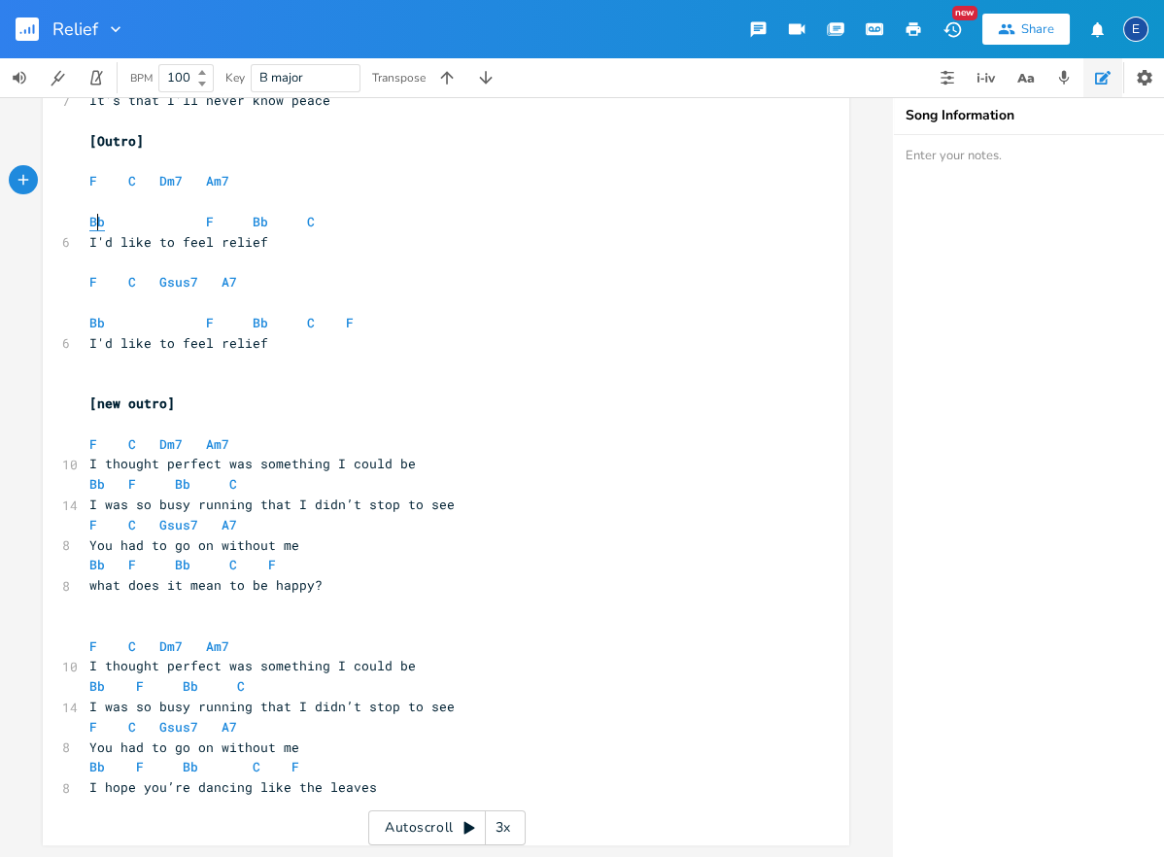
click at [98, 224] on span "Bb" at bounding box center [97, 222] width 16 height 18
click at [208, 223] on span "F" at bounding box center [210, 222] width 8 height 18
type textarea "F"
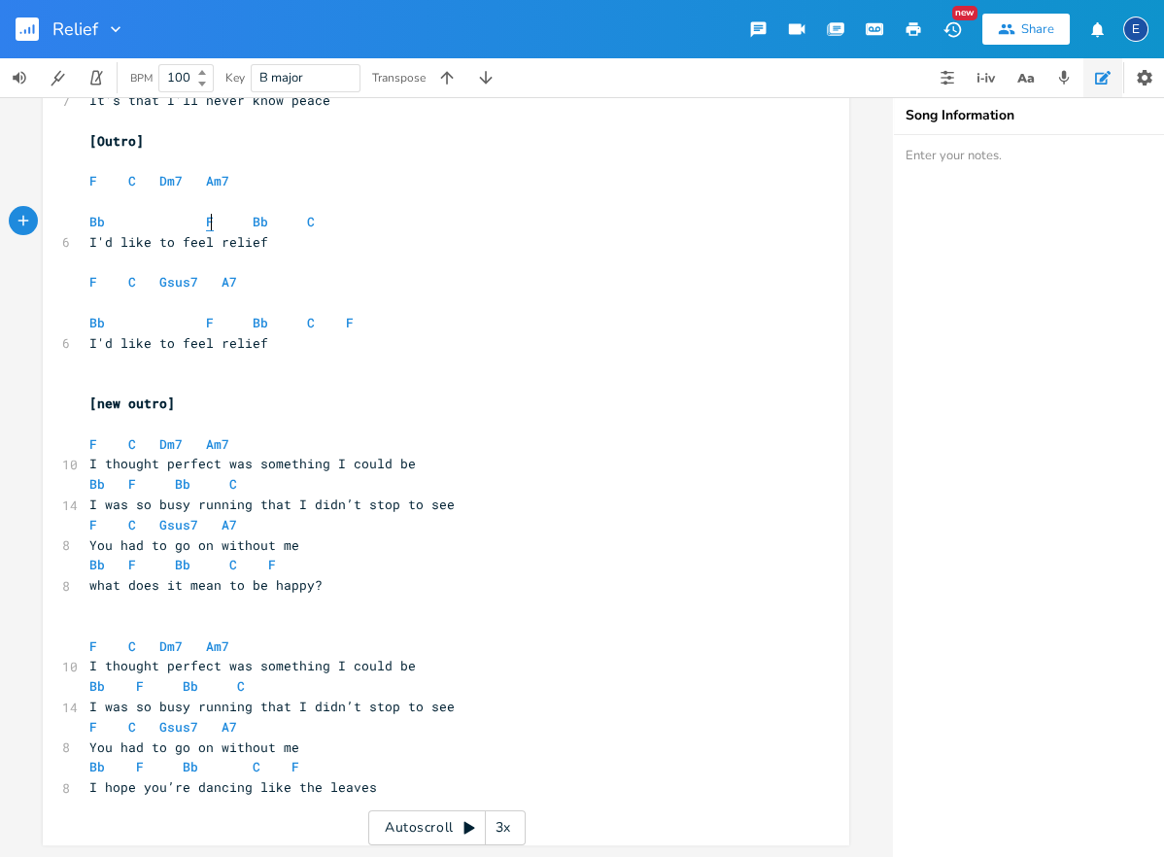
click at [208, 223] on span "F" at bounding box center [210, 222] width 8 height 18
click at [256, 226] on span "Bb" at bounding box center [261, 222] width 16 height 18
type textarea "Bb"
click at [256, 226] on span "Bb" at bounding box center [261, 222] width 16 height 18
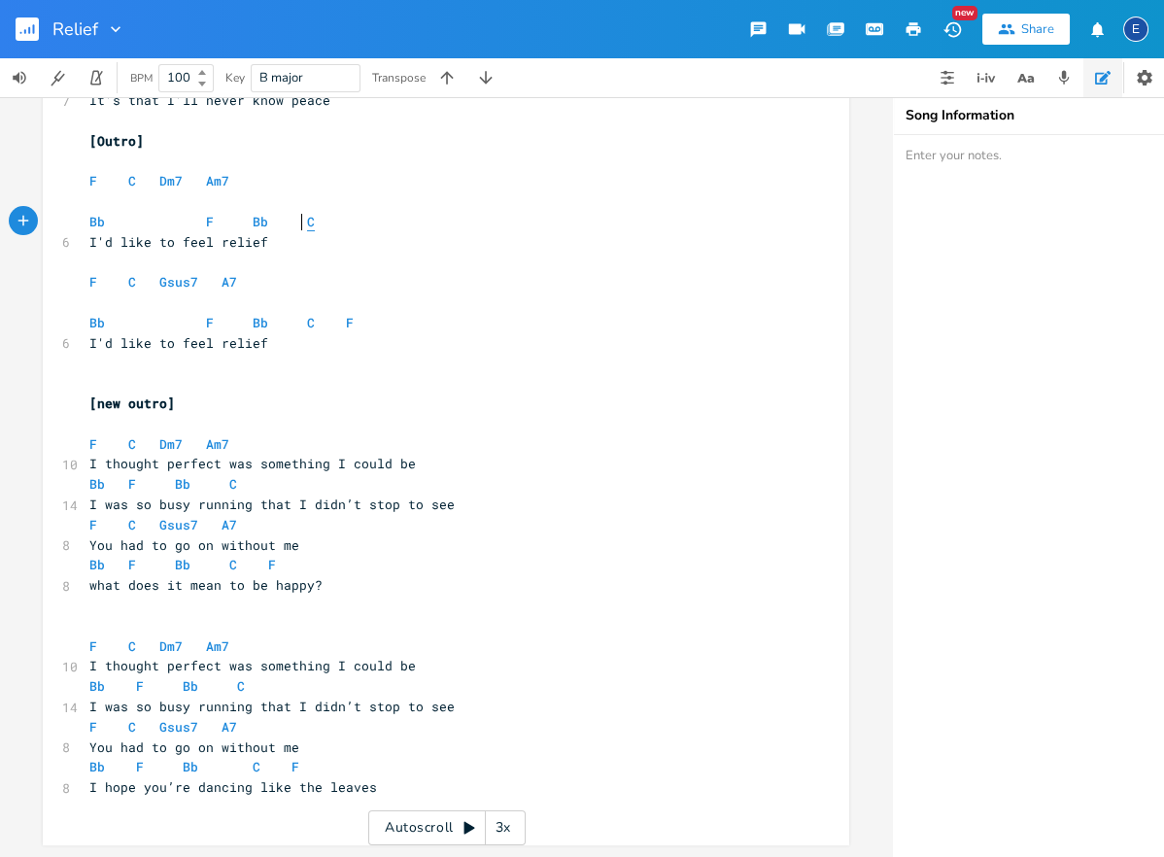
click at [307, 229] on span "C" at bounding box center [311, 222] width 8 height 18
type textarea "C"
click at [307, 229] on span "C" at bounding box center [311, 222] width 8 height 18
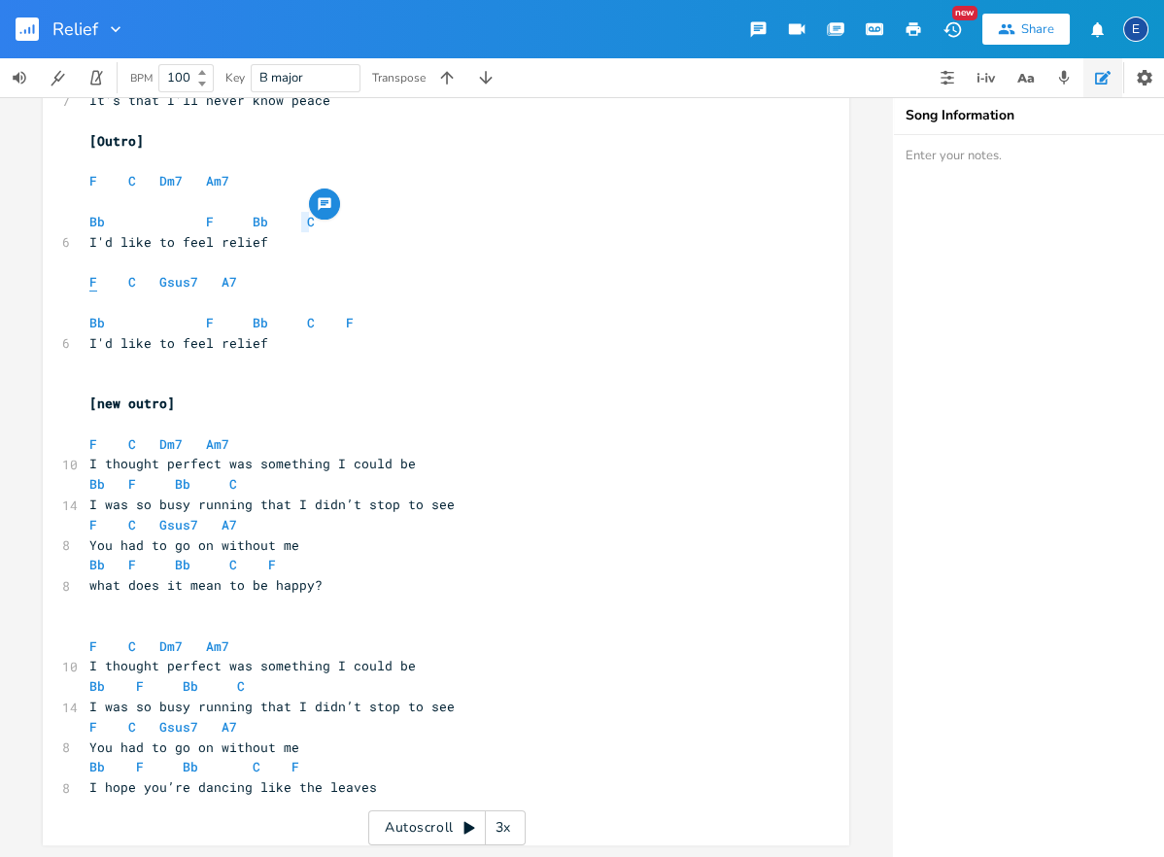
click at [90, 282] on span "F" at bounding box center [93, 282] width 8 height 18
type textarea "F"
click at [90, 282] on span "F" at bounding box center [93, 282] width 8 height 18
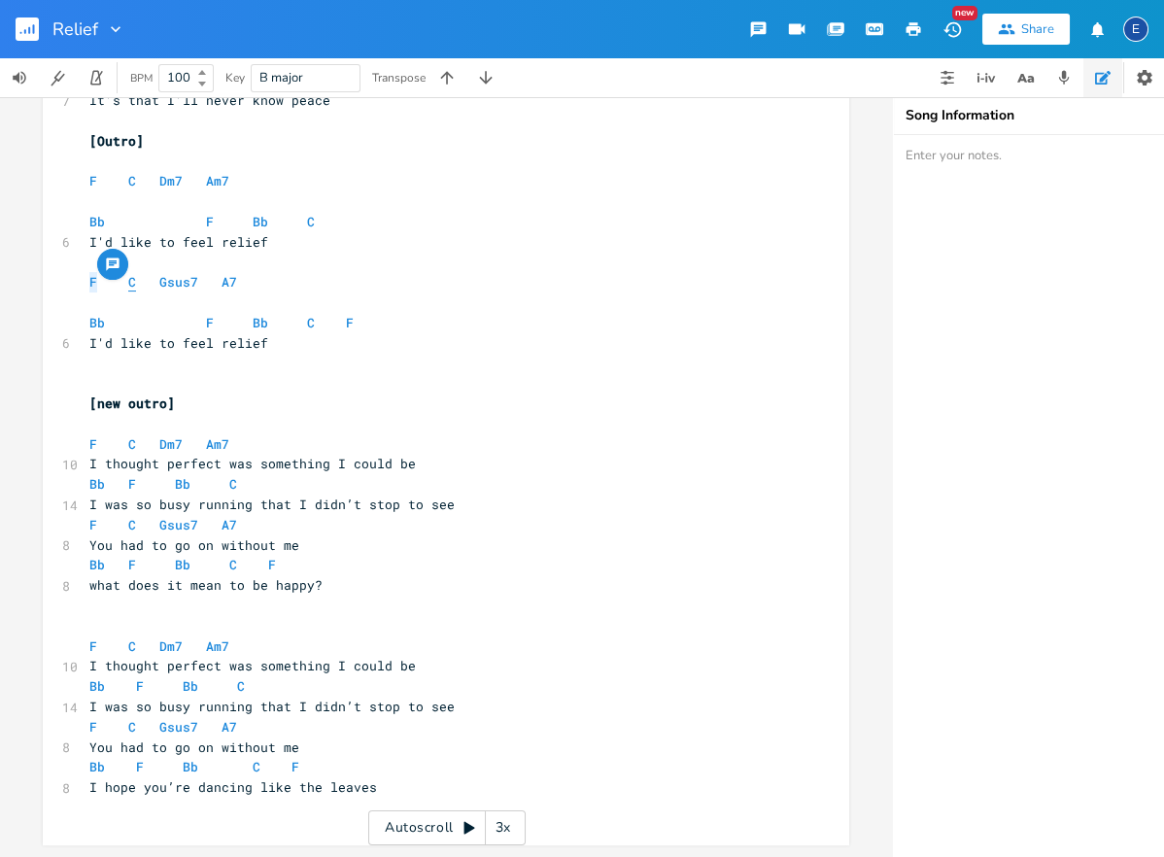
click at [134, 285] on span "C" at bounding box center [132, 282] width 8 height 18
type textarea "C"
click at [134, 285] on span "C" at bounding box center [132, 282] width 8 height 18
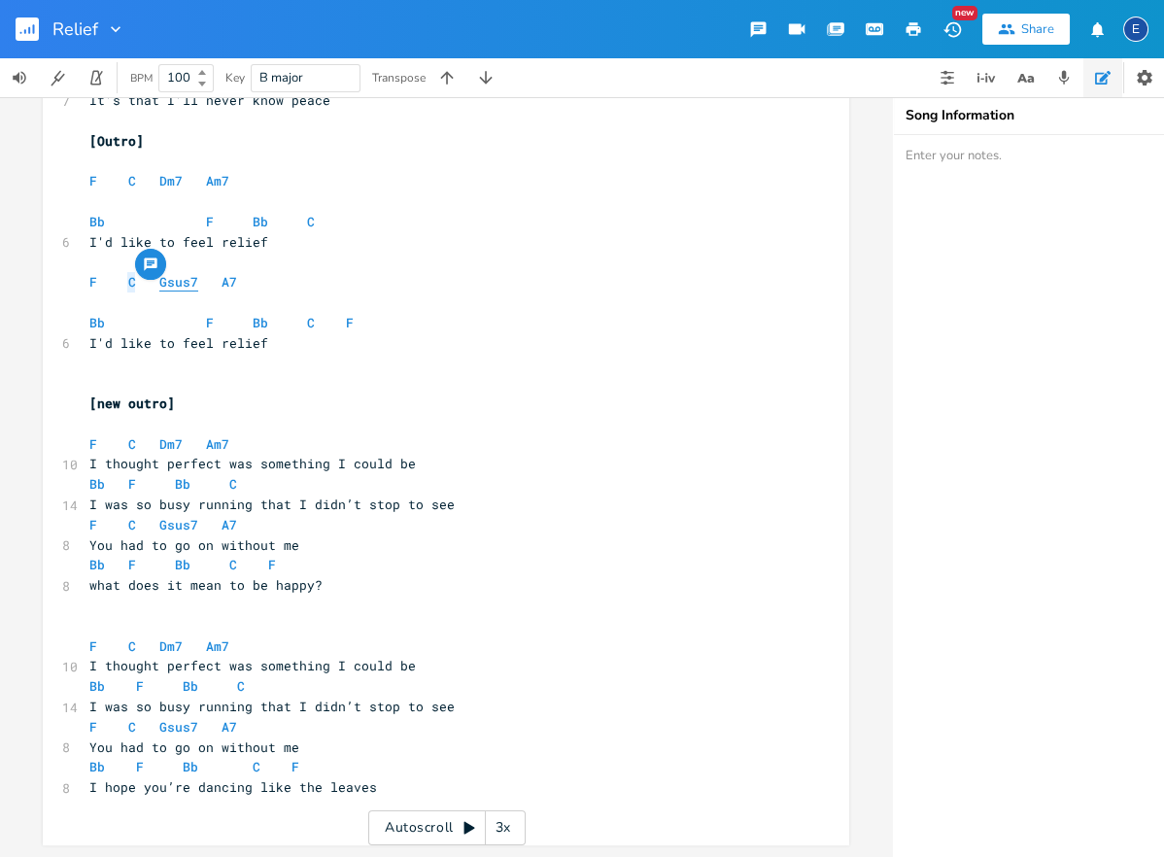
click at [179, 285] on span "Gsus7" at bounding box center [178, 282] width 39 height 18
type textarea "Gsus7"
click at [179, 285] on span "Gsus7" at bounding box center [178, 282] width 39 height 18
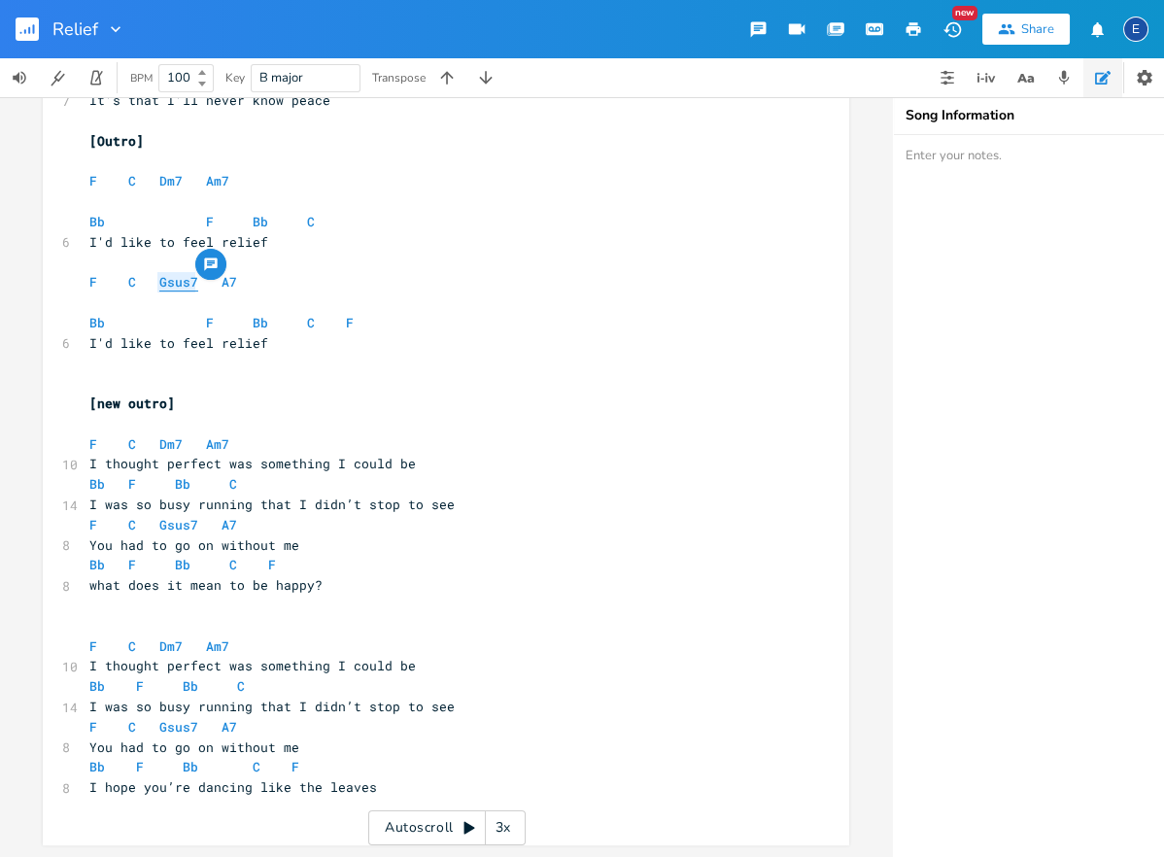
click at [172, 283] on span "Gsus7" at bounding box center [178, 282] width 39 height 18
click at [222, 280] on span "A7" at bounding box center [230, 282] width 16 height 18
type textarea "A7"
click at [222, 280] on span "A7" at bounding box center [230, 282] width 16 height 18
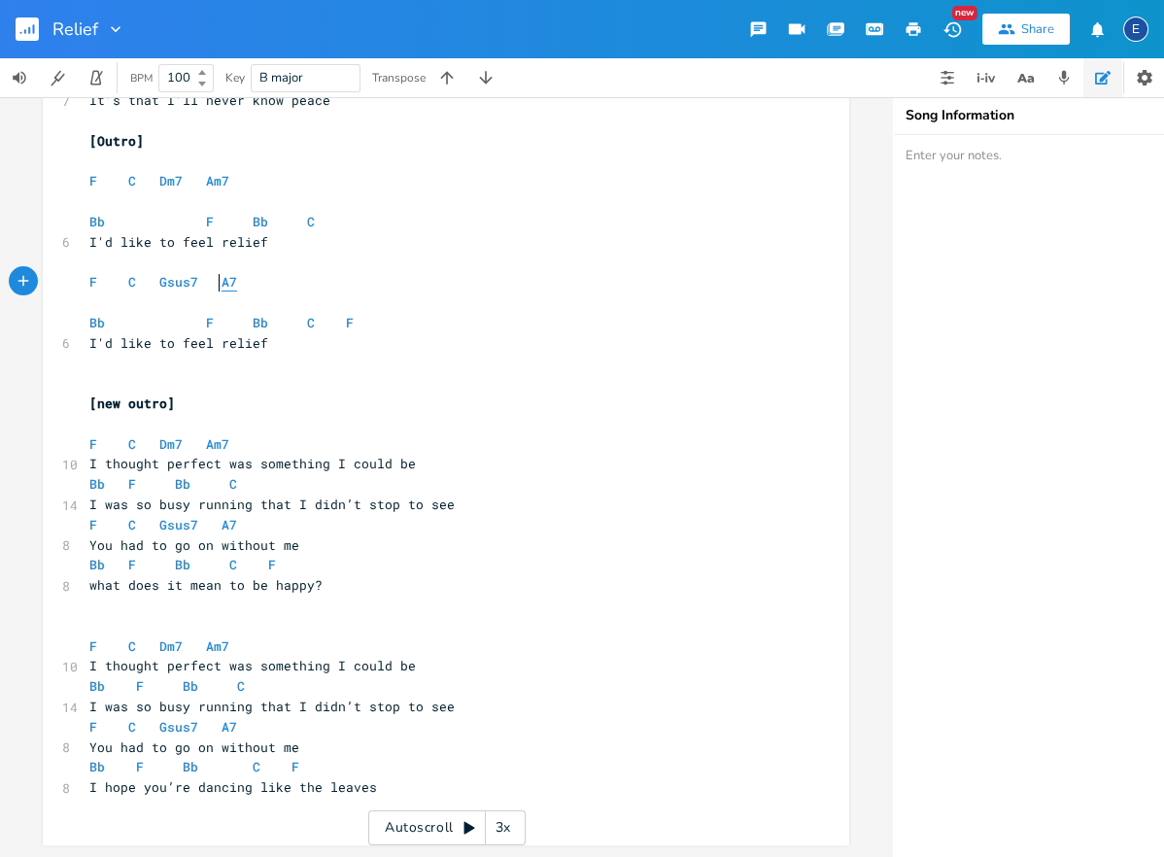
scroll to position [5, 19]
click at [98, 327] on span "Bb" at bounding box center [97, 323] width 16 height 18
type textarea "Bb"
click at [98, 327] on span "Bb" at bounding box center [97, 323] width 16 height 18
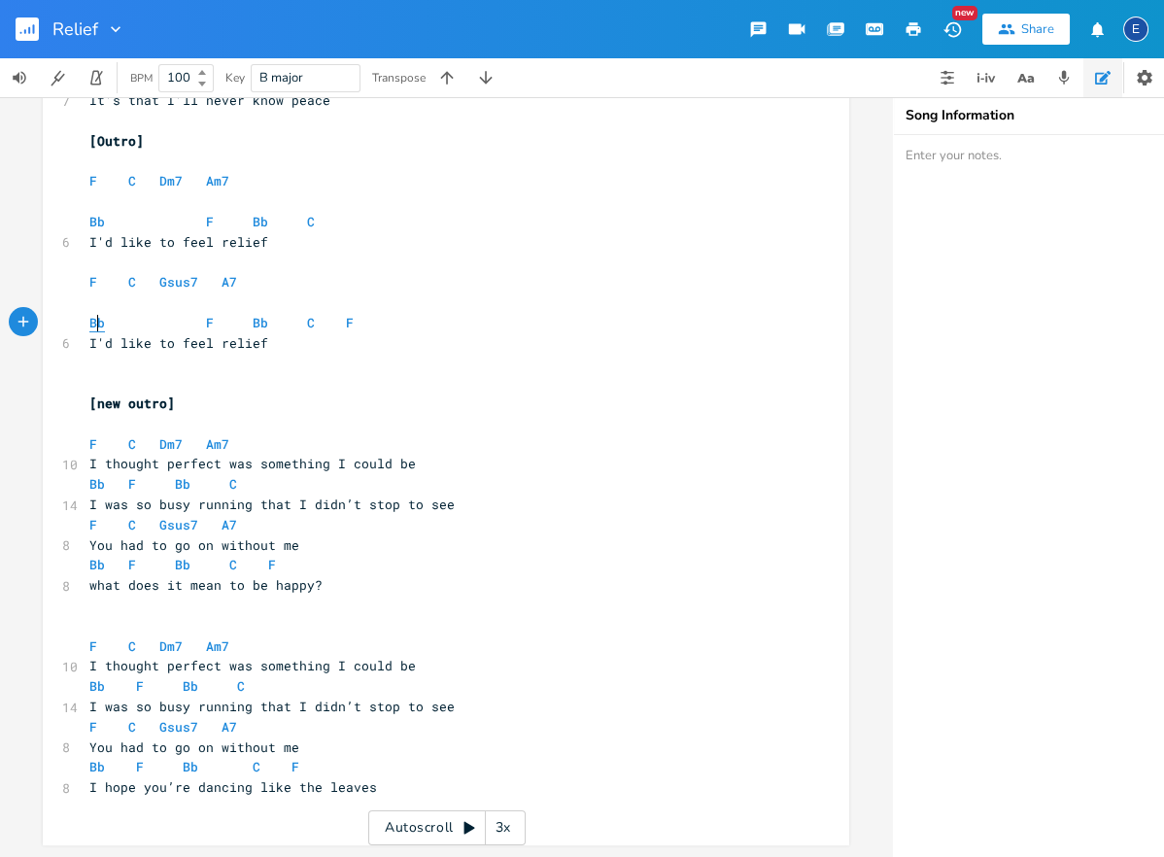
scroll to position [5, 18]
click at [209, 322] on span "F" at bounding box center [210, 323] width 8 height 18
type textarea "F"
click at [209, 322] on span "F" at bounding box center [210, 323] width 8 height 18
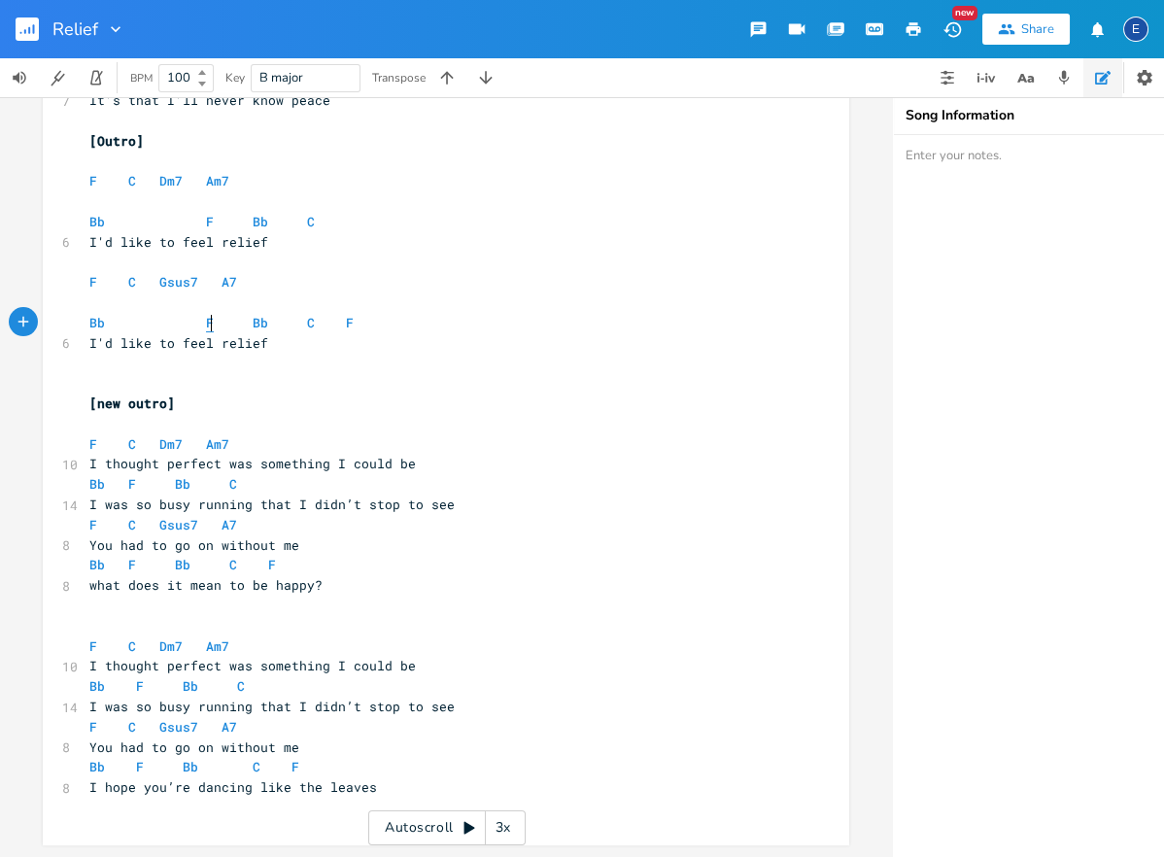
scroll to position [5, 7]
click at [226, 527] on span "A7" at bounding box center [230, 525] width 16 height 18
type textarea "A7"
click at [226, 527] on span "A7" at bounding box center [230, 525] width 16 height 18
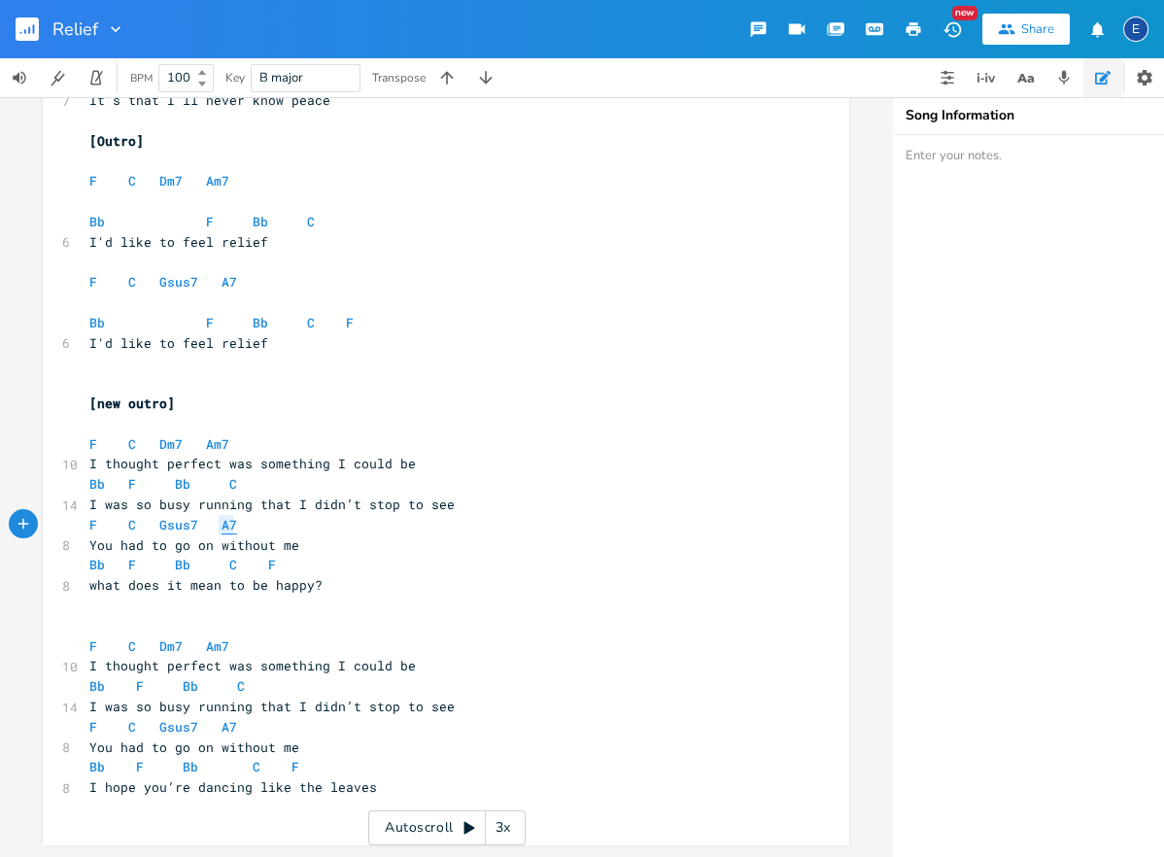
scroll to position [5, 19]
click at [95, 725] on span "F" at bounding box center [93, 727] width 8 height 18
type textarea "F"
click at [95, 725] on span "F" at bounding box center [93, 727] width 8 height 18
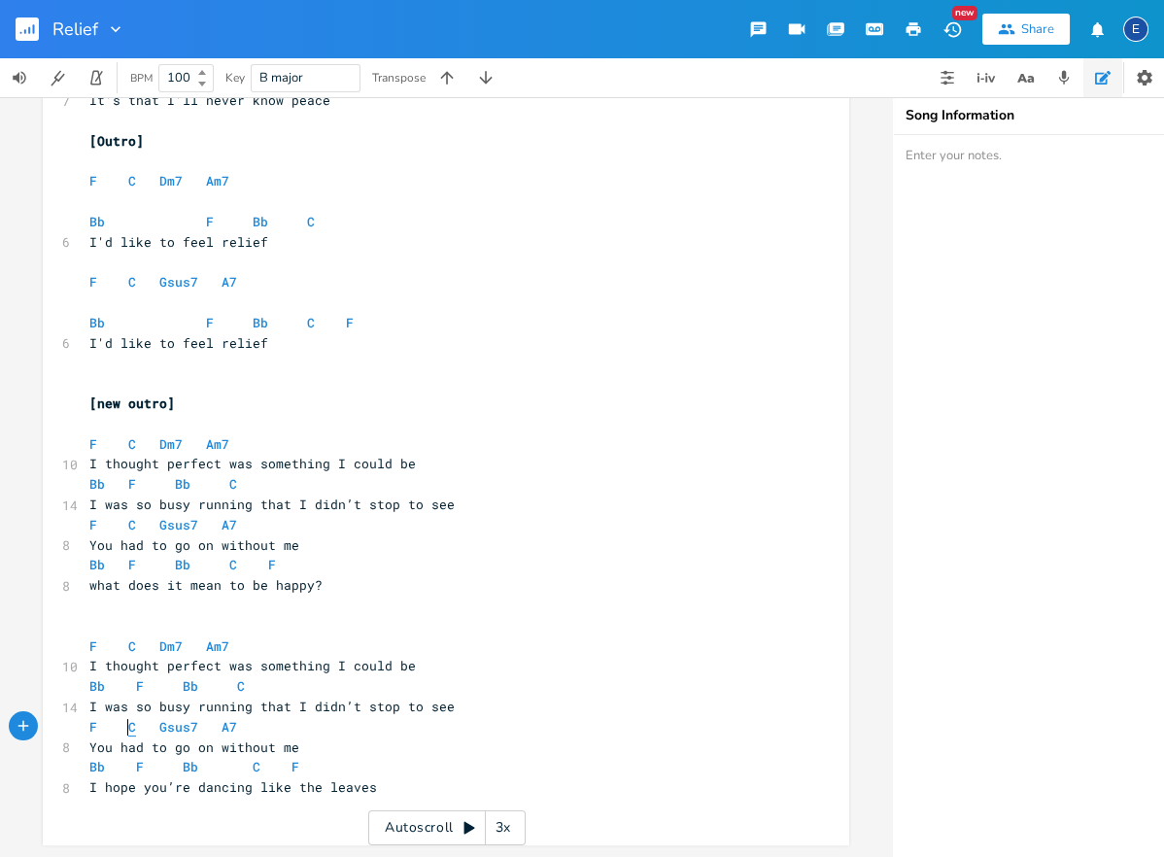
click at [130, 730] on span "C" at bounding box center [132, 727] width 8 height 18
type textarea "C"
click at [130, 730] on span "C" at bounding box center [132, 727] width 8 height 18
click at [178, 729] on span "Gsus7" at bounding box center [178, 727] width 39 height 18
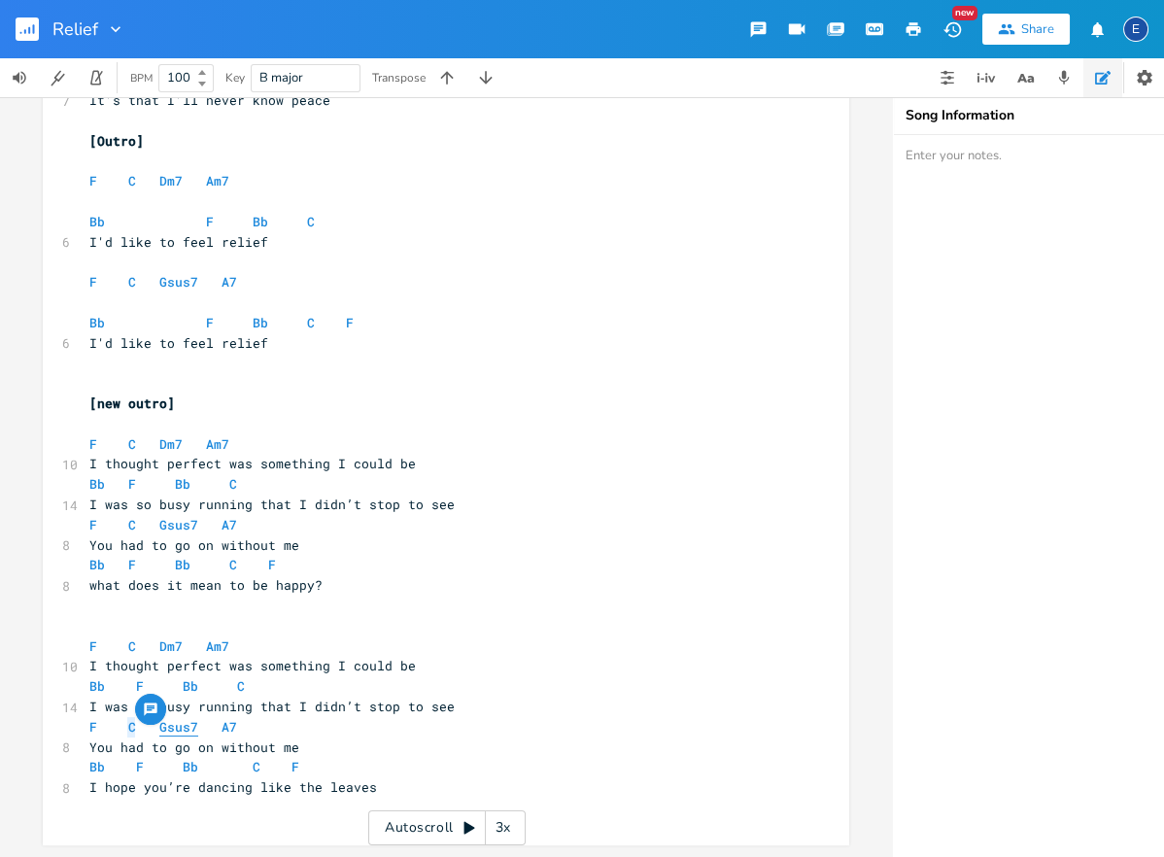
scroll to position [5, 0]
type textarea "Gsus7"
click at [178, 729] on span "Gsus7" at bounding box center [178, 727] width 39 height 18
click at [228, 727] on span "A7" at bounding box center [230, 727] width 16 height 18
type textarea "A7"
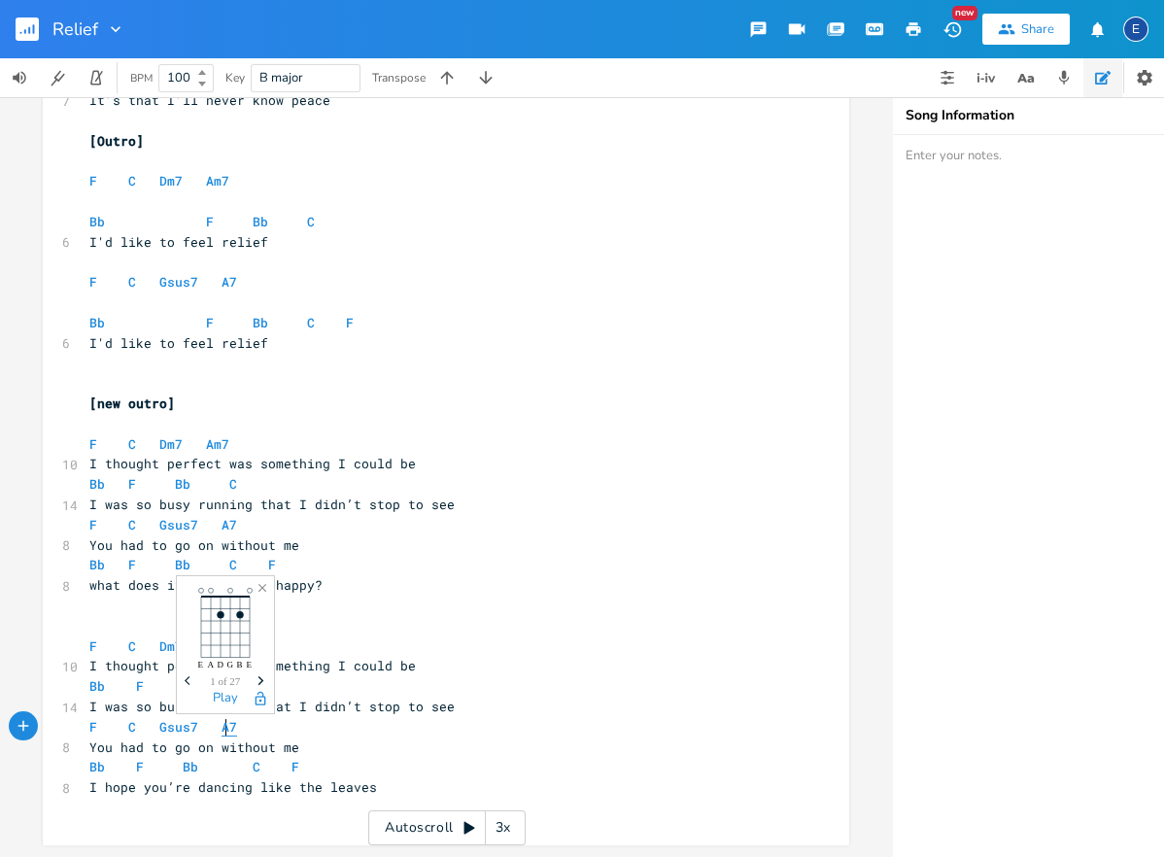
click at [228, 727] on span "A7" at bounding box center [230, 727] width 16 height 18
click at [93, 768] on span "Bb" at bounding box center [97, 767] width 16 height 18
type textarea "Bb"
click at [93, 768] on span "Bb" at bounding box center [97, 767] width 16 height 18
click at [143, 770] on span "Bb F Bb C F" at bounding box center [194, 766] width 210 height 17
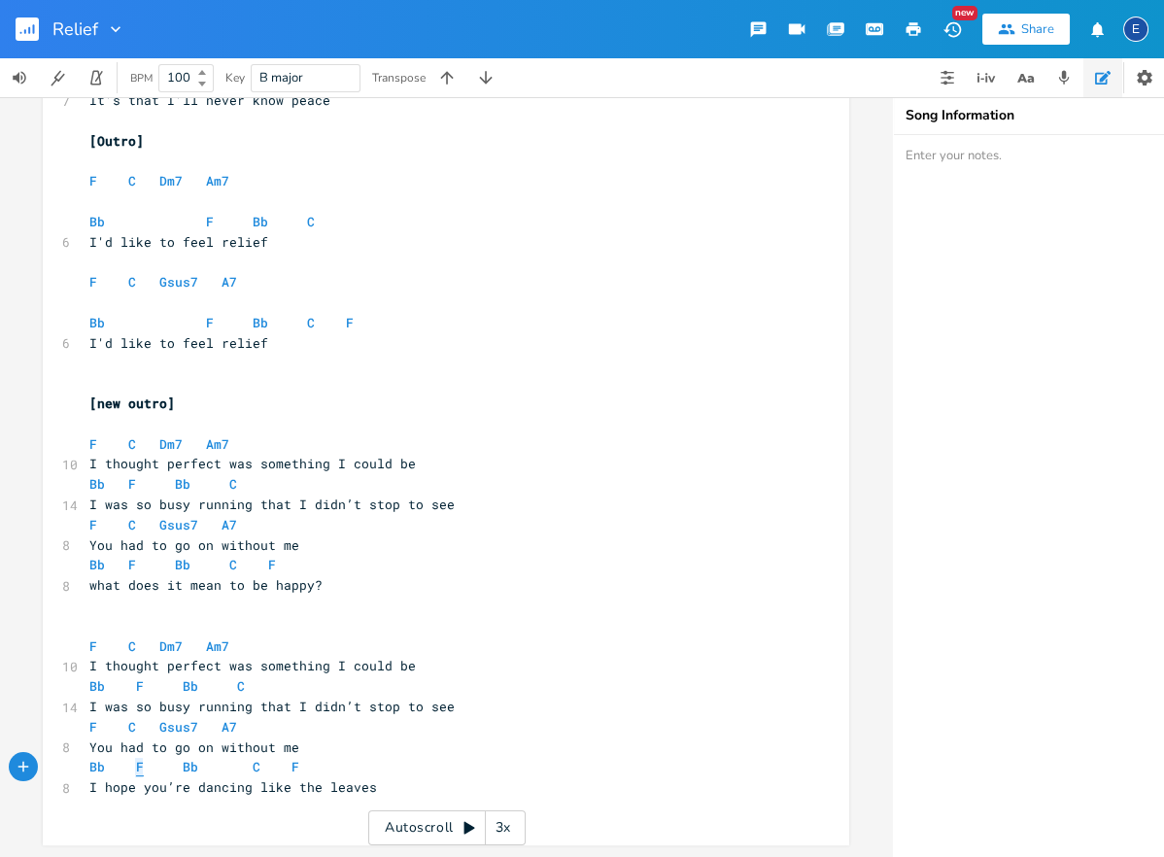
click at [139, 770] on span "F" at bounding box center [140, 767] width 8 height 18
type textarea "Bb F Bb C F"
click at [139, 770] on span "F" at bounding box center [140, 767] width 8 height 18
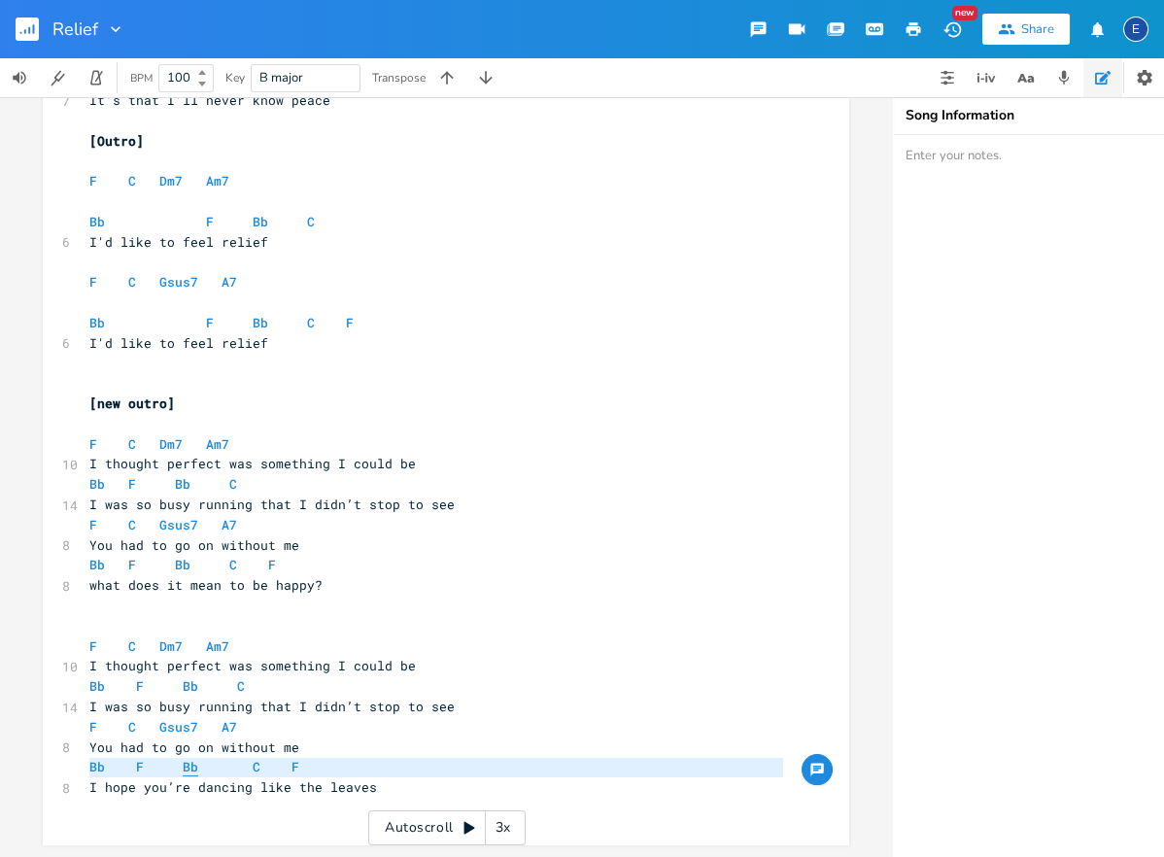
click at [190, 770] on span "Bb" at bounding box center [191, 767] width 16 height 18
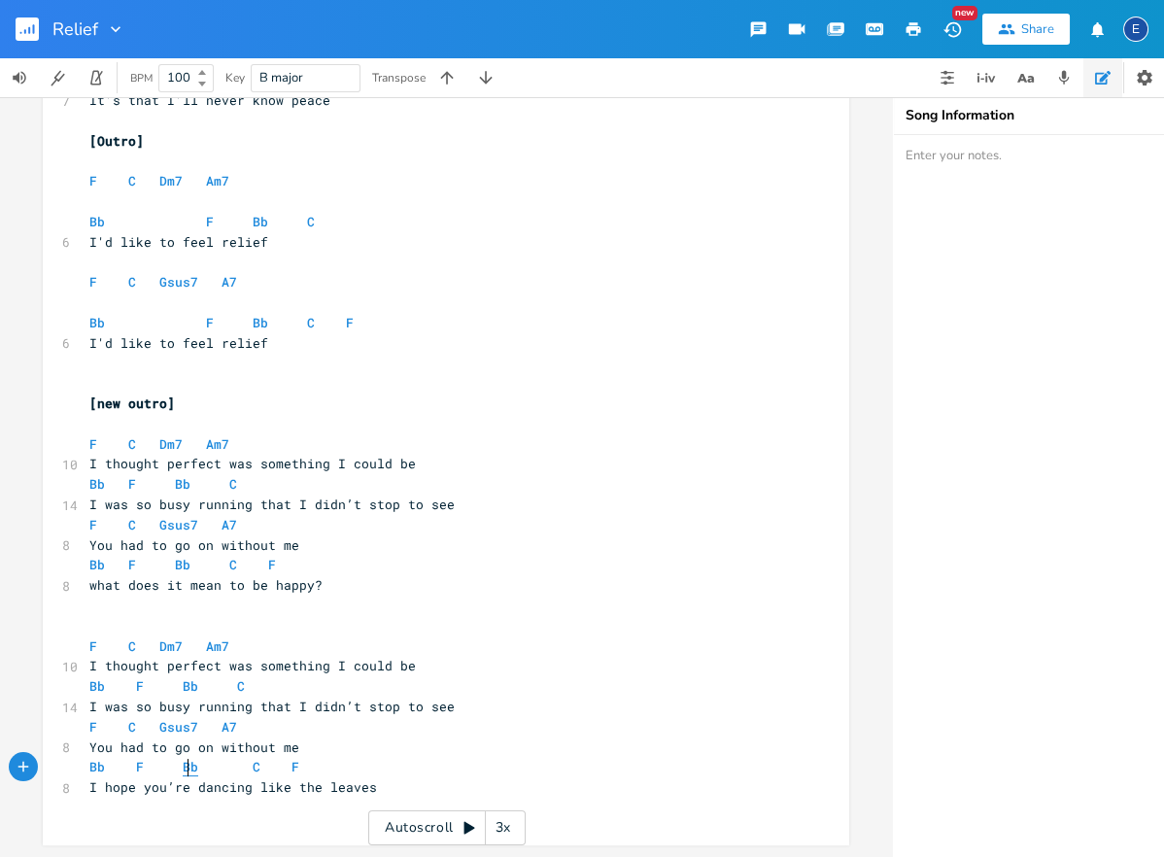
type textarea "Bb"
click at [190, 770] on span "Bb" at bounding box center [191, 767] width 16 height 18
click at [247, 768] on span "Bb F Bb C F" at bounding box center [194, 766] width 210 height 17
click at [253, 767] on span "C" at bounding box center [257, 767] width 8 height 18
type textarea "C"
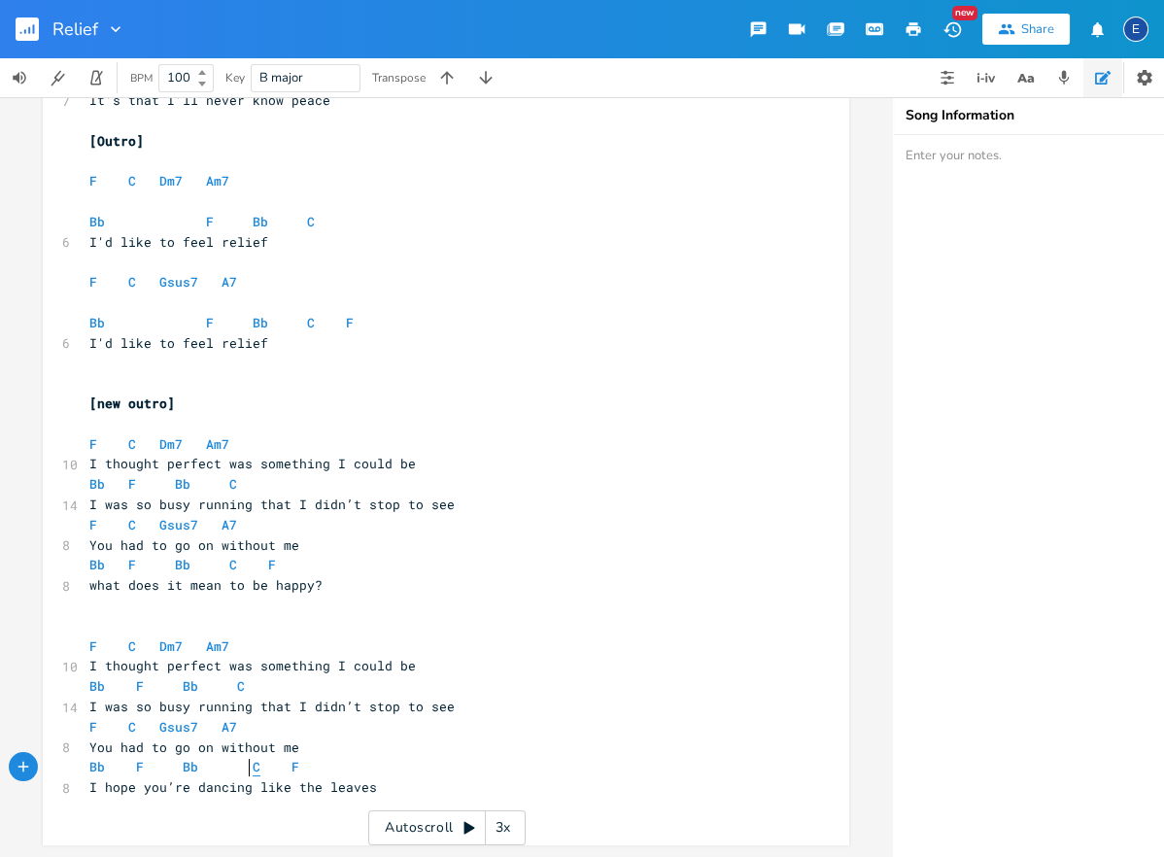
click at [253, 767] on span "C" at bounding box center [257, 767] width 8 height 18
click at [292, 768] on span "F" at bounding box center [296, 767] width 8 height 18
type textarea "F"
click at [292, 768] on span "F" at bounding box center [296, 767] width 8 height 18
click at [491, 81] on icon "button" at bounding box center [485, 77] width 19 height 19
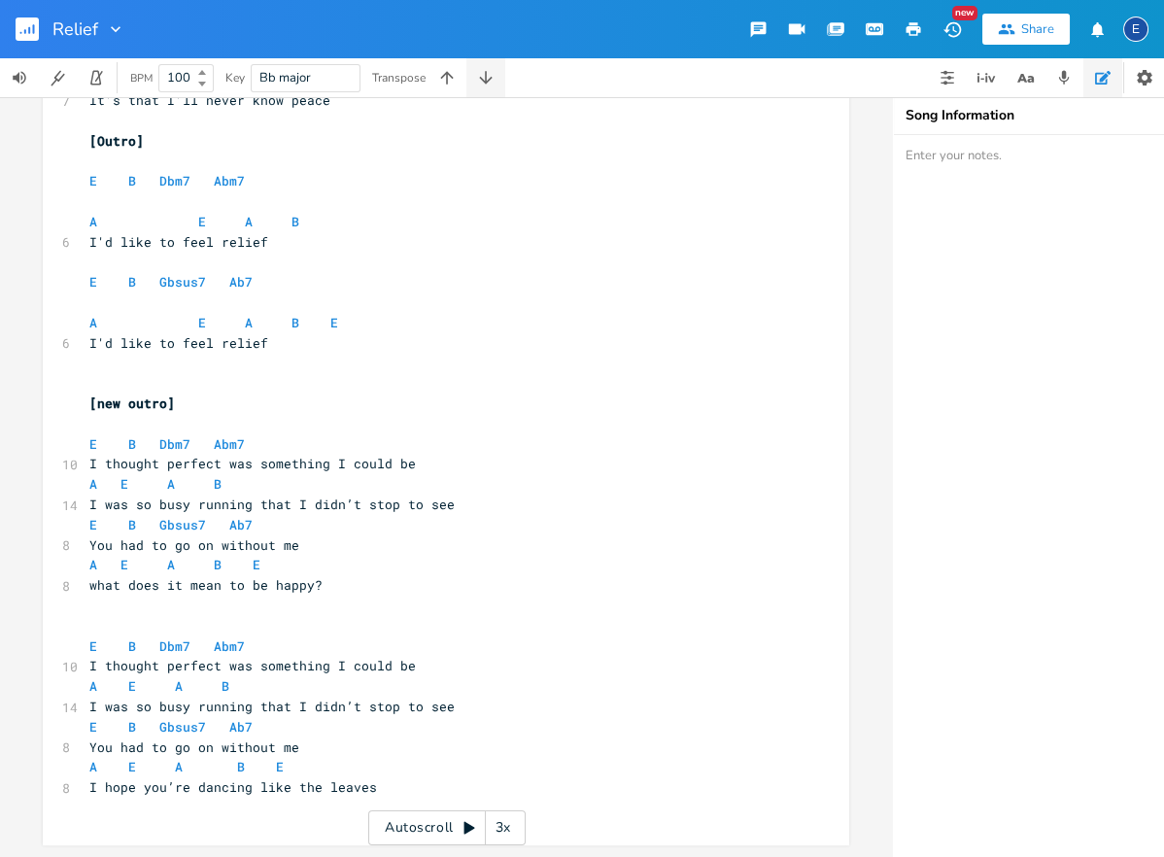
click at [491, 81] on icon "button" at bounding box center [485, 77] width 19 height 19
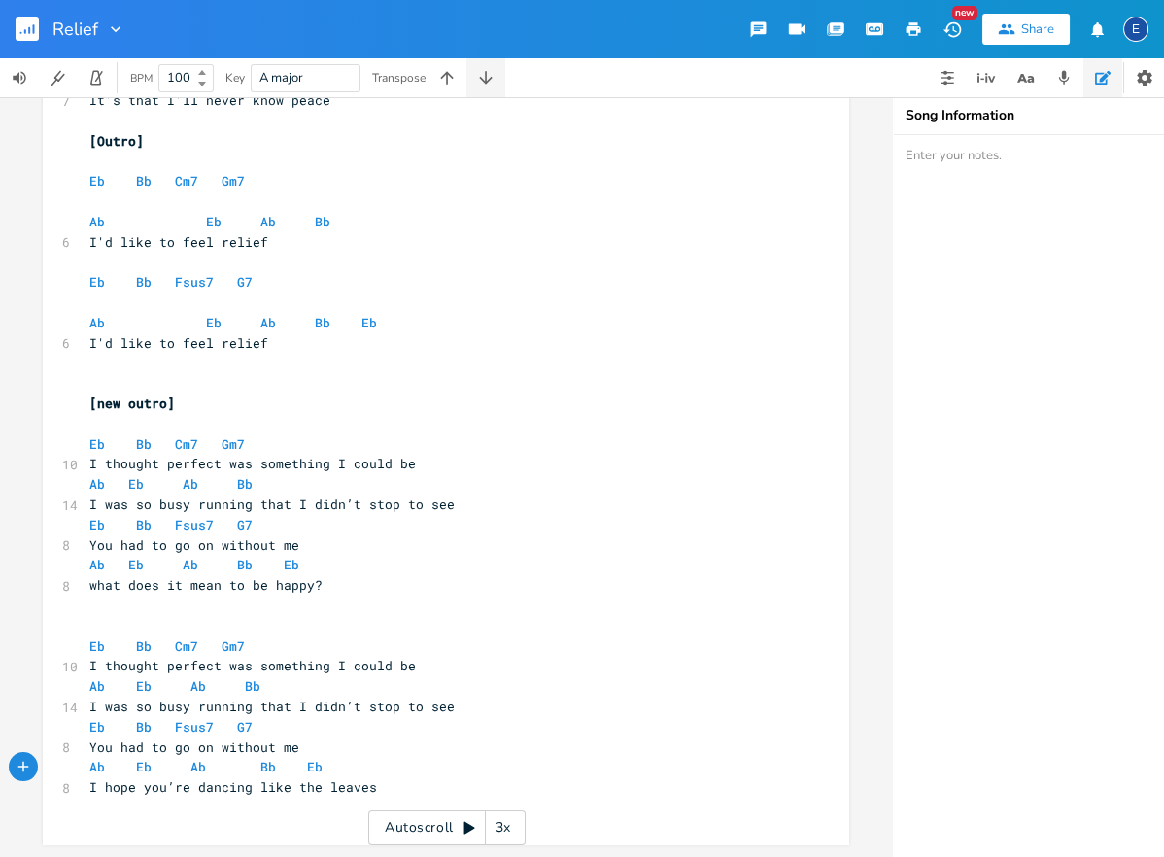
click at [491, 81] on icon "button" at bounding box center [485, 77] width 19 height 19
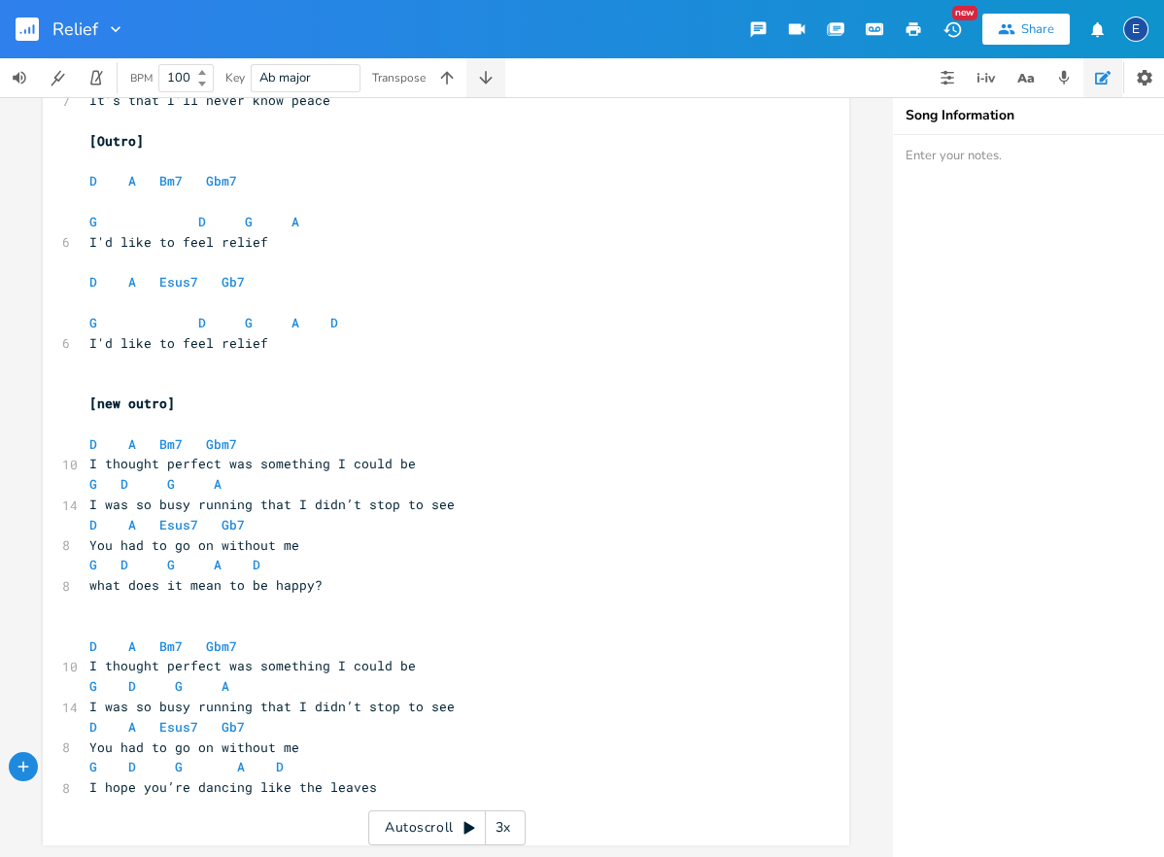
click at [491, 81] on icon "button" at bounding box center [485, 77] width 19 height 19
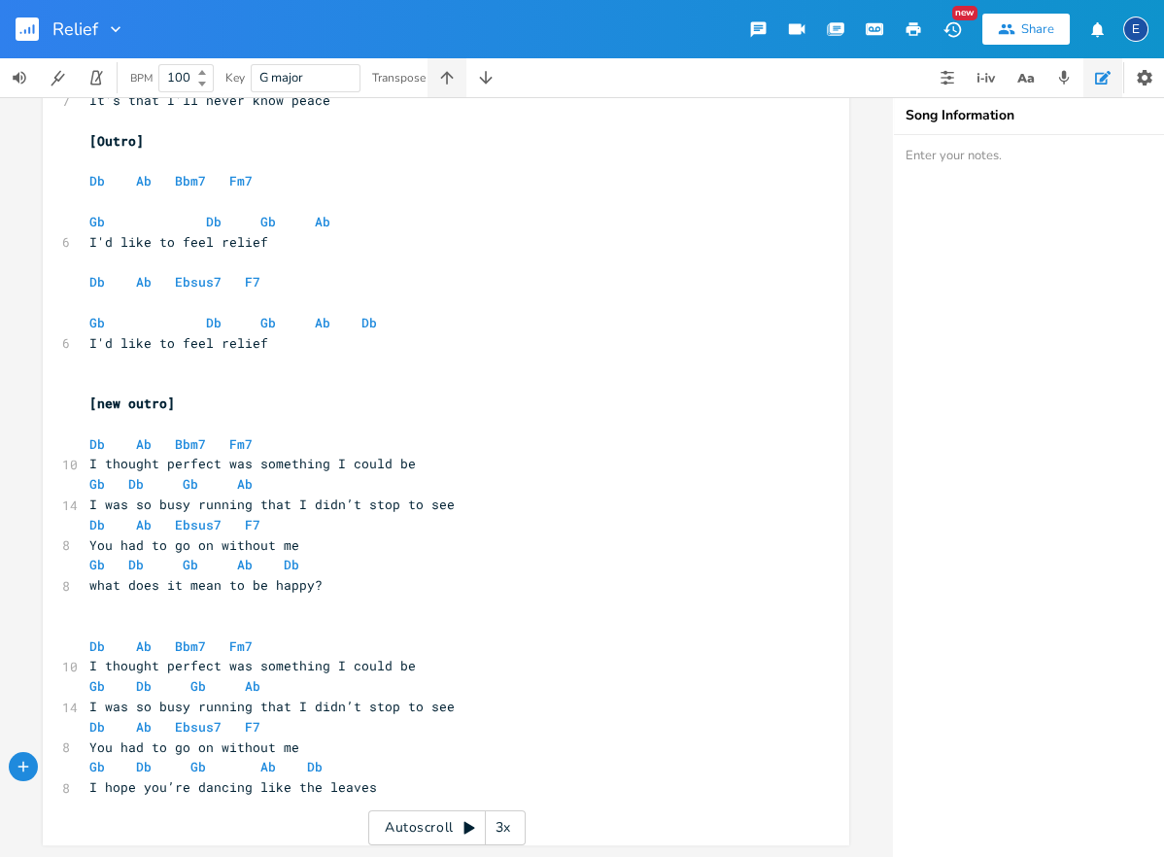
click at [456, 83] on icon "button" at bounding box center [446, 77] width 19 height 19
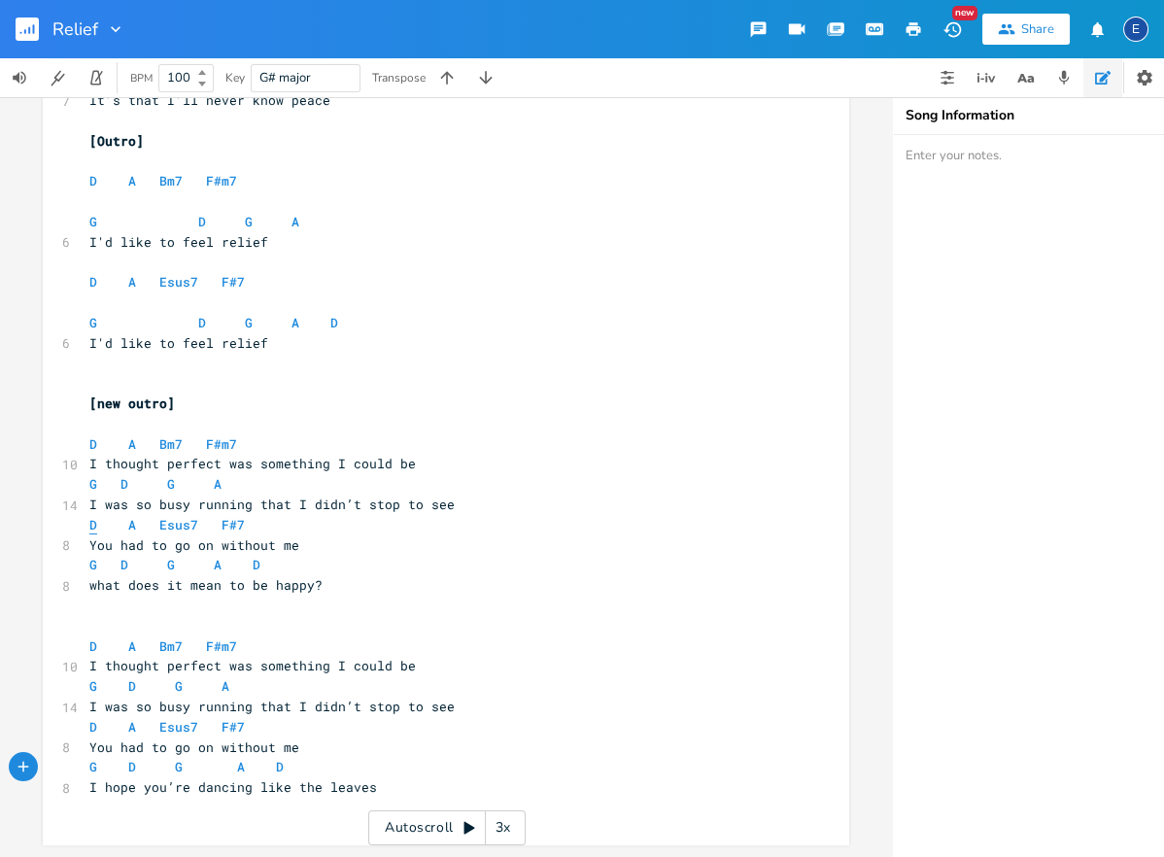
click at [91, 523] on span "D" at bounding box center [93, 525] width 8 height 18
click at [171, 427] on pre "​" at bounding box center [437, 424] width 702 height 20
click at [92, 446] on span "D" at bounding box center [93, 444] width 8 height 18
type textarea "D"
click at [92, 446] on span "D" at bounding box center [93, 444] width 8 height 18
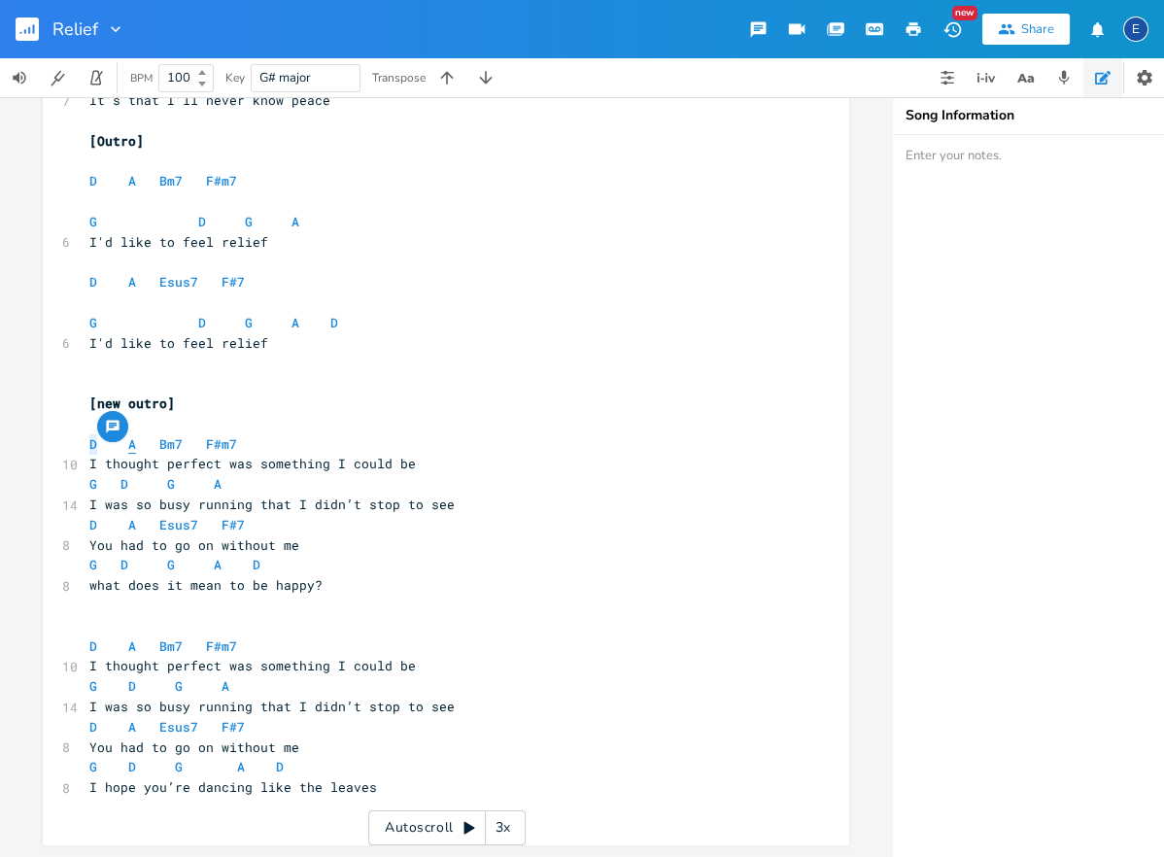
click at [132, 446] on span "A" at bounding box center [132, 444] width 8 height 18
type textarea "D A Bm7 F#m7"
click at [132, 446] on span "A" at bounding box center [132, 444] width 8 height 18
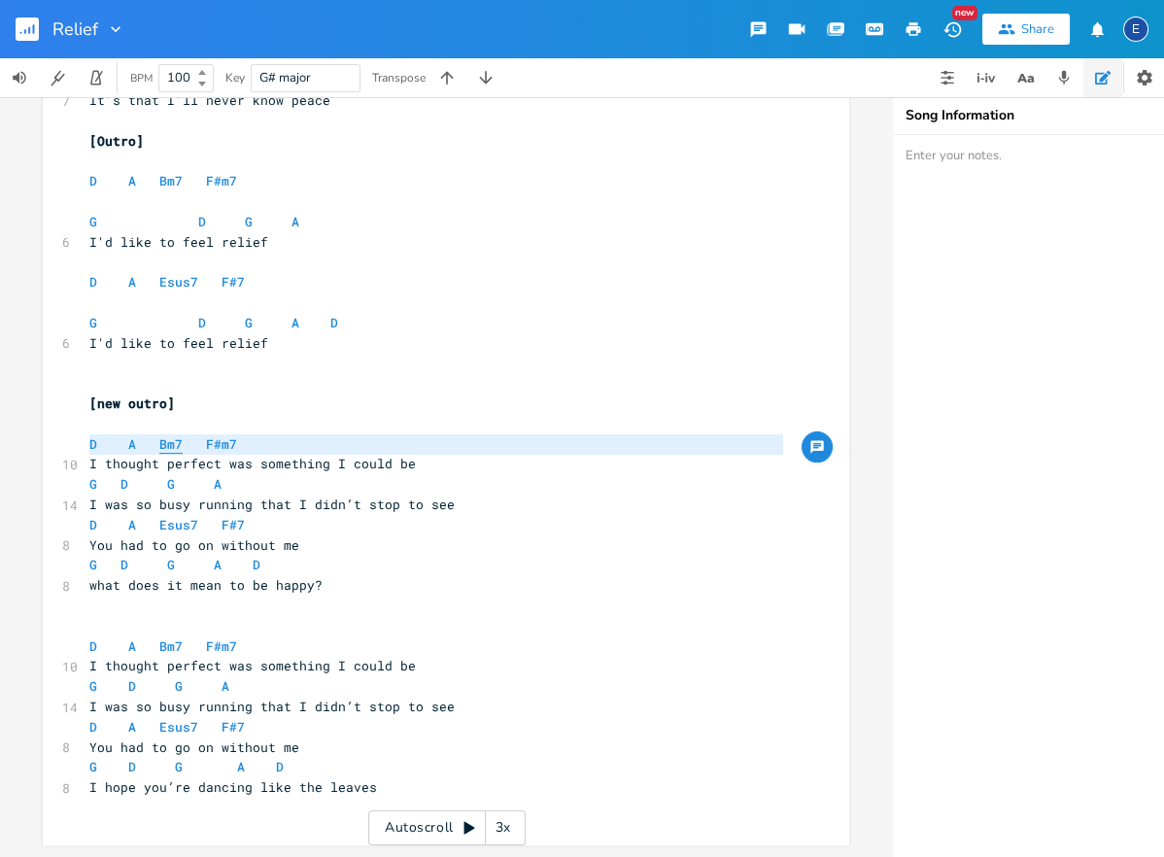
click at [165, 445] on span "Bm7" at bounding box center [170, 444] width 23 height 18
type textarea "Bm7"
click at [165, 445] on span "Bm7" at bounding box center [170, 444] width 23 height 18
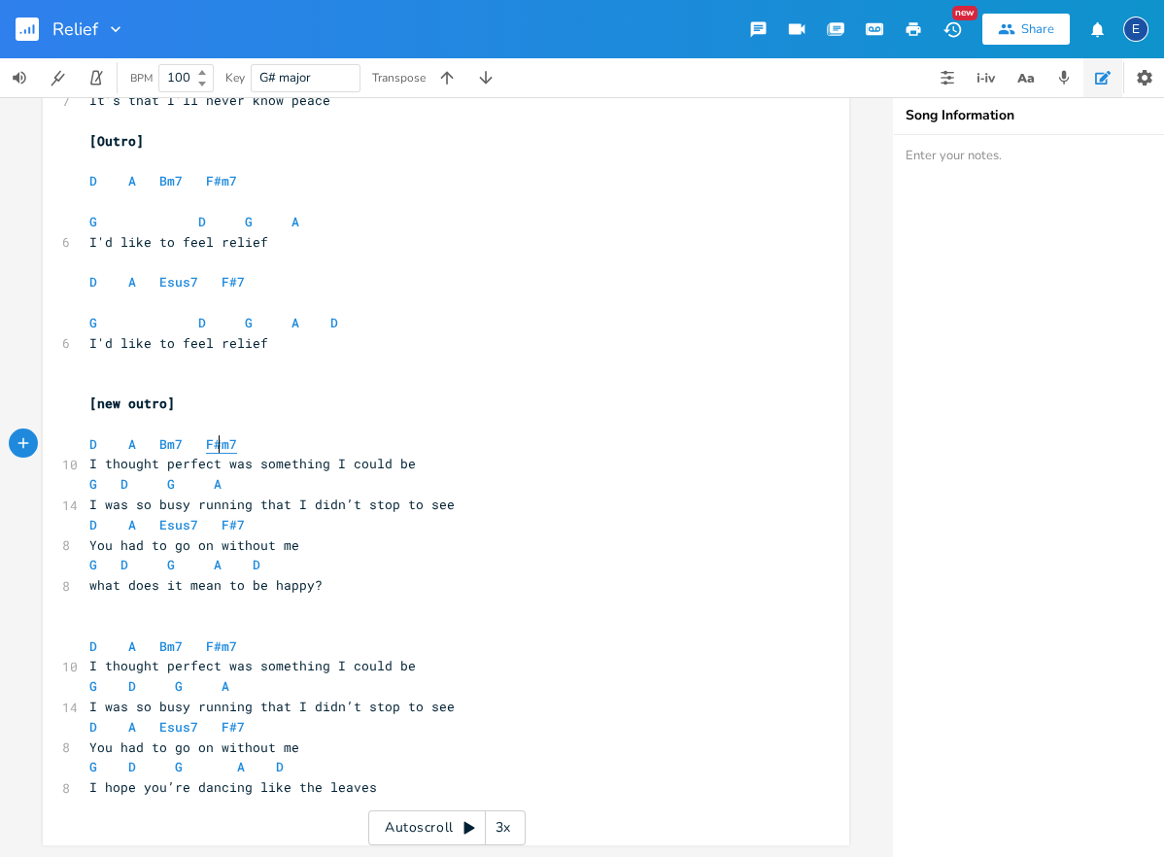
click at [217, 444] on span "F#m7" at bounding box center [221, 444] width 31 height 18
type textarea "#"
click at [217, 444] on span "F#m7" at bounding box center [221, 444] width 31 height 18
click at [94, 485] on span "G" at bounding box center [93, 484] width 8 height 18
type textarea "G"
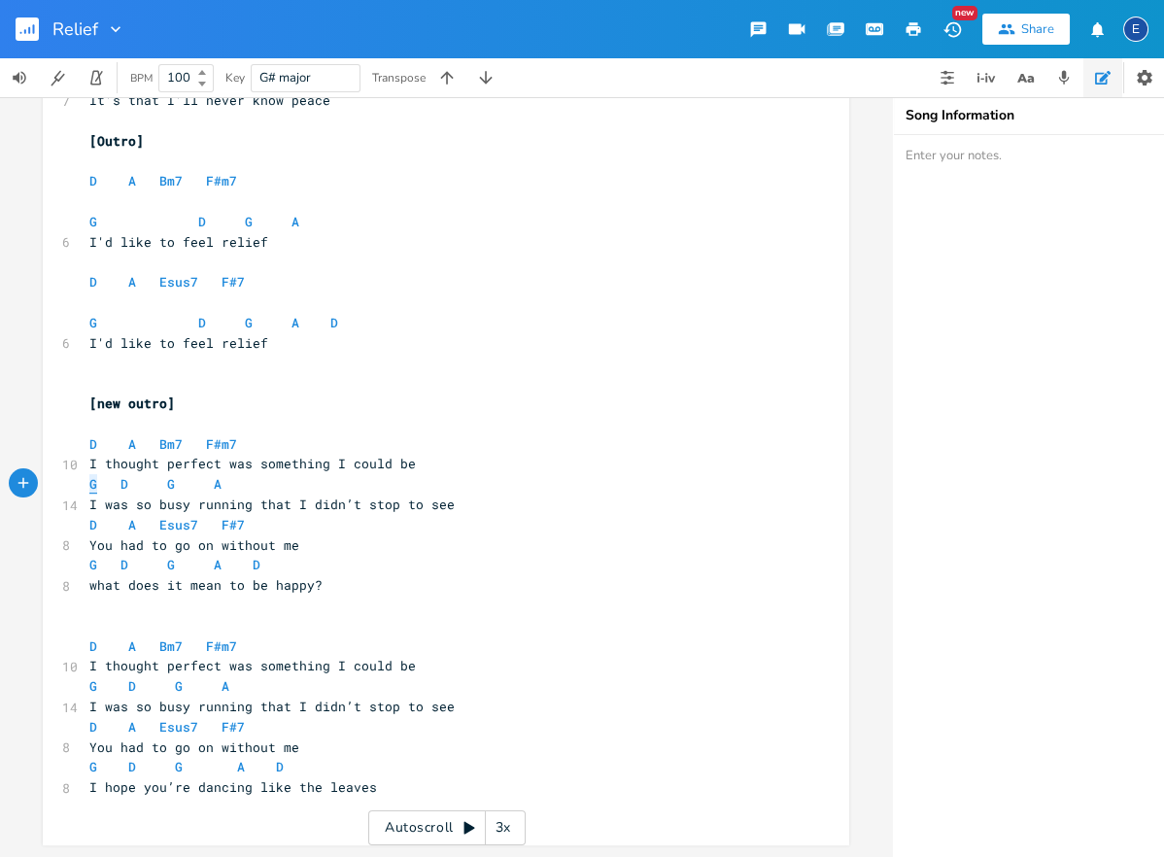
click at [94, 485] on span "G" at bounding box center [93, 484] width 8 height 18
click at [123, 486] on span "D" at bounding box center [124, 484] width 8 height 18
type textarea "D"
click at [123, 486] on span "D" at bounding box center [124, 484] width 8 height 18
click at [170, 486] on span "G" at bounding box center [171, 484] width 8 height 18
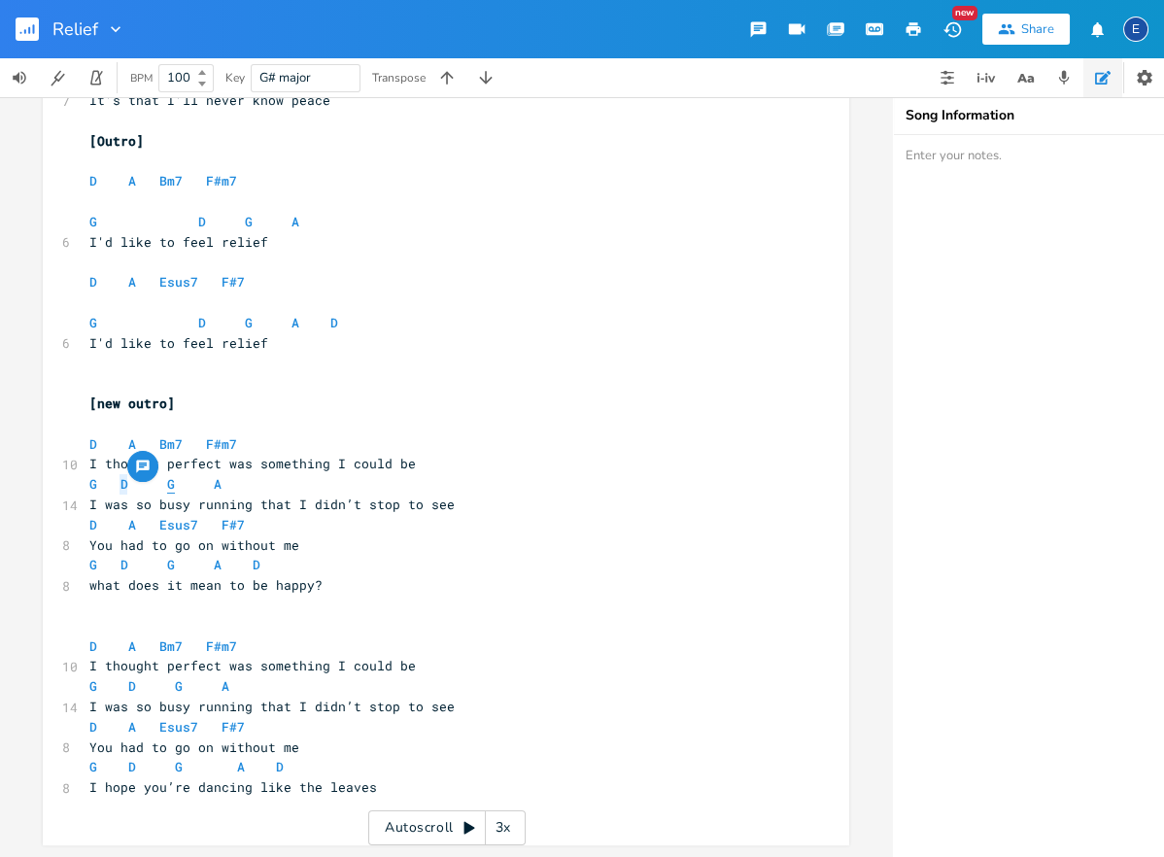
type textarea "G"
click at [170, 486] on span "G" at bounding box center [171, 484] width 8 height 18
click at [214, 484] on span "A" at bounding box center [218, 484] width 8 height 18
type textarea "A"
click at [214, 484] on span "A" at bounding box center [218, 484] width 8 height 18
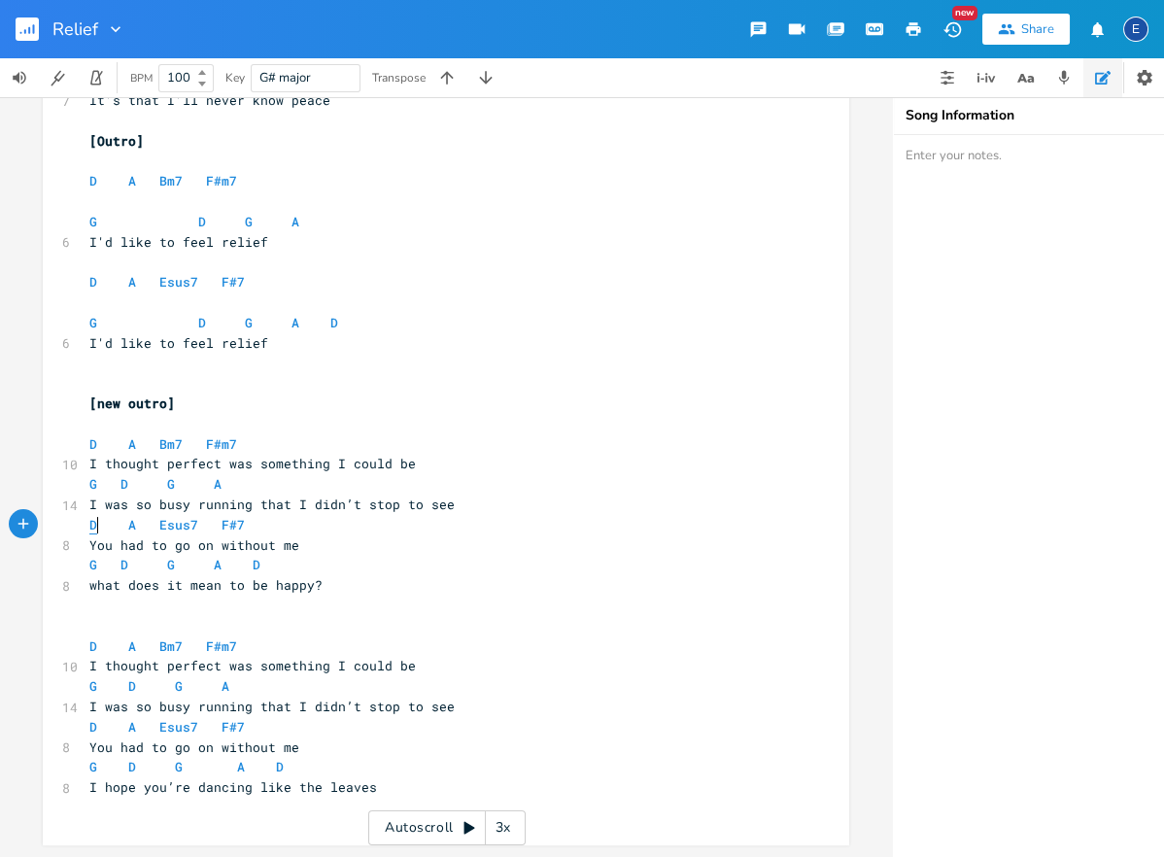
click at [95, 527] on span "D" at bounding box center [93, 525] width 8 height 18
type textarea "D"
click at [95, 527] on span "D" at bounding box center [93, 525] width 8 height 18
click at [131, 525] on span "A" at bounding box center [132, 525] width 8 height 18
type textarea "A"
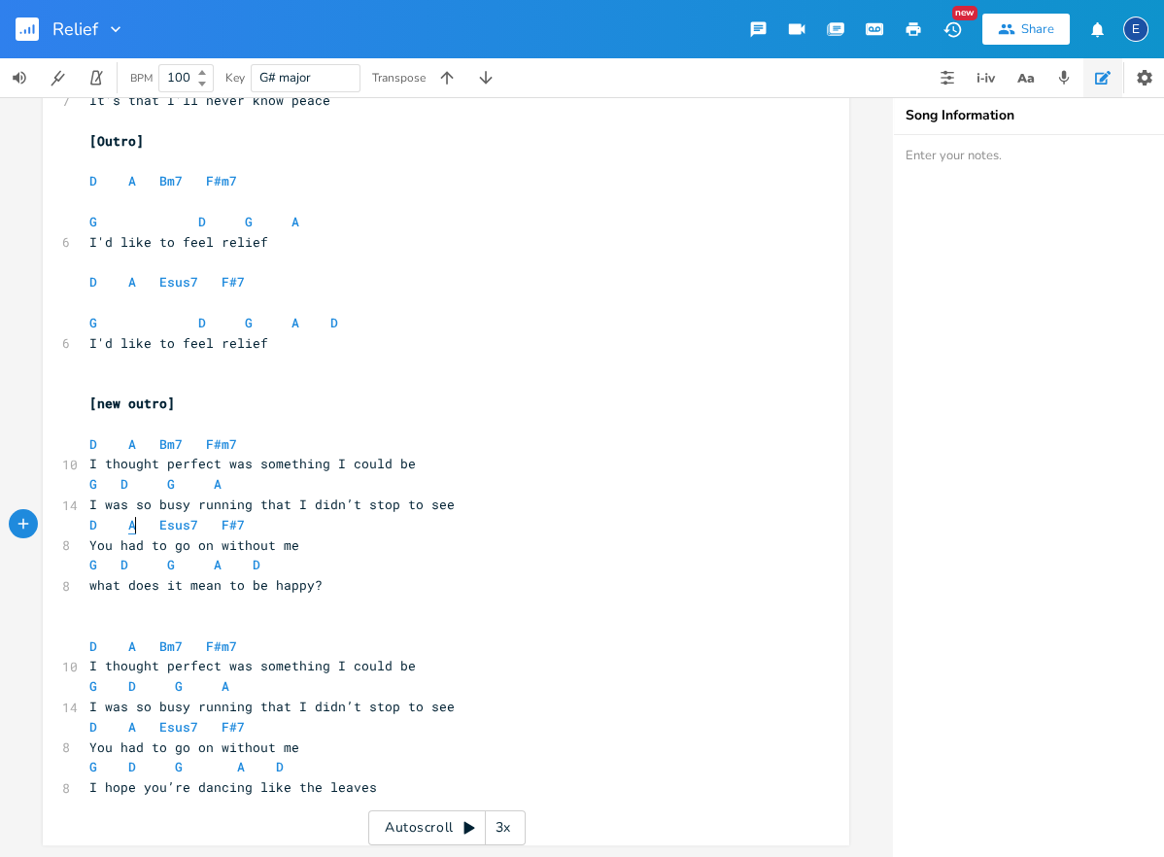
click at [131, 525] on span "A" at bounding box center [132, 525] width 8 height 18
click at [170, 525] on span "Esus7" at bounding box center [178, 525] width 39 height 18
type textarea "Esus7"
click at [170, 525] on span "Esus7" at bounding box center [178, 525] width 39 height 18
click at [231, 496] on button "Play" at bounding box center [229, 497] width 25 height 17
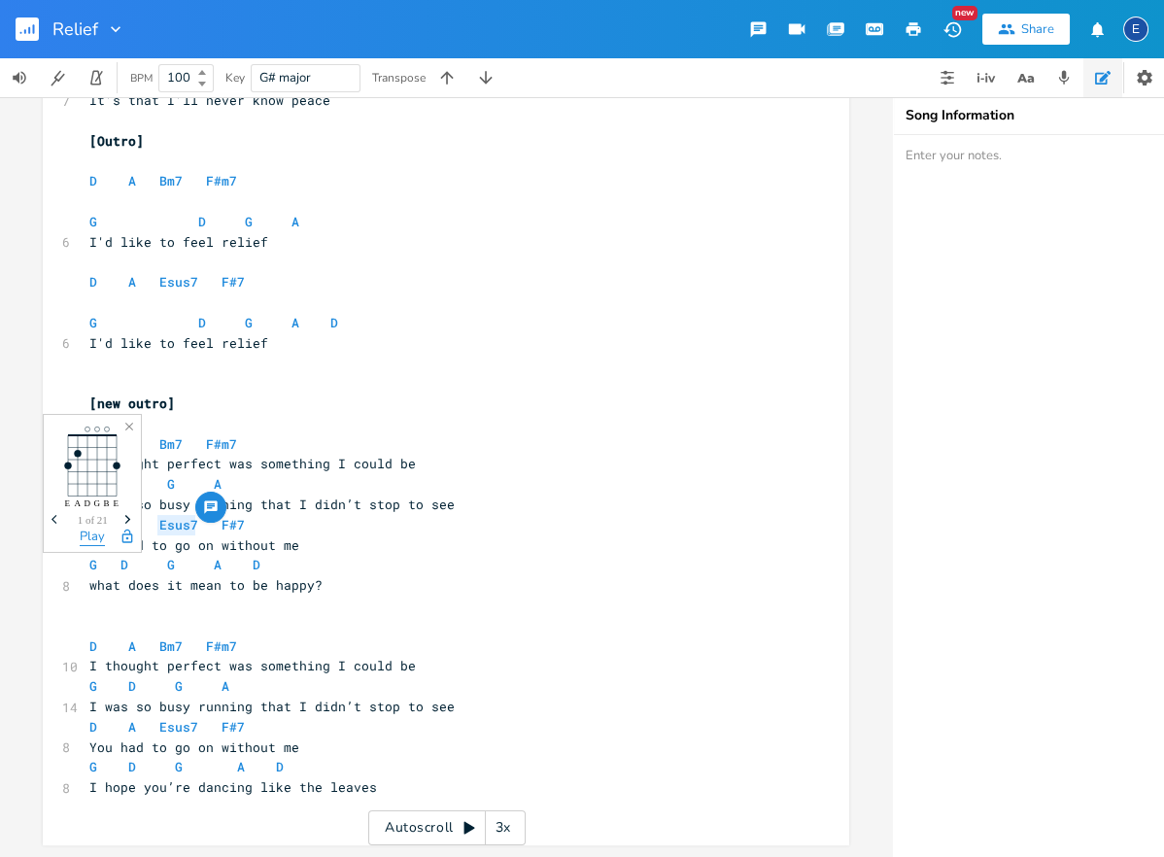
click at [93, 546] on button "Play" at bounding box center [92, 538] width 25 height 17
click at [125, 540] on button "Play" at bounding box center [122, 538] width 25 height 17
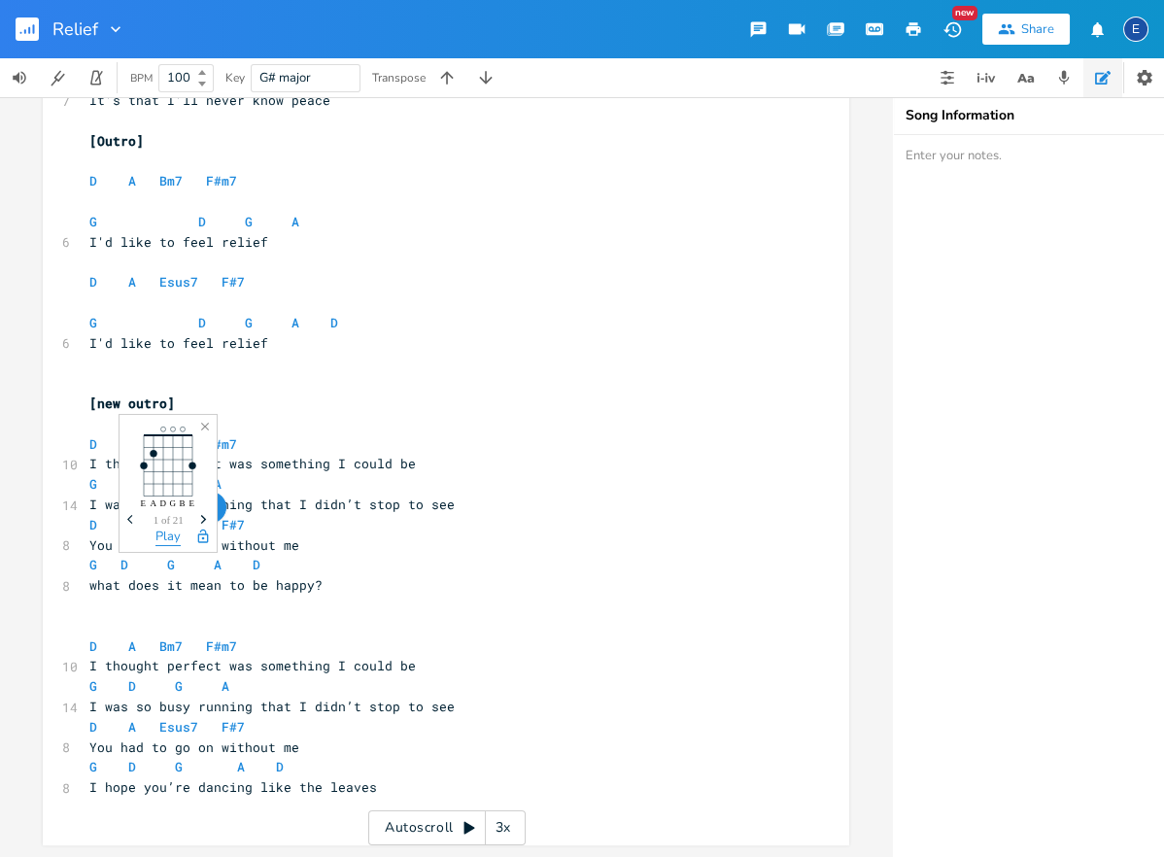
click at [174, 540] on button "Play" at bounding box center [167, 538] width 25 height 17
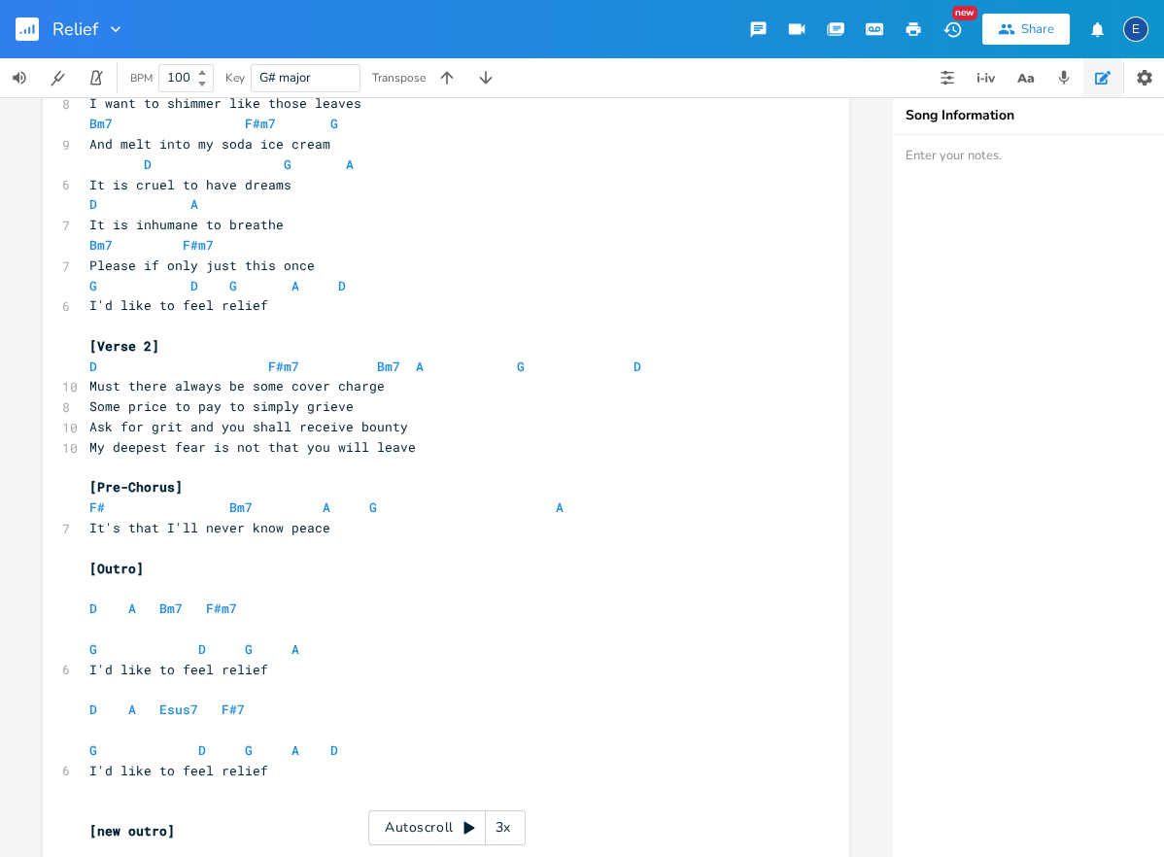
scroll to position [0, 0]
